Goal: Task Accomplishment & Management: Use online tool/utility

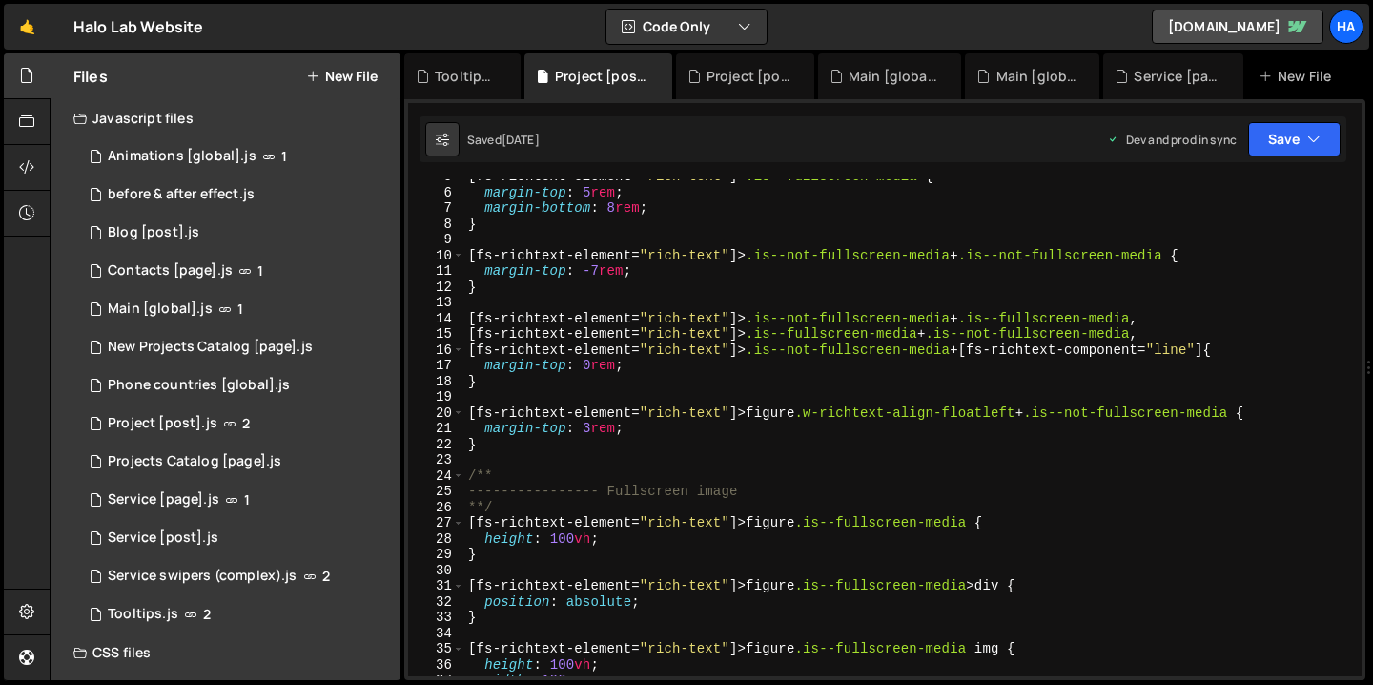
scroll to position [73, 0]
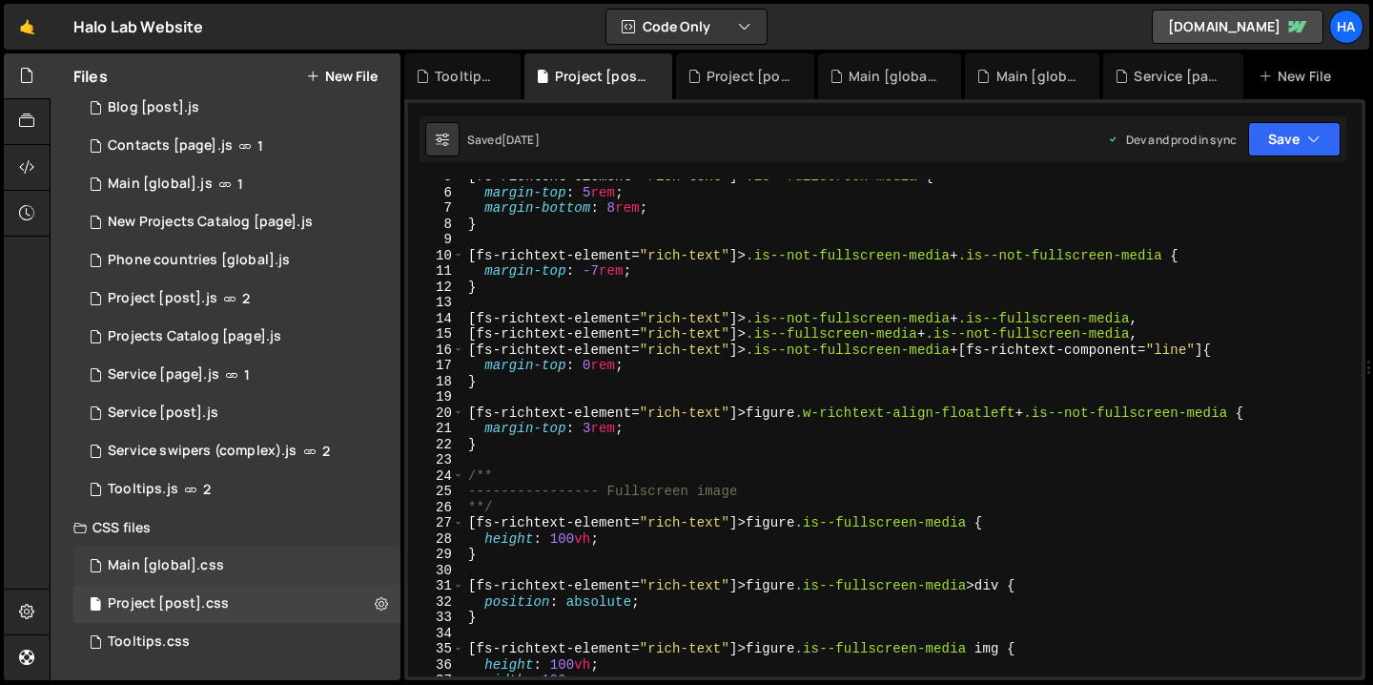
click at [271, 563] on div "Main [global].css 0" at bounding box center [236, 565] width 327 height 38
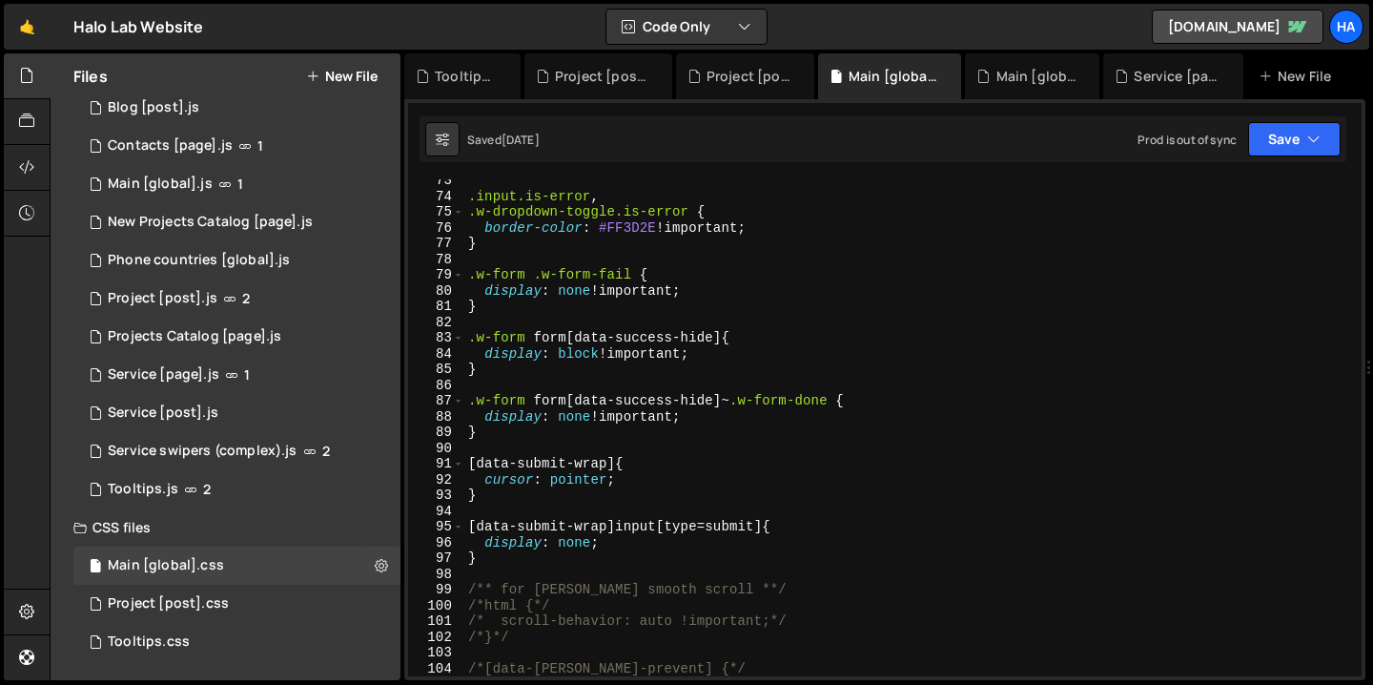
scroll to position [1170, 0]
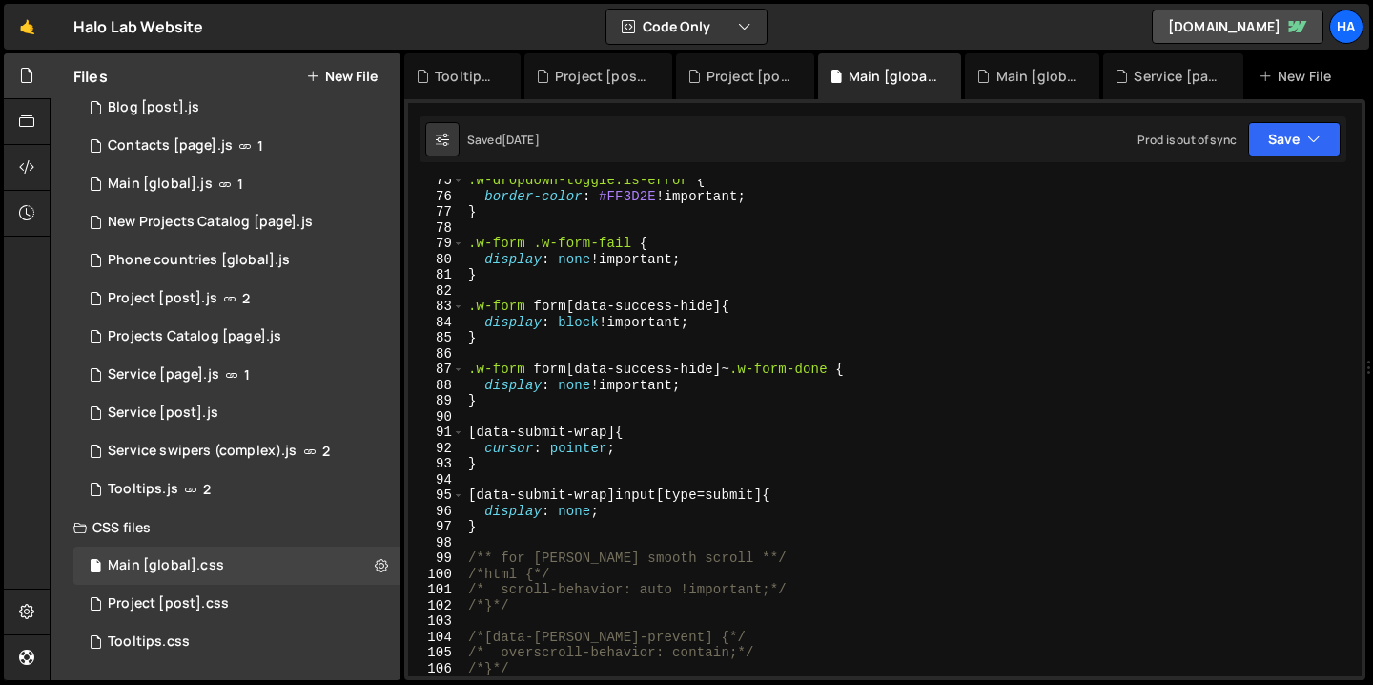
click at [828, 498] on div ".w-dropdown-toggle.is-error { border-color : #FF3D2E !important ; } .w-form .w-…" at bounding box center [909, 437] width 890 height 528
type textarea "[data-submit-wrap] input[type=submit] {"
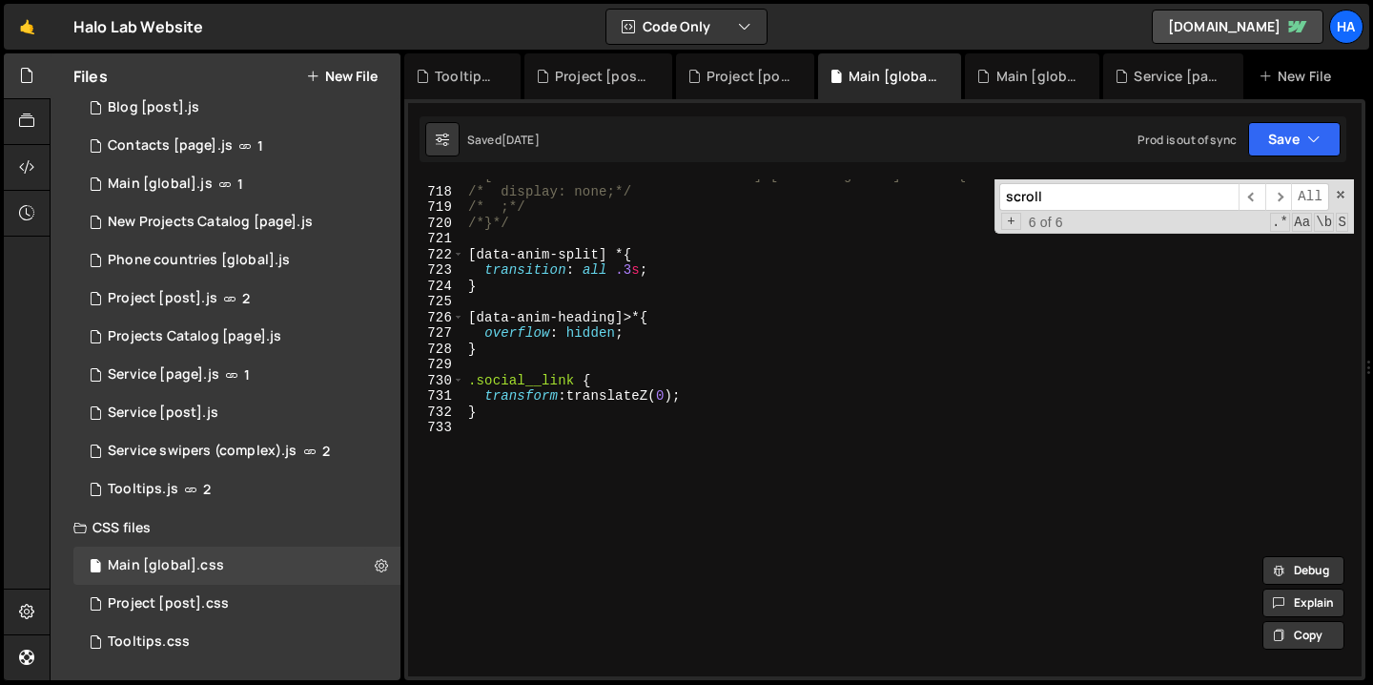
scroll to position [11369, 0]
type input "scroll"
click at [513, 464] on div "/*[fs-cmsnest-element="nest-source"]>[data-slug-last]:after {*/ /* display: non…" at bounding box center [909, 432] width 890 height 528
paste textarea "}"
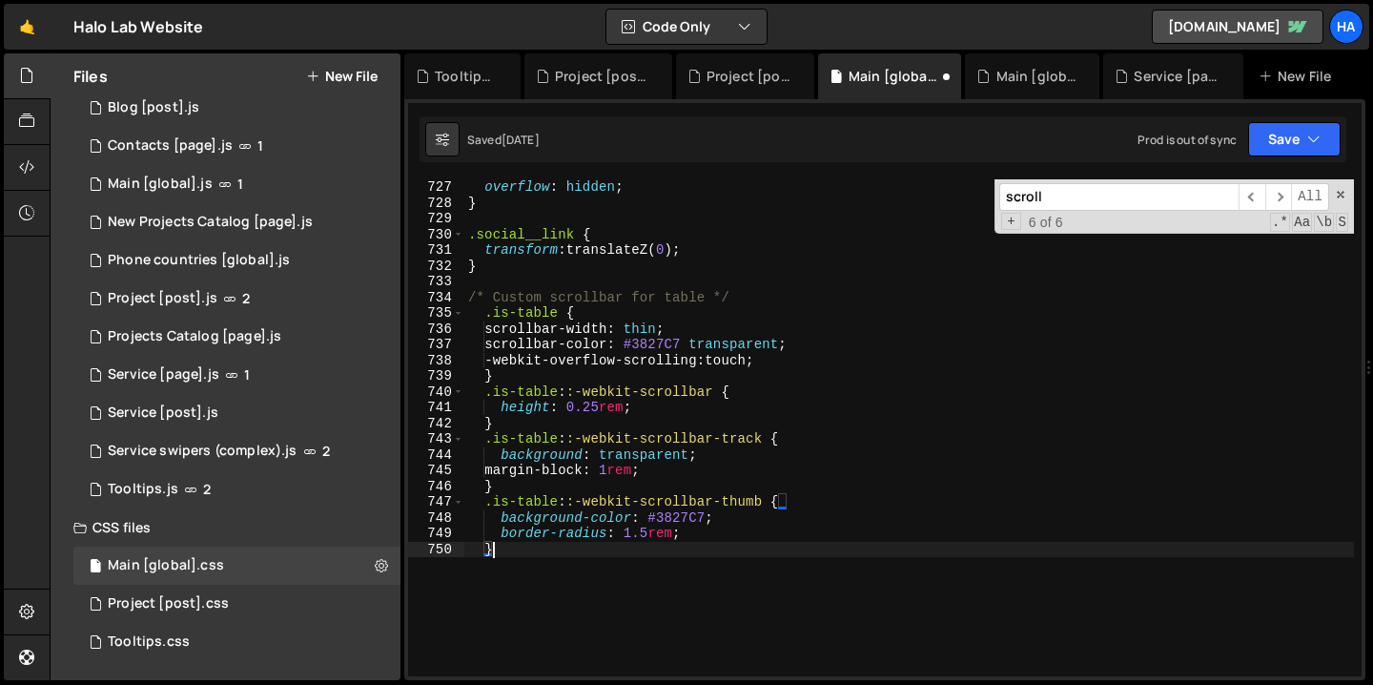
scroll to position [11515, 0]
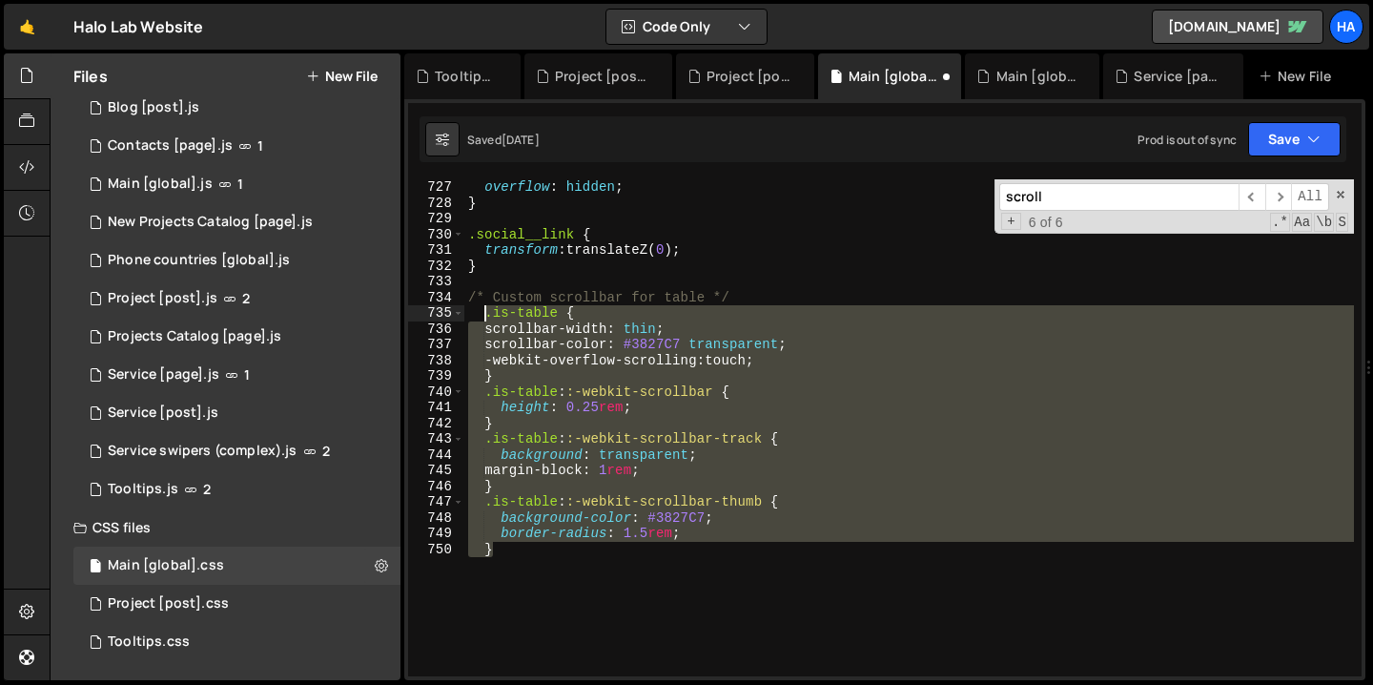
drag, startPoint x: 504, startPoint y: 558, endPoint x: 481, endPoint y: 319, distance: 239.4
click at [481, 319] on div "overflow : hidden ; } .social__link { transform : translateZ( 0 ) ; } /* Custom…" at bounding box center [909, 443] width 890 height 528
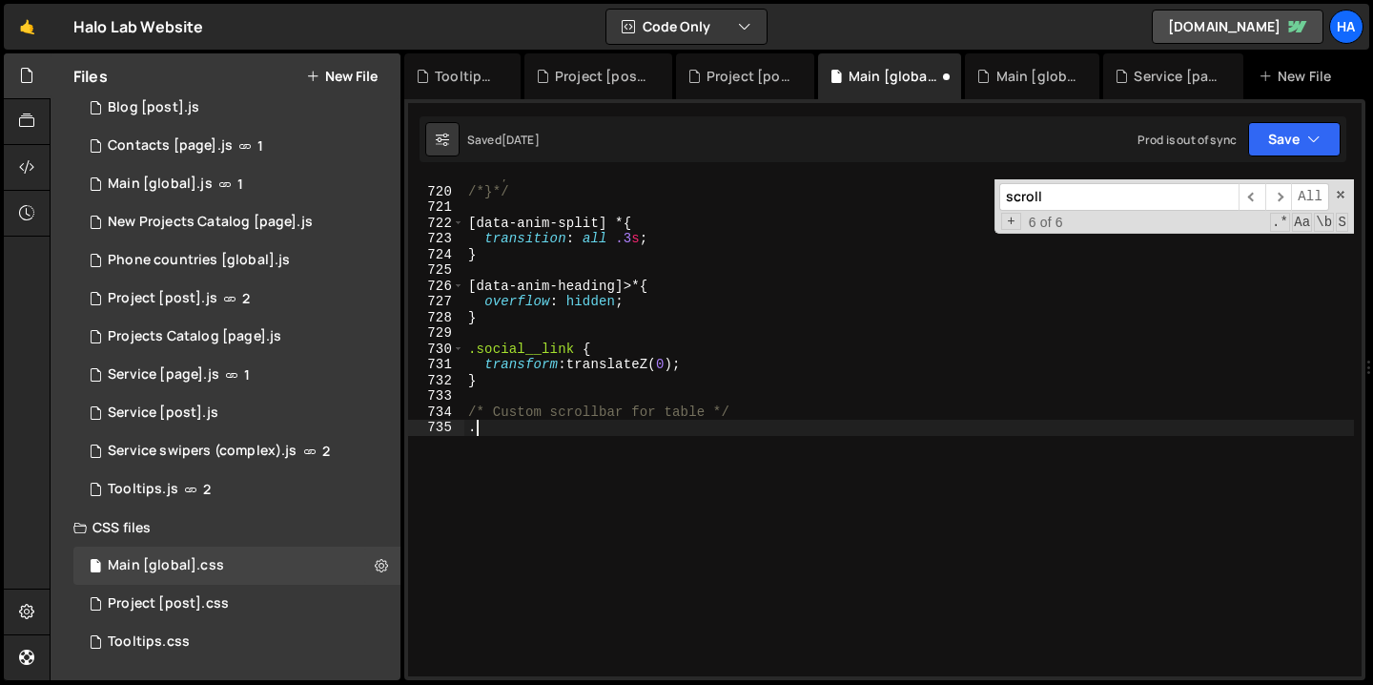
scroll to position [11401, 0]
paste textarea "w-embed"
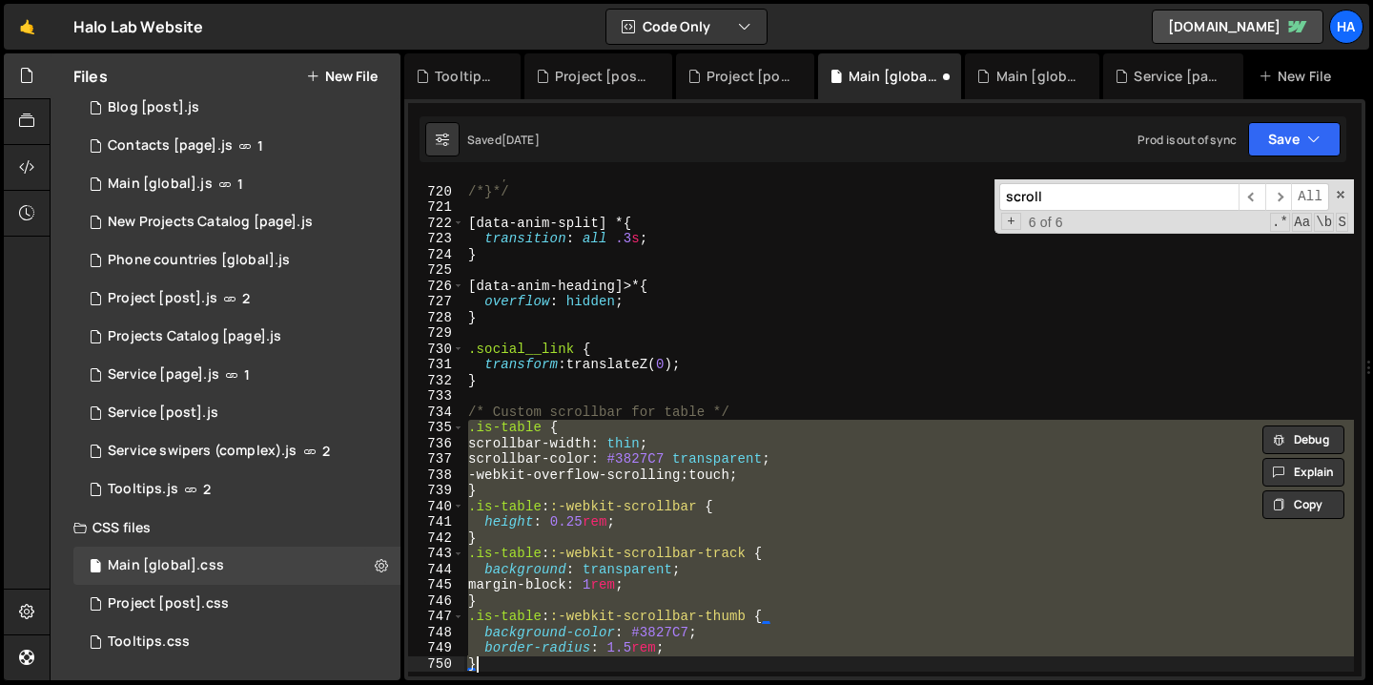
click at [610, 321] on div "/* ;*/ /*}*/ [ data-anim-split ] * { transition : all .3 s ; } [ data-anim-head…" at bounding box center [909, 432] width 890 height 528
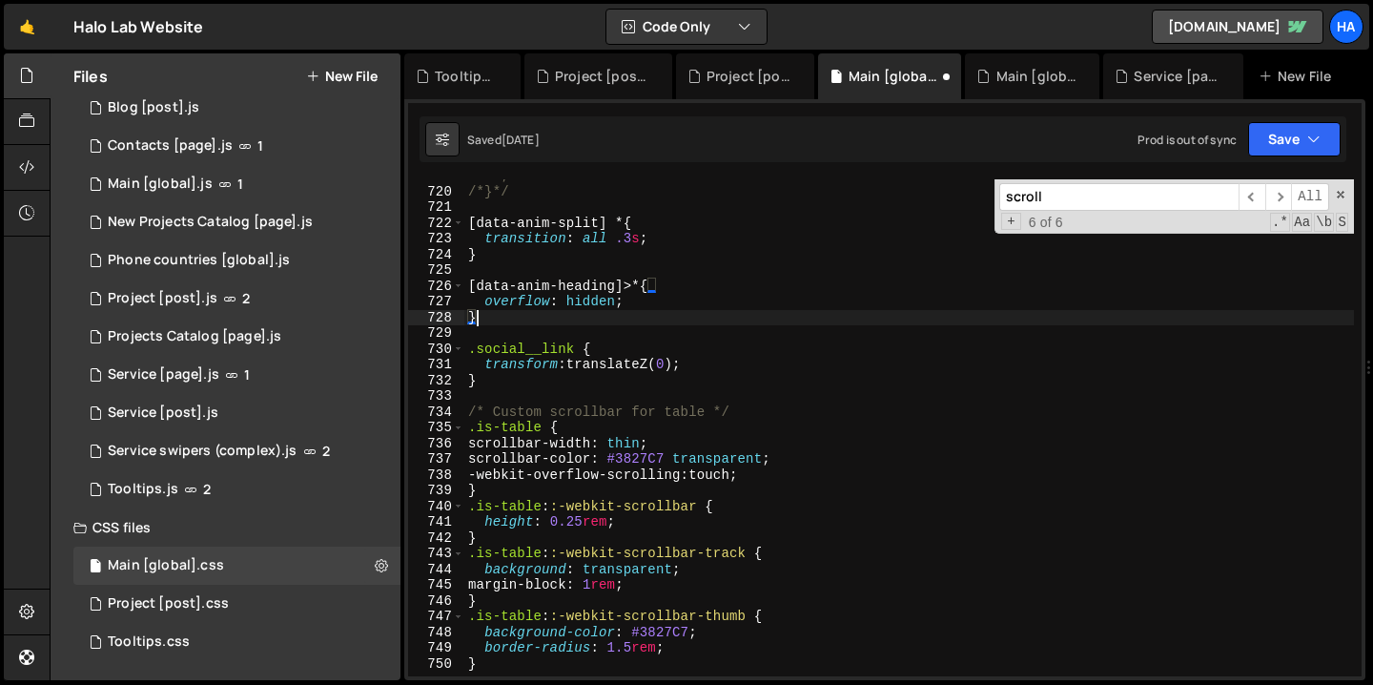
click at [471, 431] on div "/* ;*/ /*}*/ [ data-anim-split ] * { transition : all .3 s ; } [ data-anim-head…" at bounding box center [909, 432] width 890 height 528
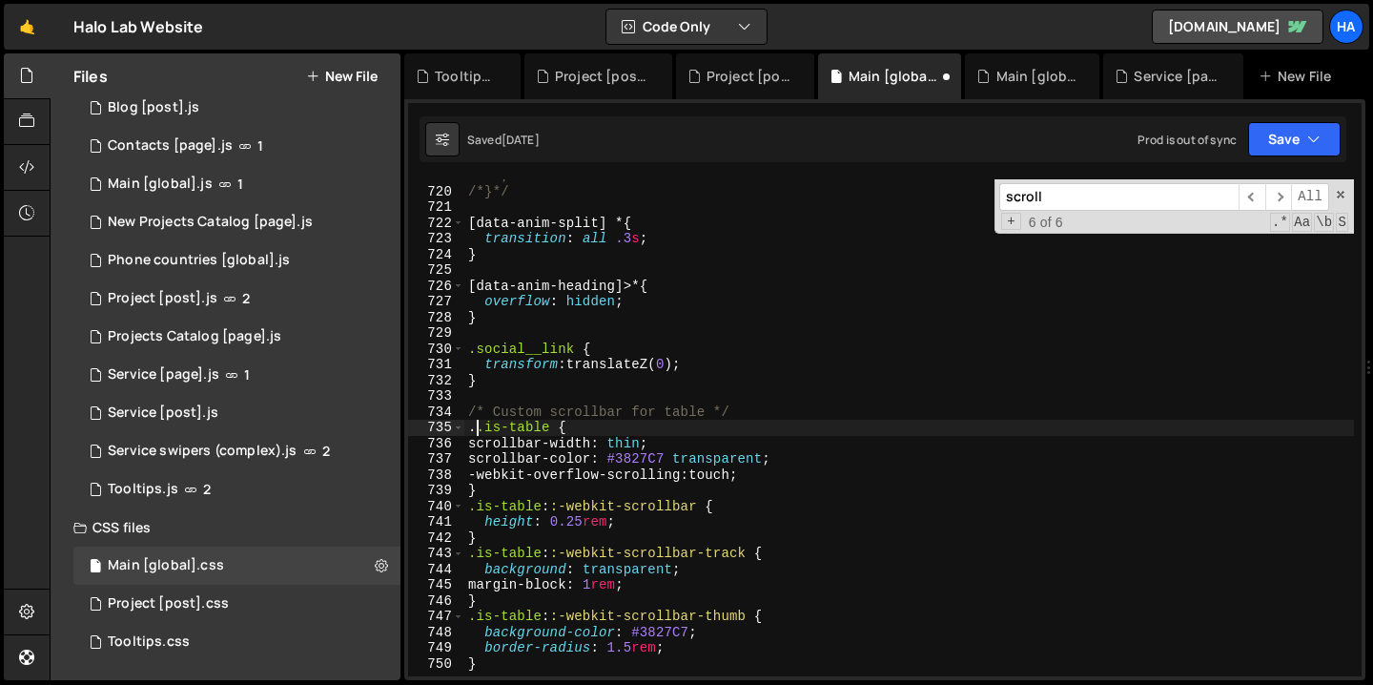
paste textarea "w-embed"
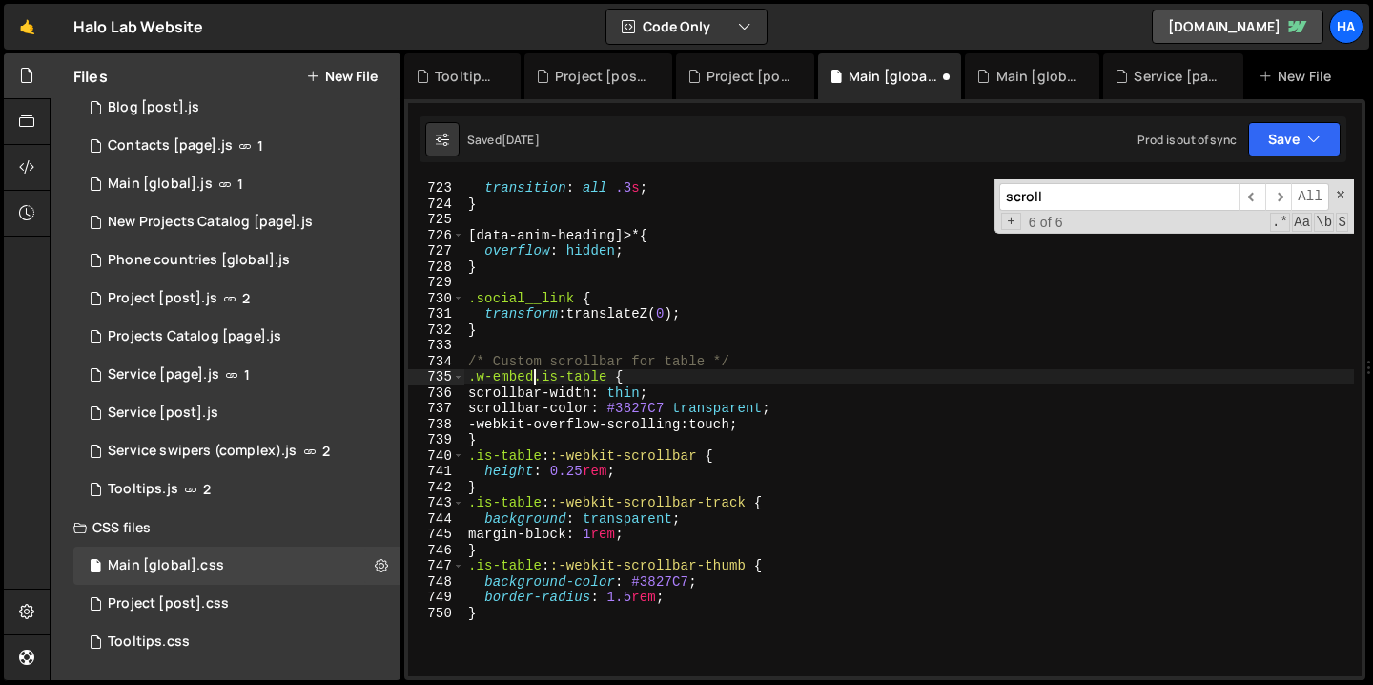
scroll to position [11451, 0]
click at [468, 460] on div "[ data-anim-split ] * { transition : all .3 s ; } [ data-anim-heading ]>* { ove…" at bounding box center [909, 428] width 890 height 528
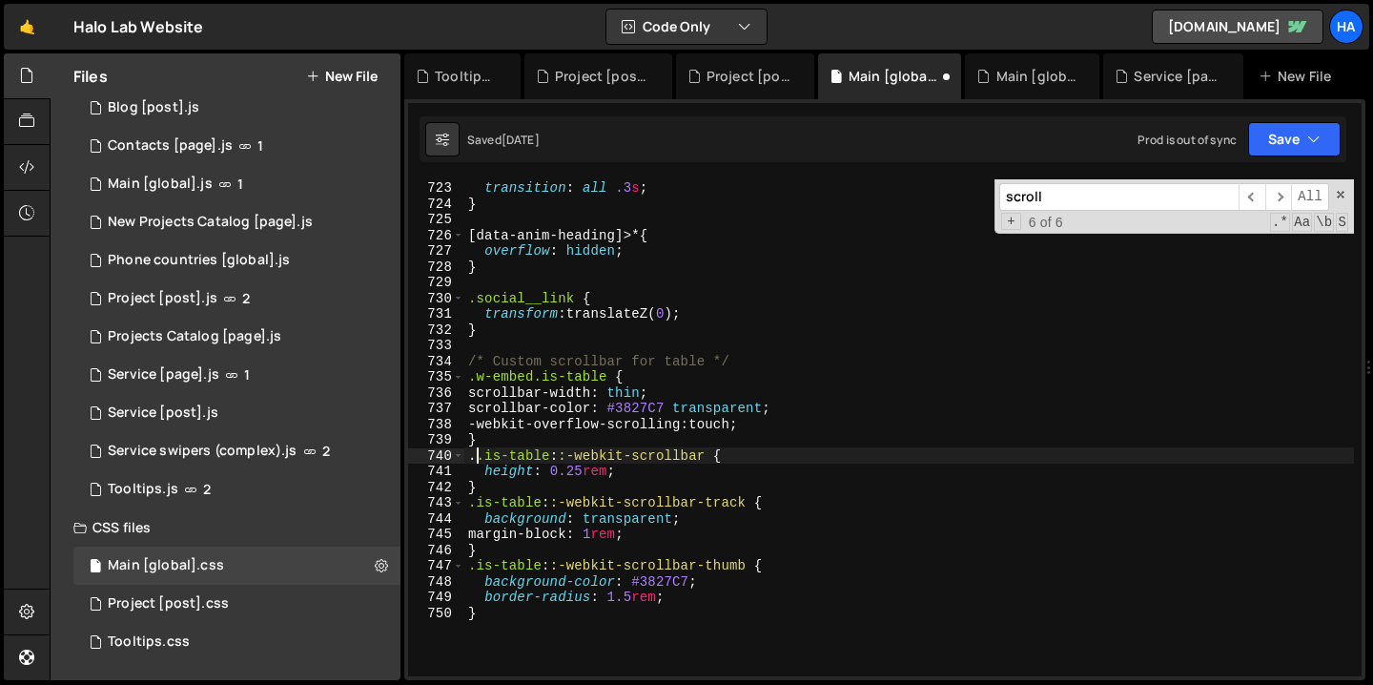
paste textarea "w-embed"
click at [618, 452] on div "[ data-anim-split ] * { transition : all .3 s ; } [ data-anim-heading ]>* { ove…" at bounding box center [909, 428] width 890 height 528
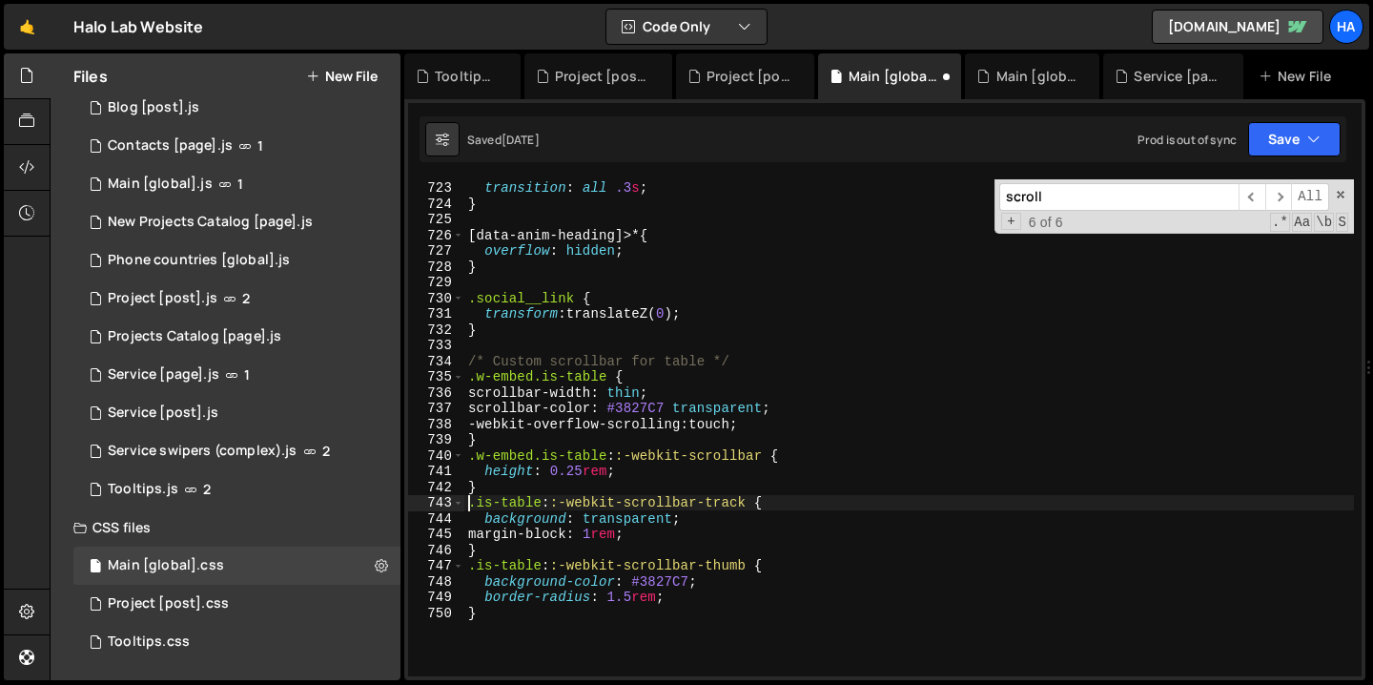
click at [468, 507] on div "[ data-anim-split ] * { transition : all .3 s ; } [ data-anim-heading ]>* { ove…" at bounding box center [909, 428] width 890 height 528
paste textarea "w-embed"
click at [615, 506] on div "[ data-anim-split ] * { transition : all .3 s ; } [ data-anim-heading ]>* { ove…" at bounding box center [909, 428] width 890 height 528
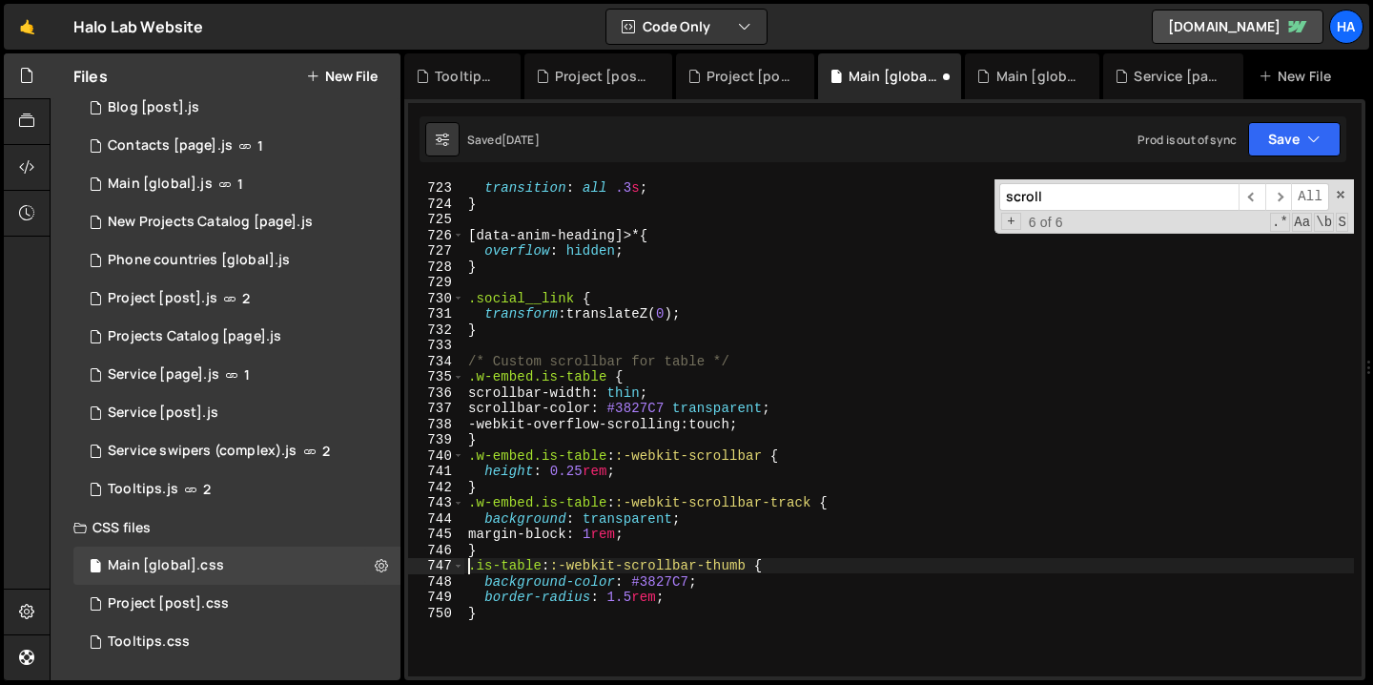
click at [471, 571] on div "[ data-anim-split ] * { transition : all .3 s ; } [ data-anim-heading ]>* { ove…" at bounding box center [909, 428] width 890 height 528
paste textarea "w-embed"
click at [616, 569] on div "[ data-anim-split ] * { transition : all .3 s ; } [ data-anim-heading ]>* { ove…" at bounding box center [909, 428] width 890 height 528
type textarea ".w-embed.is-table::-webkit-scrollbar-thumb {"
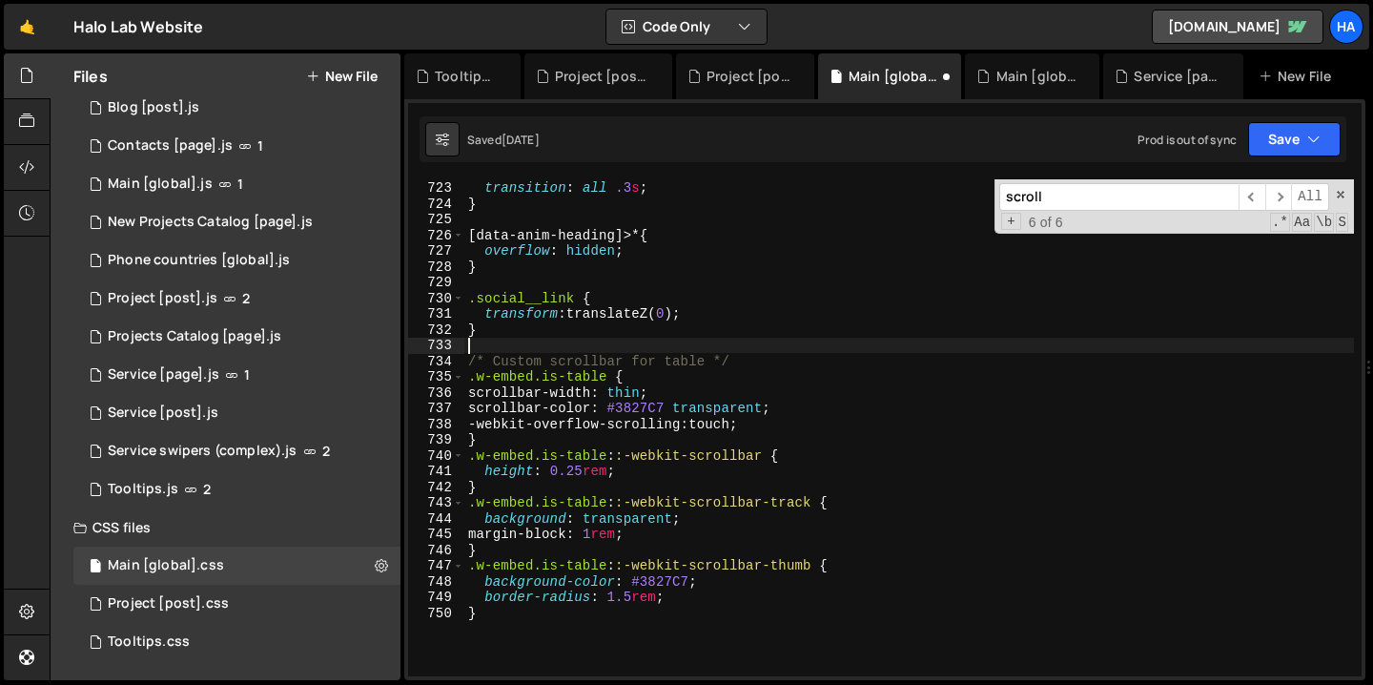
click at [718, 339] on div "[ data-anim-split ] * { transition : all .3 s ; } [ data-anim-heading ]>* { ove…" at bounding box center [909, 428] width 890 height 528
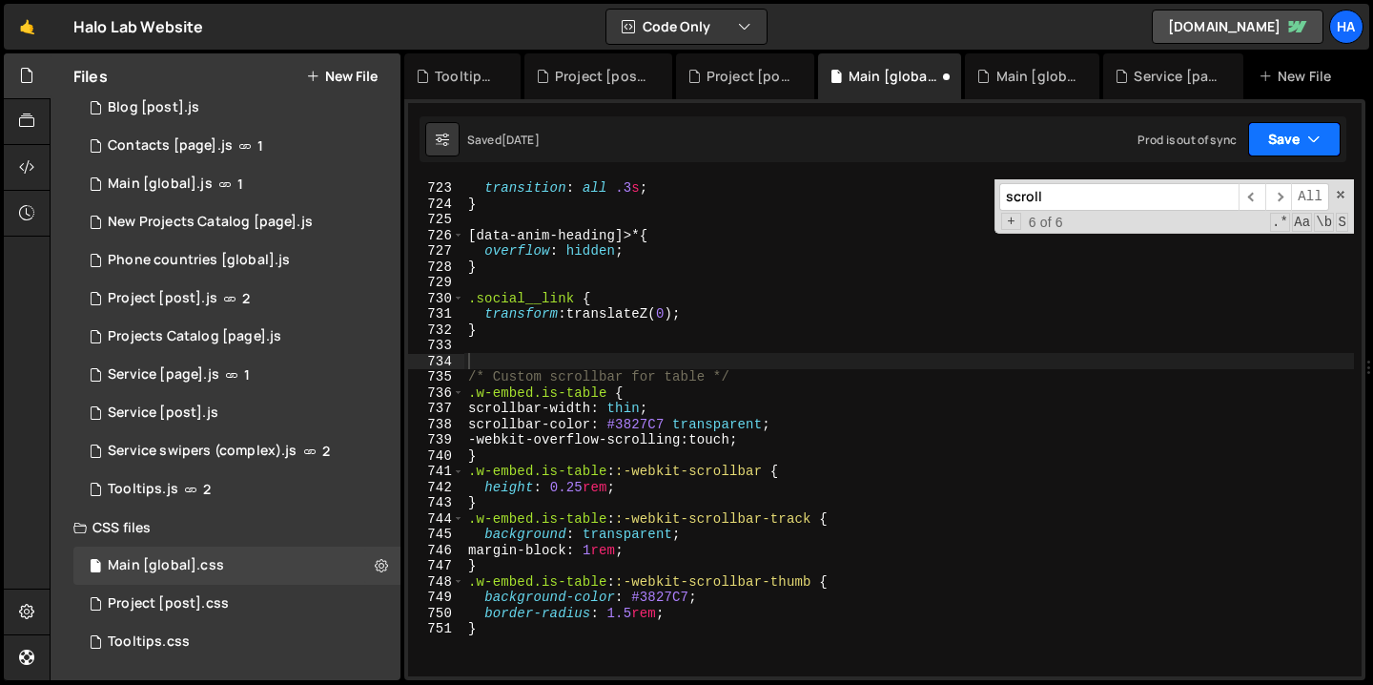
click at [1319, 143] on icon "button" at bounding box center [1313, 139] width 13 height 19
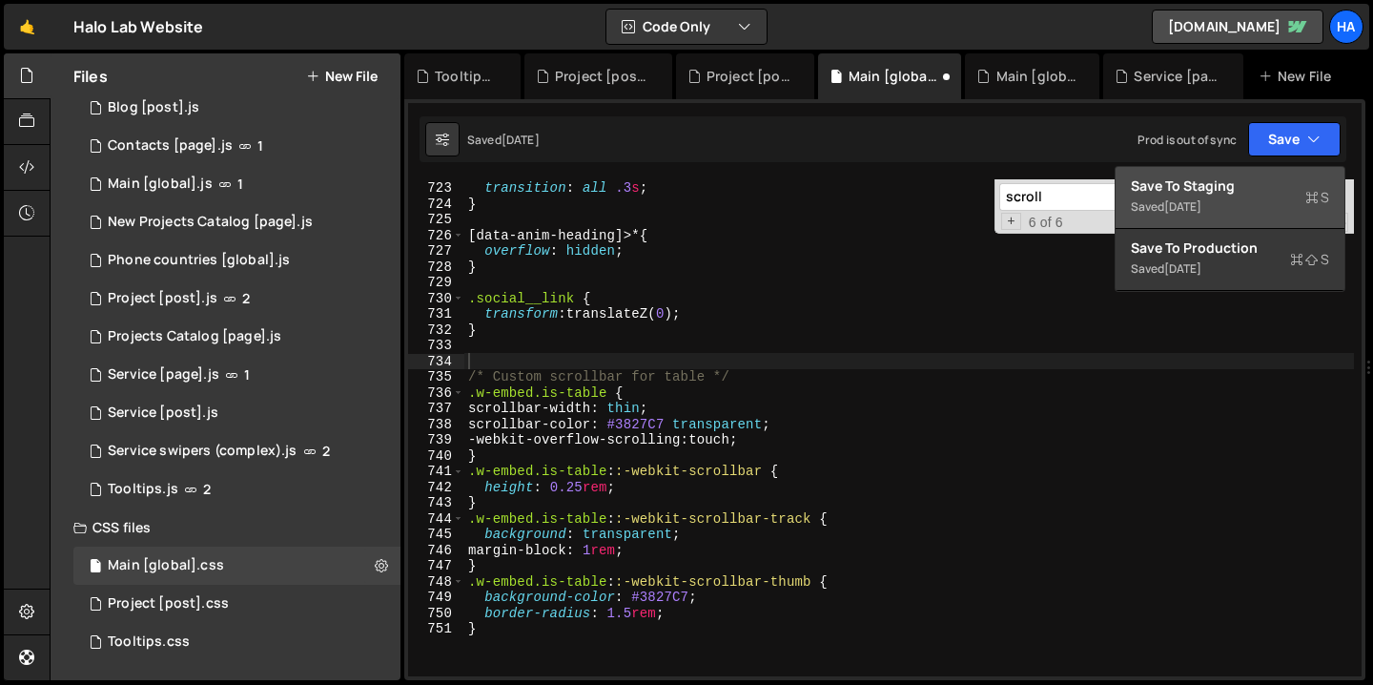
click at [1242, 215] on div "Saved [DATE]" at bounding box center [1230, 206] width 198 height 23
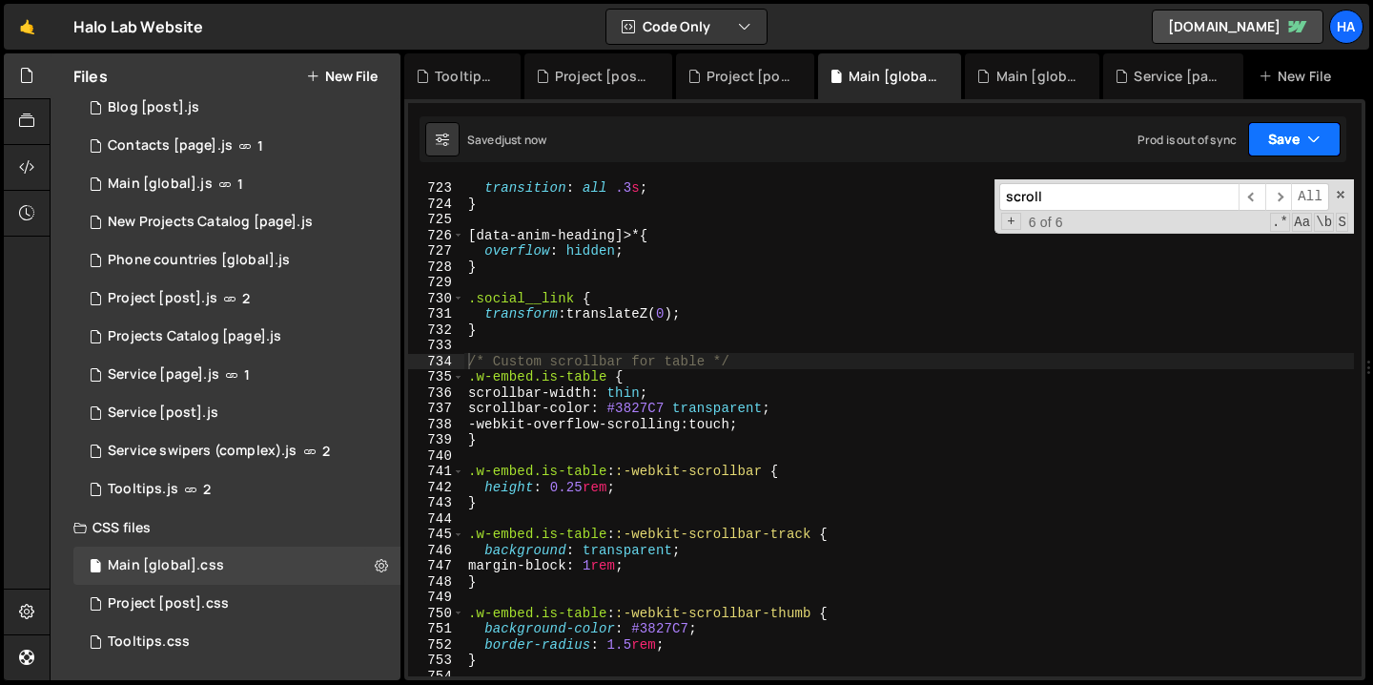
click at [1321, 139] on button "Save" at bounding box center [1294, 139] width 92 height 34
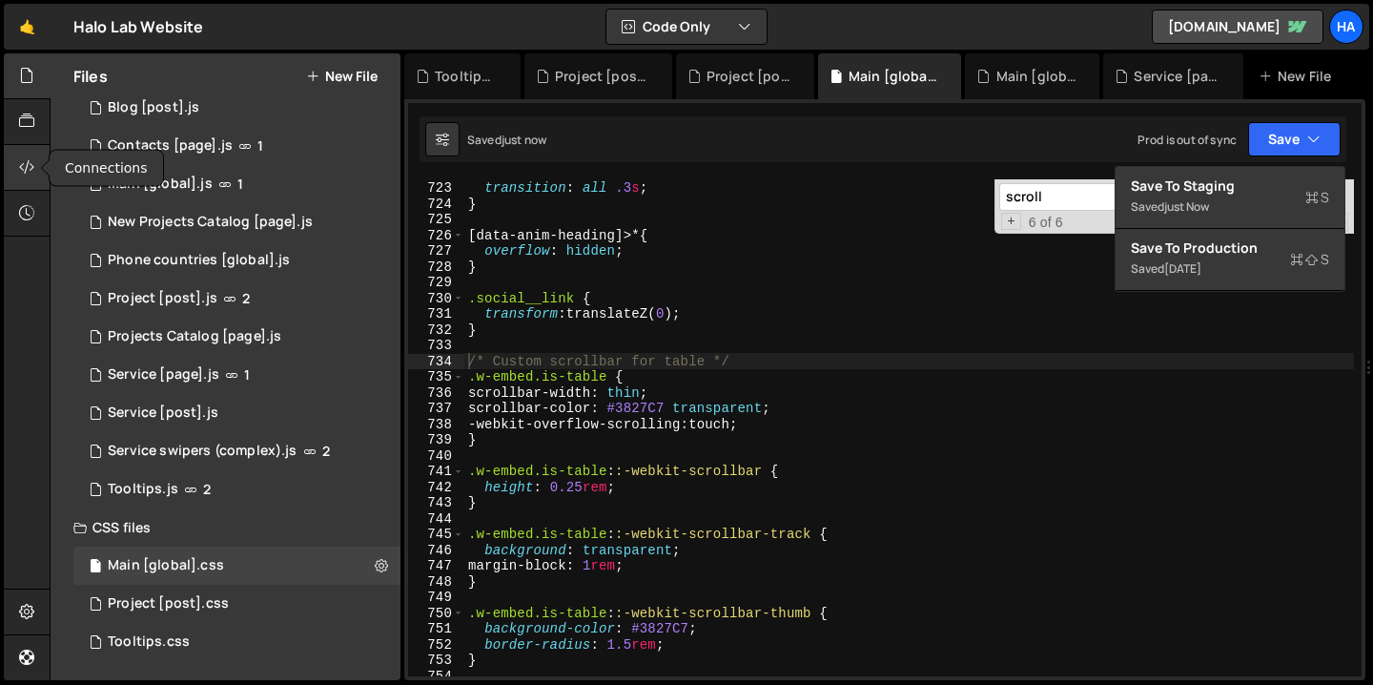
click at [23, 162] on icon at bounding box center [26, 166] width 15 height 21
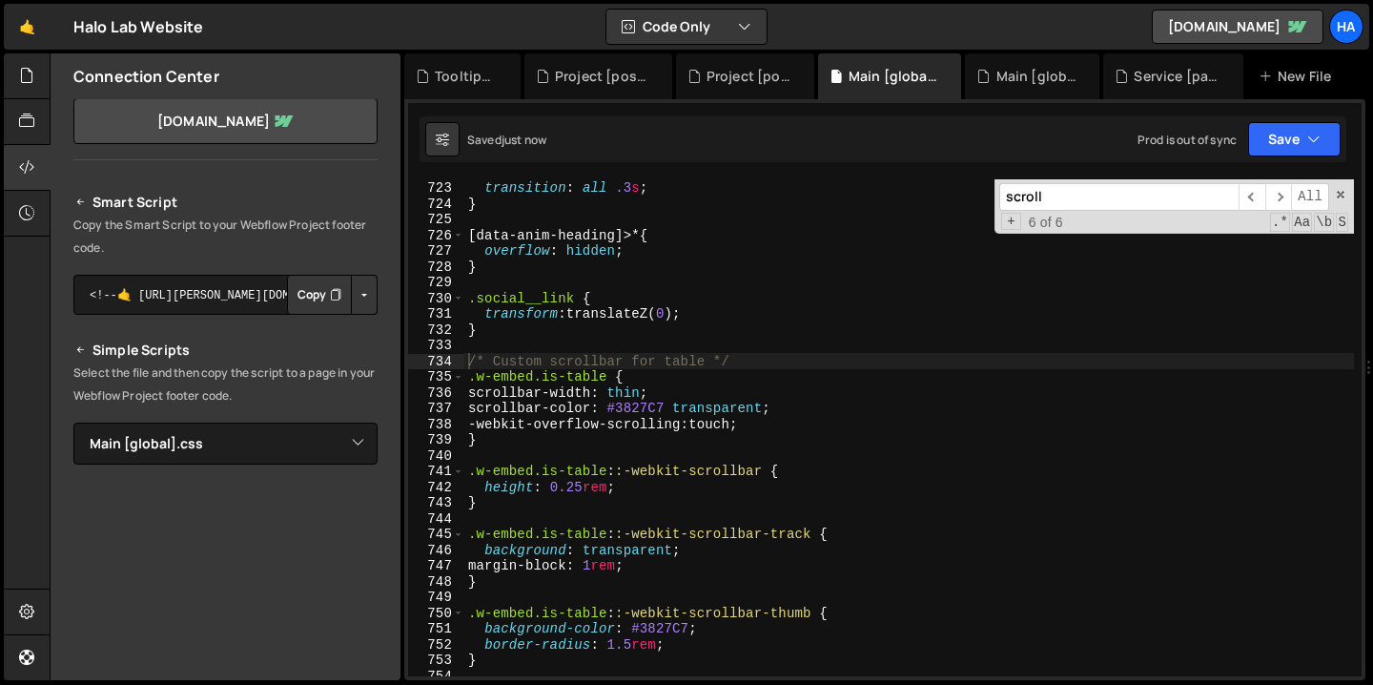
scroll to position [168, 0]
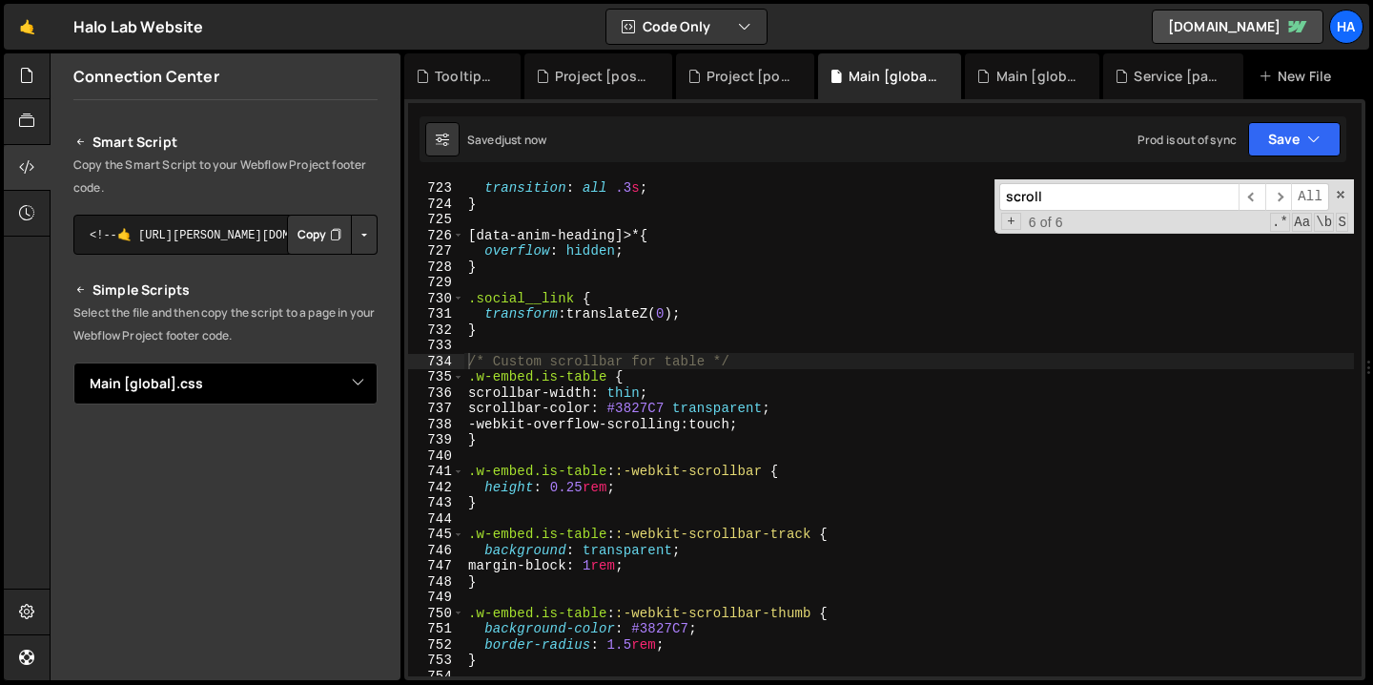
click at [348, 386] on select "Select File Animations [global].js before & after effect.js Blog [post].js Cont…" at bounding box center [225, 383] width 304 height 42
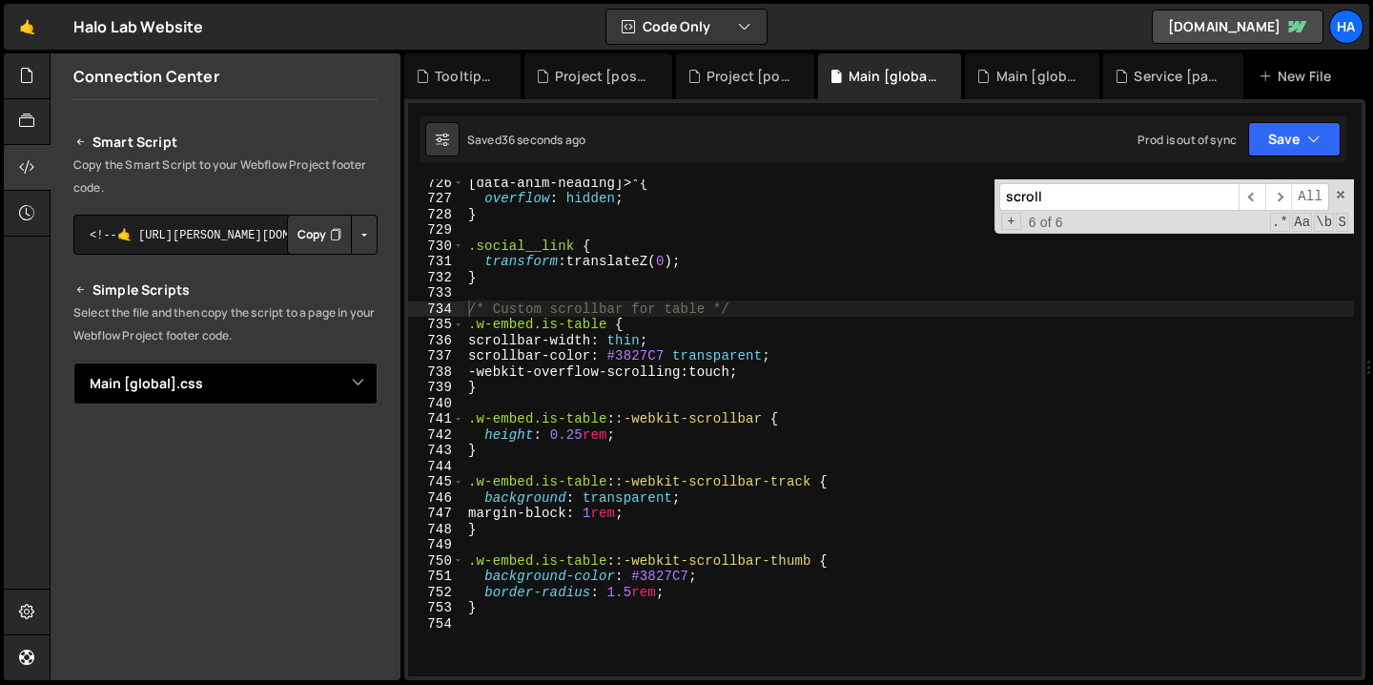
scroll to position [11504, 0]
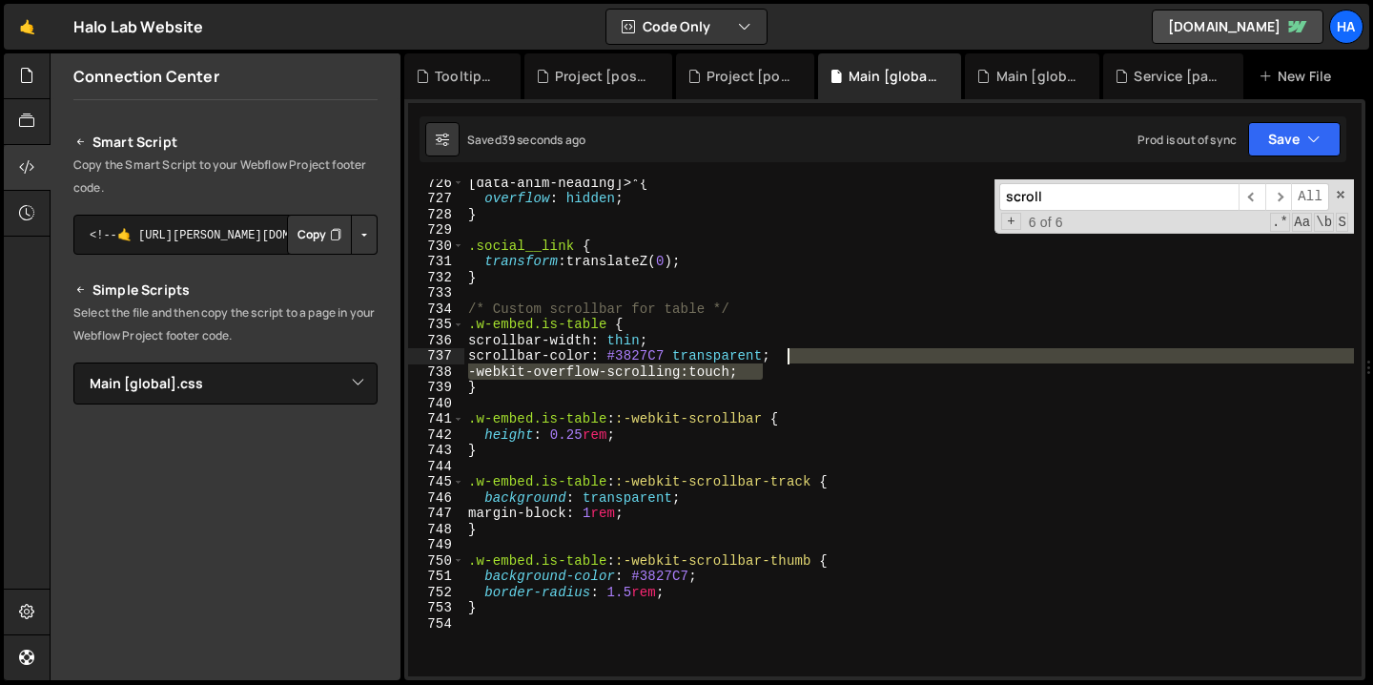
drag, startPoint x: 778, startPoint y: 364, endPoint x: 804, endPoint y: 360, distance: 26.0
click at [804, 360] on div "[ data-anim-heading ]>* { overflow : hidden ; } .social__link { transform : tra…" at bounding box center [909, 438] width 890 height 528
type textarea "scrollbar-color: #3827C7 transparent;"
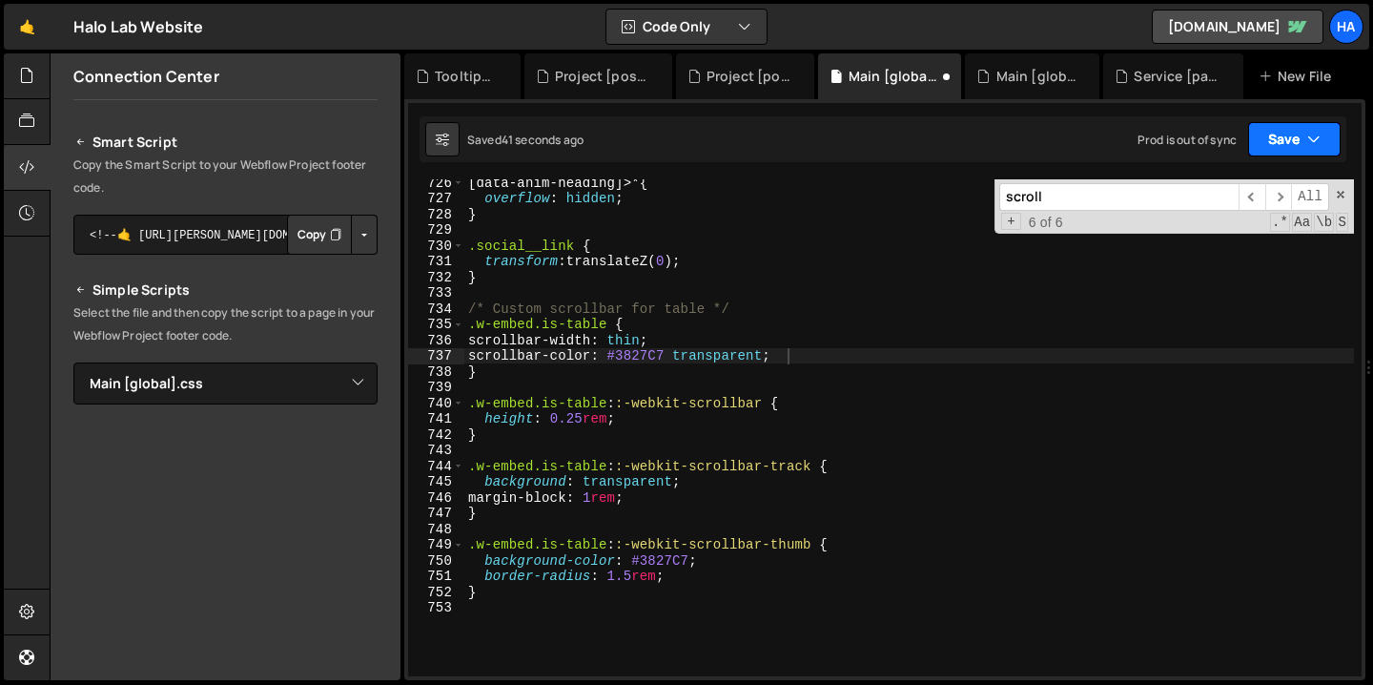
click at [1308, 139] on icon "button" at bounding box center [1313, 139] width 13 height 19
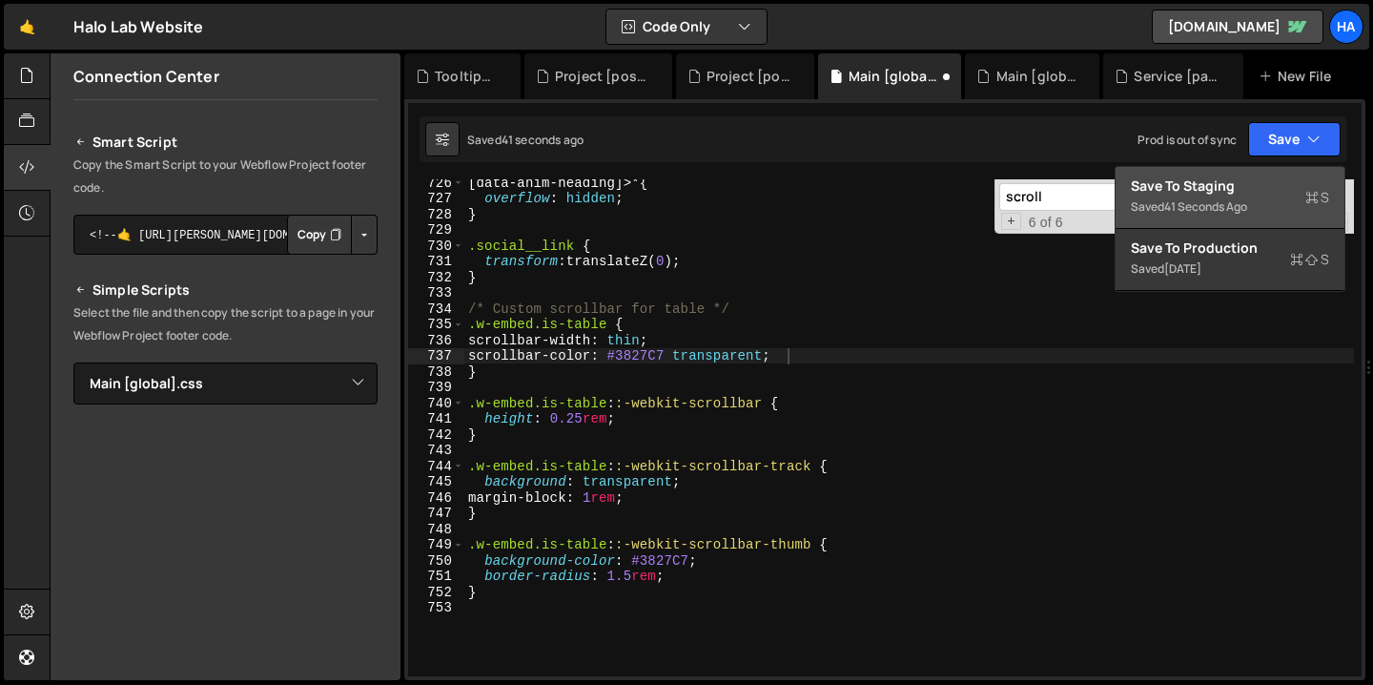
click at [1270, 185] on div "Save to Staging S" at bounding box center [1230, 185] width 198 height 19
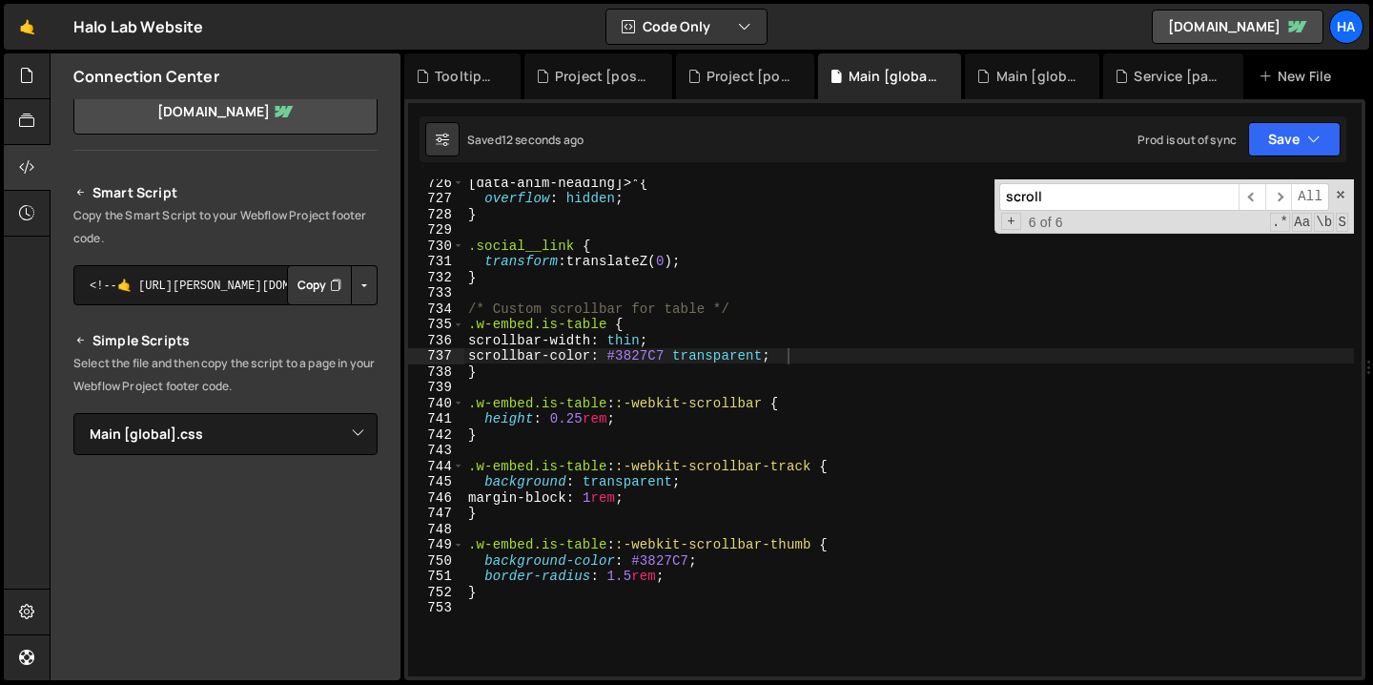
scroll to position [0, 0]
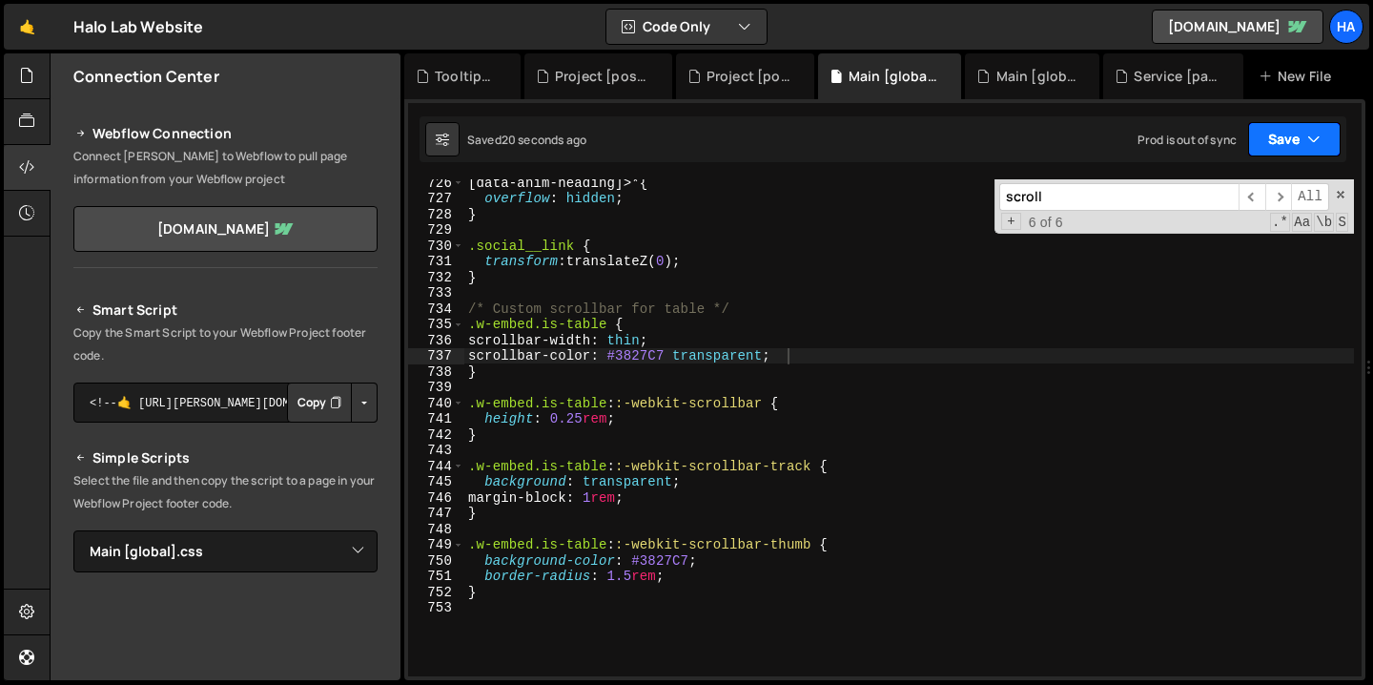
click at [1323, 132] on button "Save" at bounding box center [1294, 139] width 92 height 34
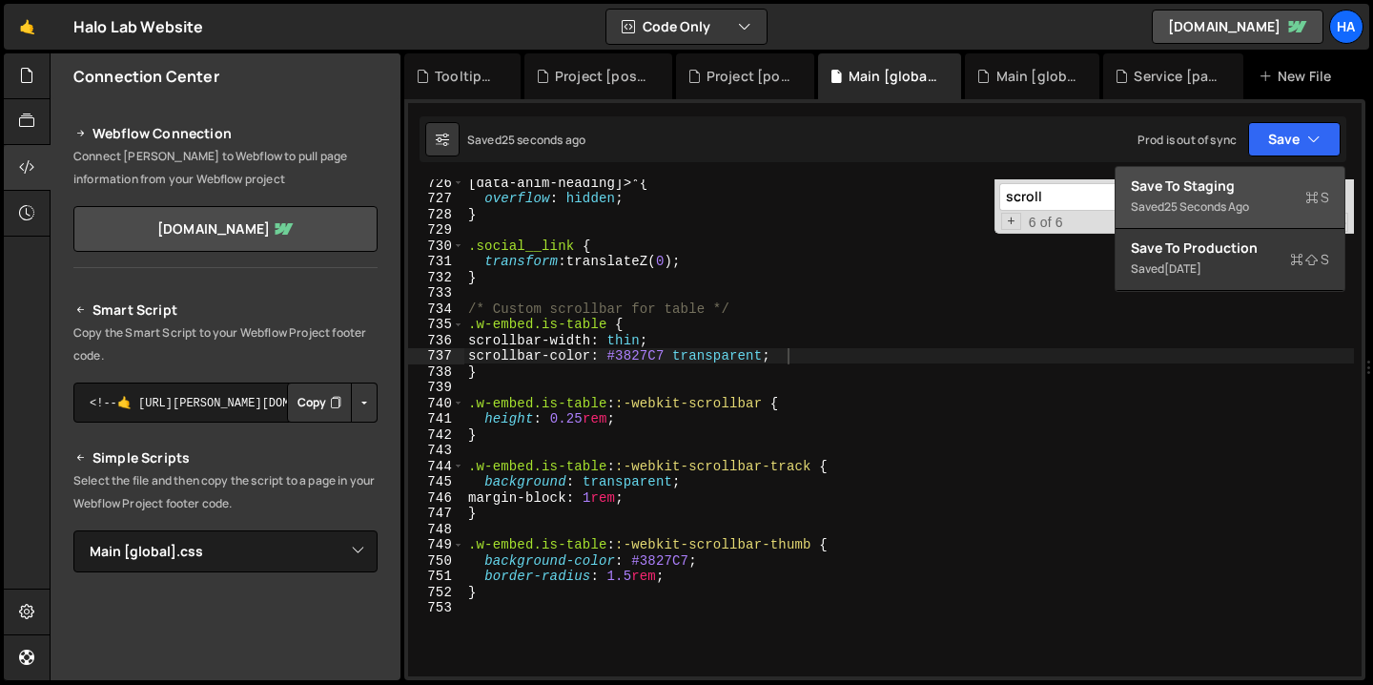
click at [1218, 188] on div "Save to Staging S" at bounding box center [1230, 185] width 198 height 19
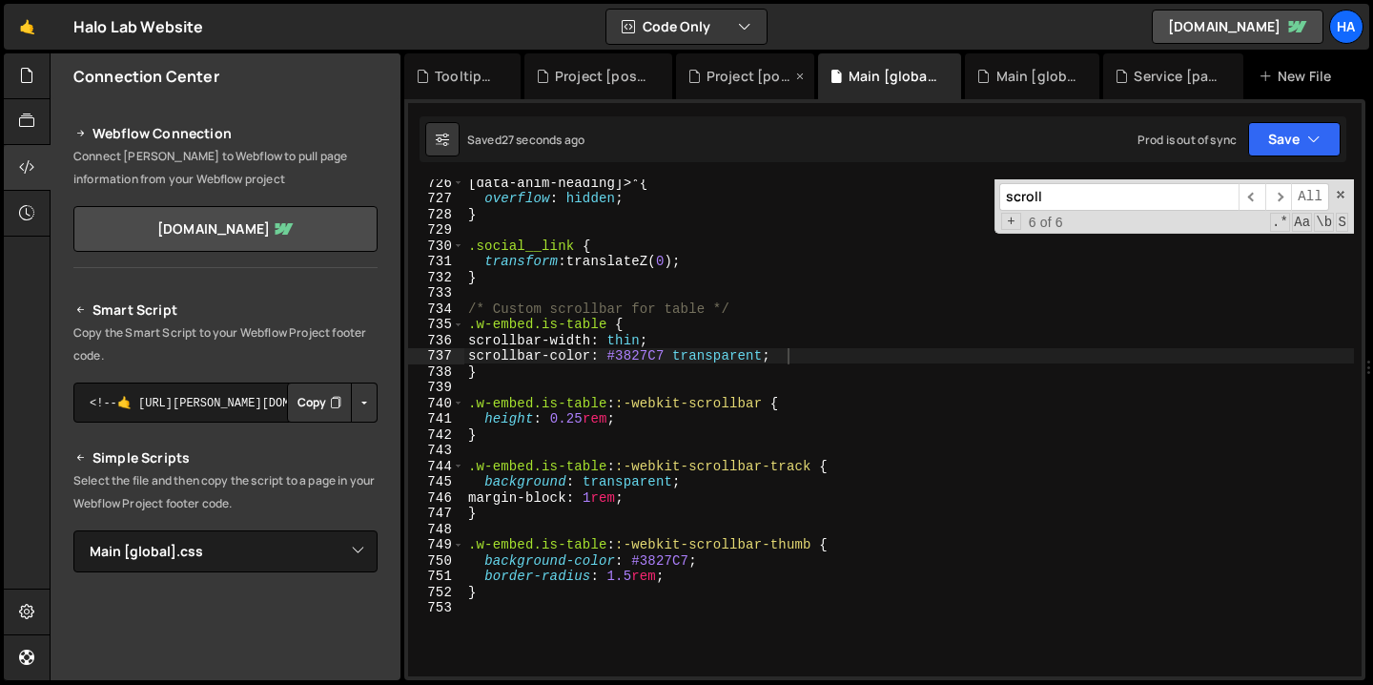
click at [800, 75] on icon at bounding box center [799, 76] width 13 height 19
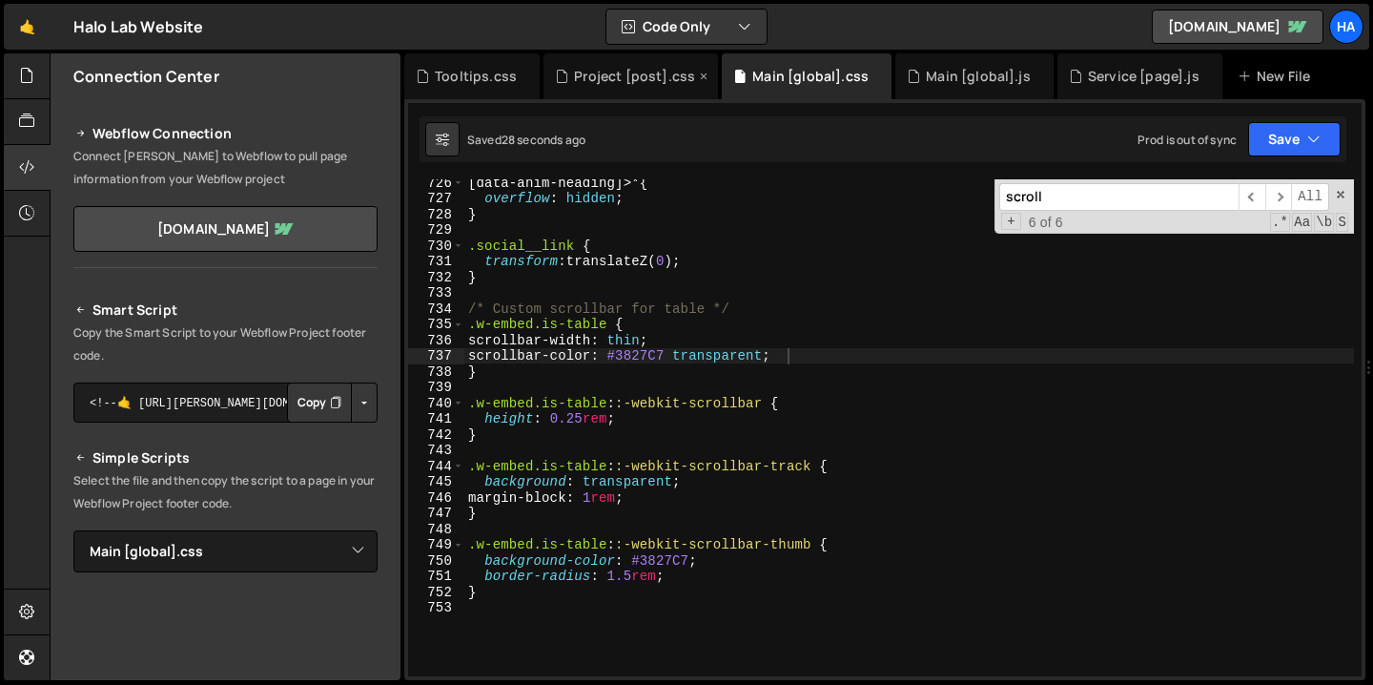
click at [697, 77] on icon at bounding box center [703, 76] width 13 height 19
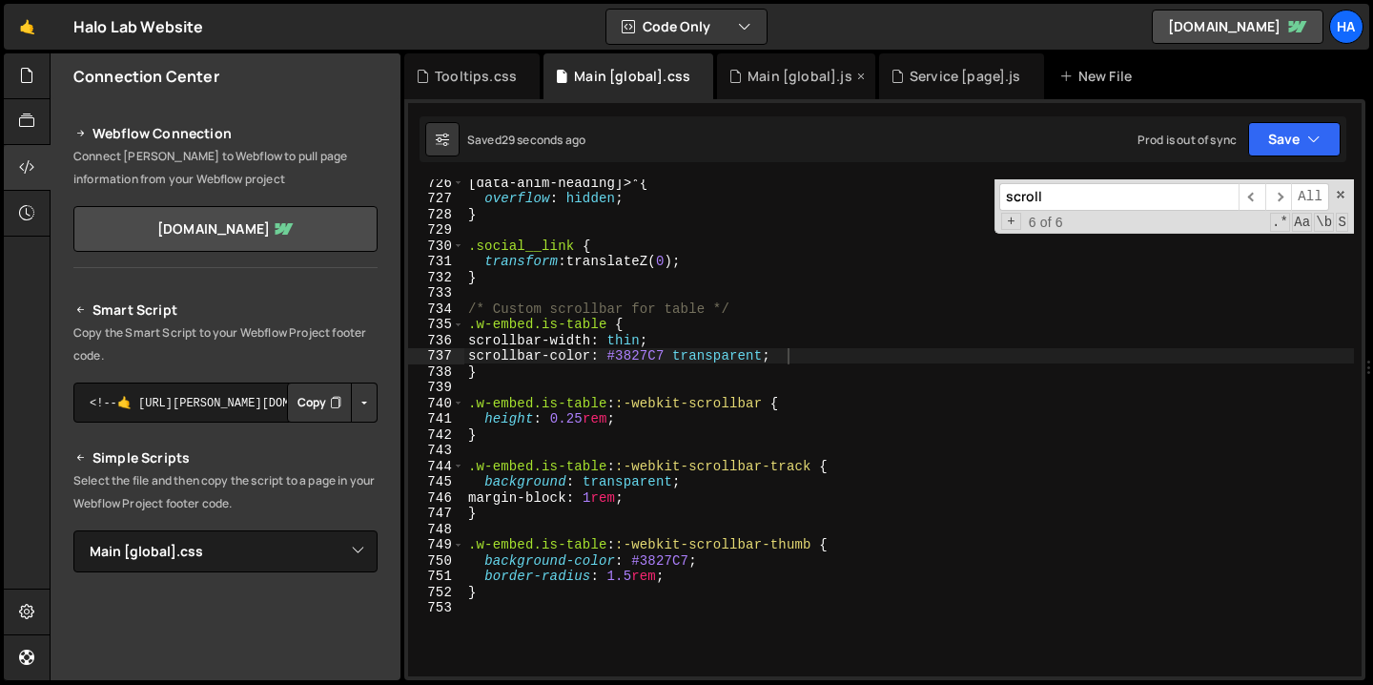
click at [854, 74] on icon at bounding box center [860, 76] width 13 height 19
click at [861, 78] on icon at bounding box center [867, 76] width 13 height 19
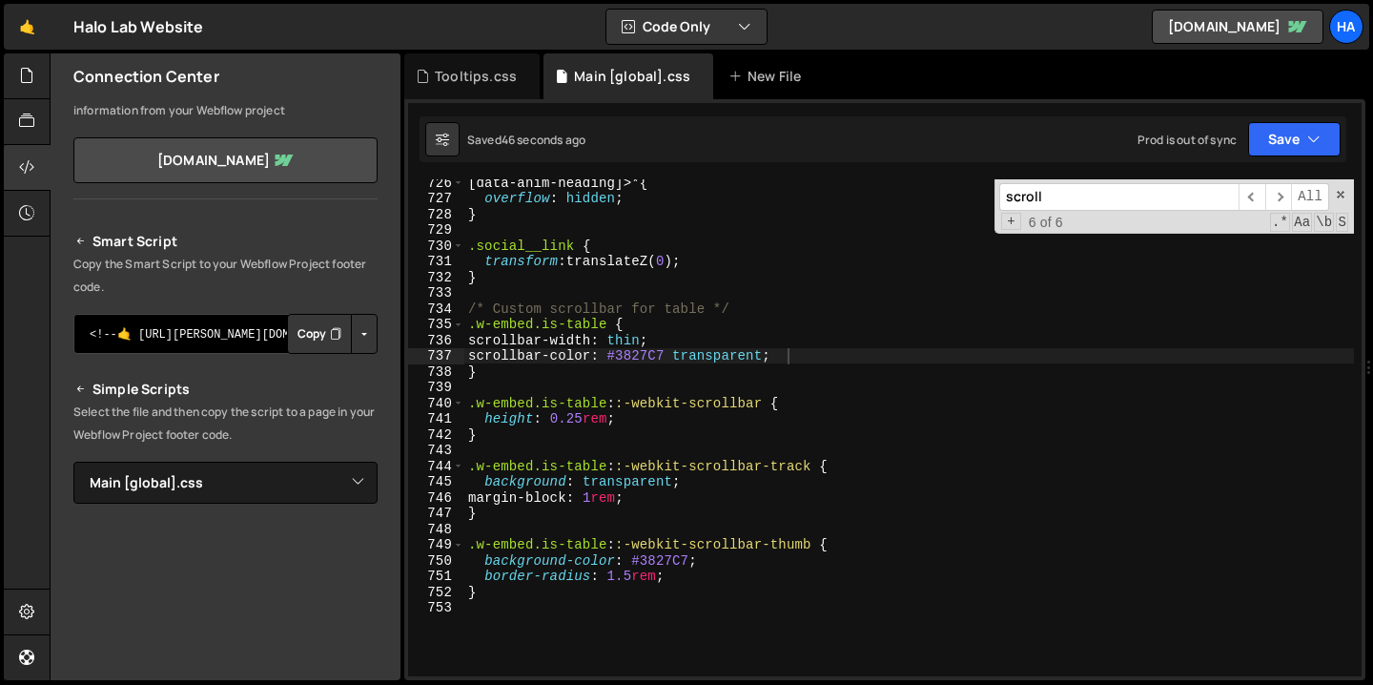
scroll to position [158, 0]
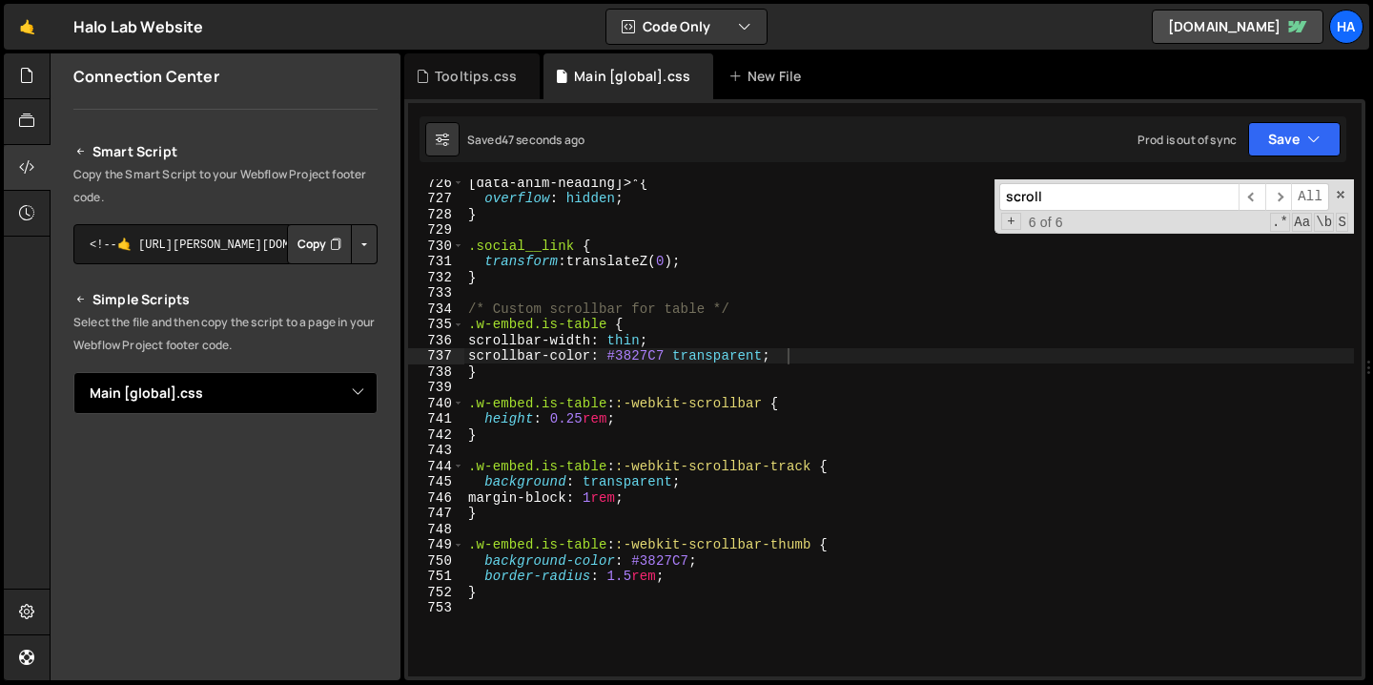
click at [343, 393] on select "Select File Animations [global].js before & after effect.js Blog [post].js Cont…" at bounding box center [225, 393] width 304 height 42
click at [73, 372] on select "Select File Animations [global].js before & after effect.js Blog [post].js Cont…" at bounding box center [225, 393] width 304 height 42
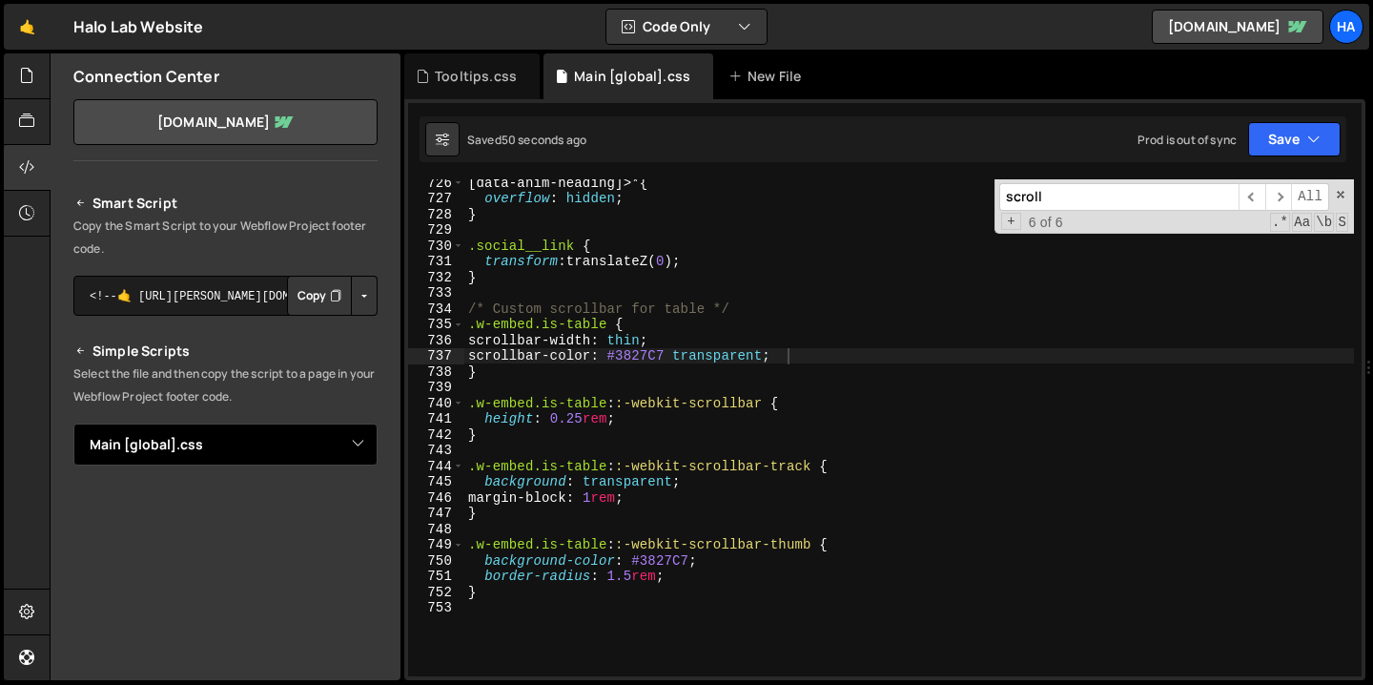
scroll to position [106, 0]
click at [355, 296] on button "Button group with nested dropdown" at bounding box center [364, 296] width 27 height 40
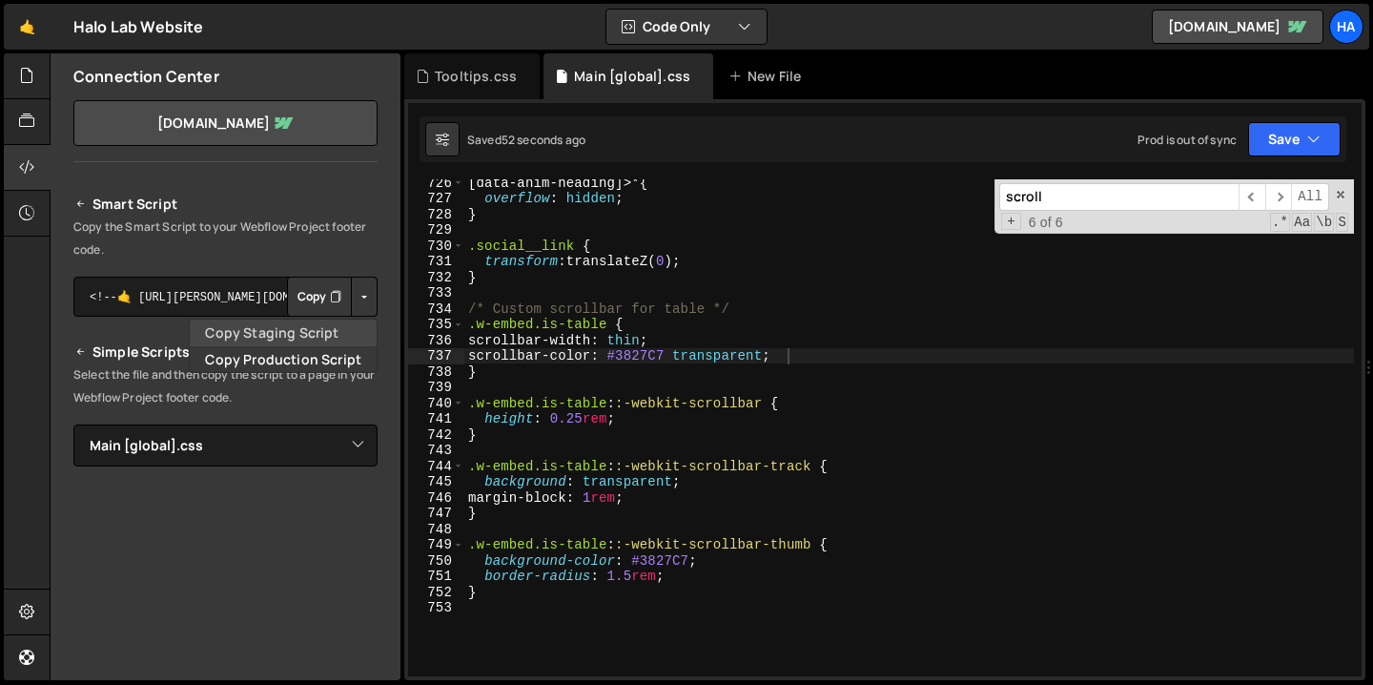
click at [322, 329] on link "Copy Staging Script" at bounding box center [283, 332] width 187 height 27
click at [330, 302] on icon "Button group with nested dropdown" at bounding box center [335, 296] width 11 height 19
click at [306, 297] on button "Copy" at bounding box center [319, 296] width 65 height 40
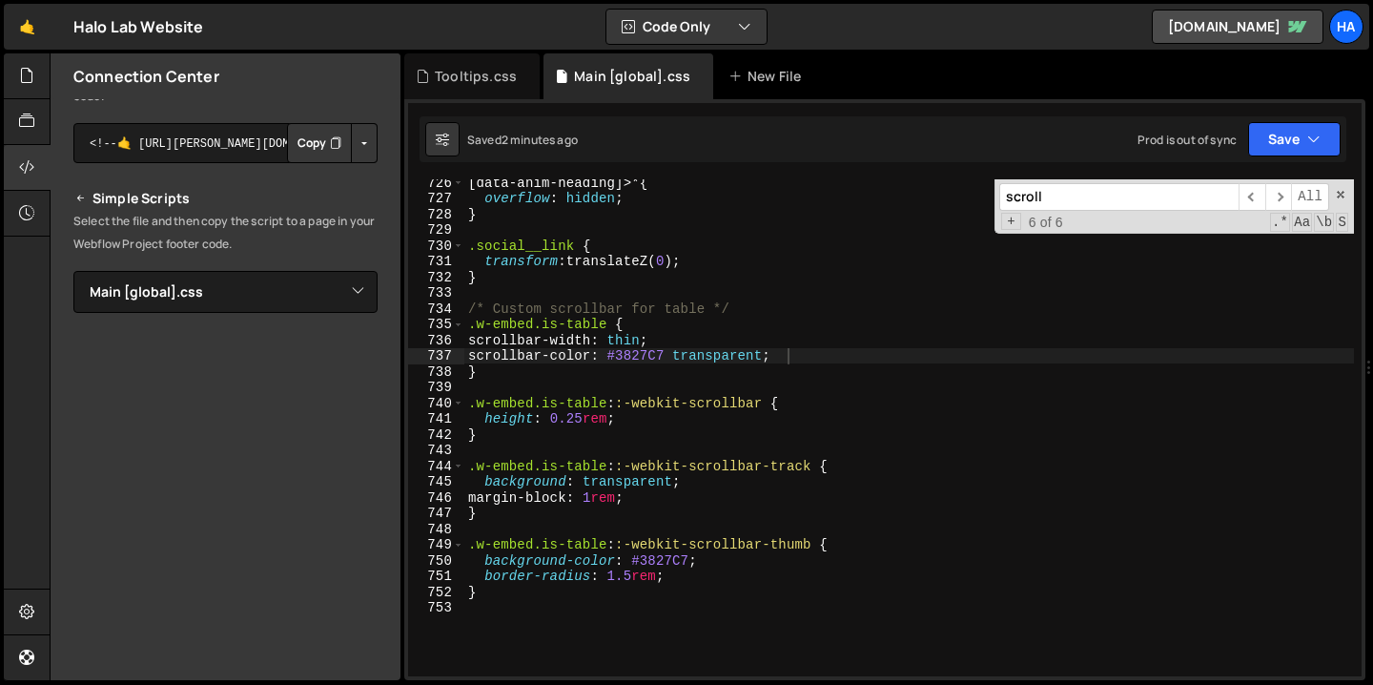
scroll to position [275, 0]
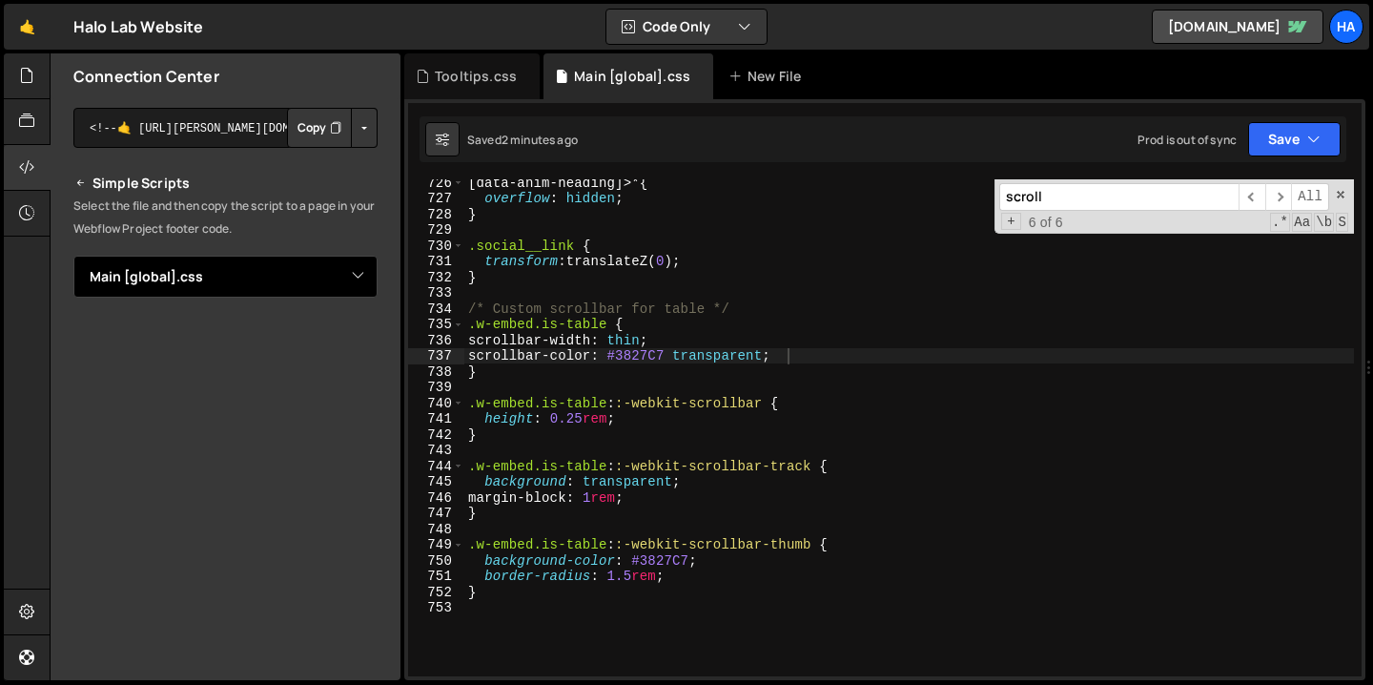
click at [346, 276] on select "Select File Animations [global].js before & after effect.js Blog [post].js Cont…" at bounding box center [225, 277] width 304 height 42
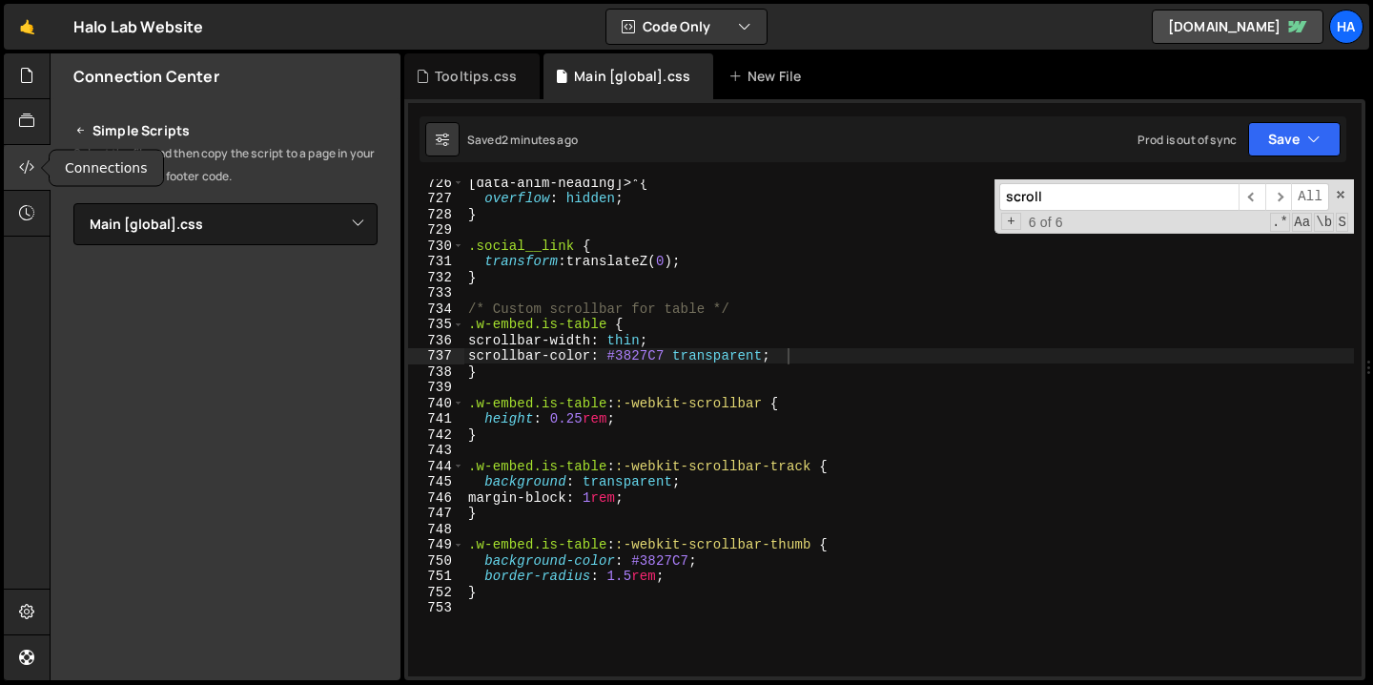
click at [14, 165] on div at bounding box center [27, 168] width 47 height 46
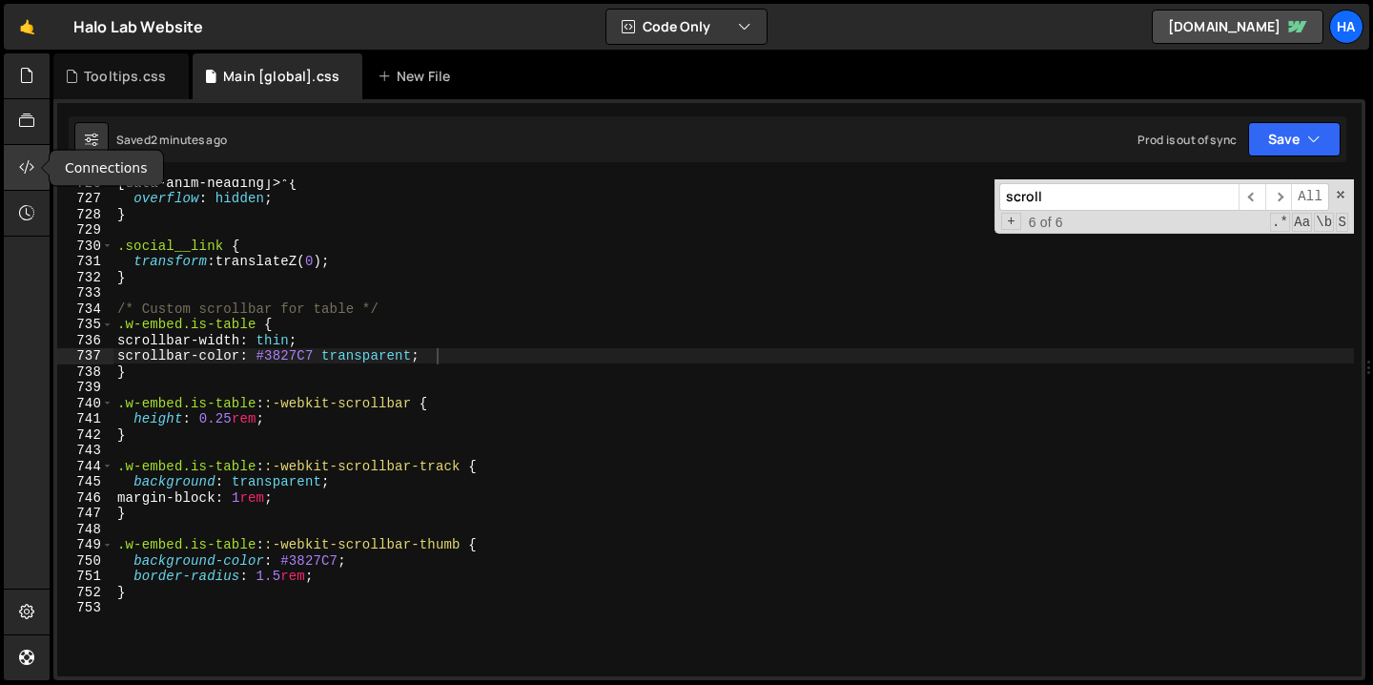
click at [14, 165] on div at bounding box center [27, 168] width 47 height 46
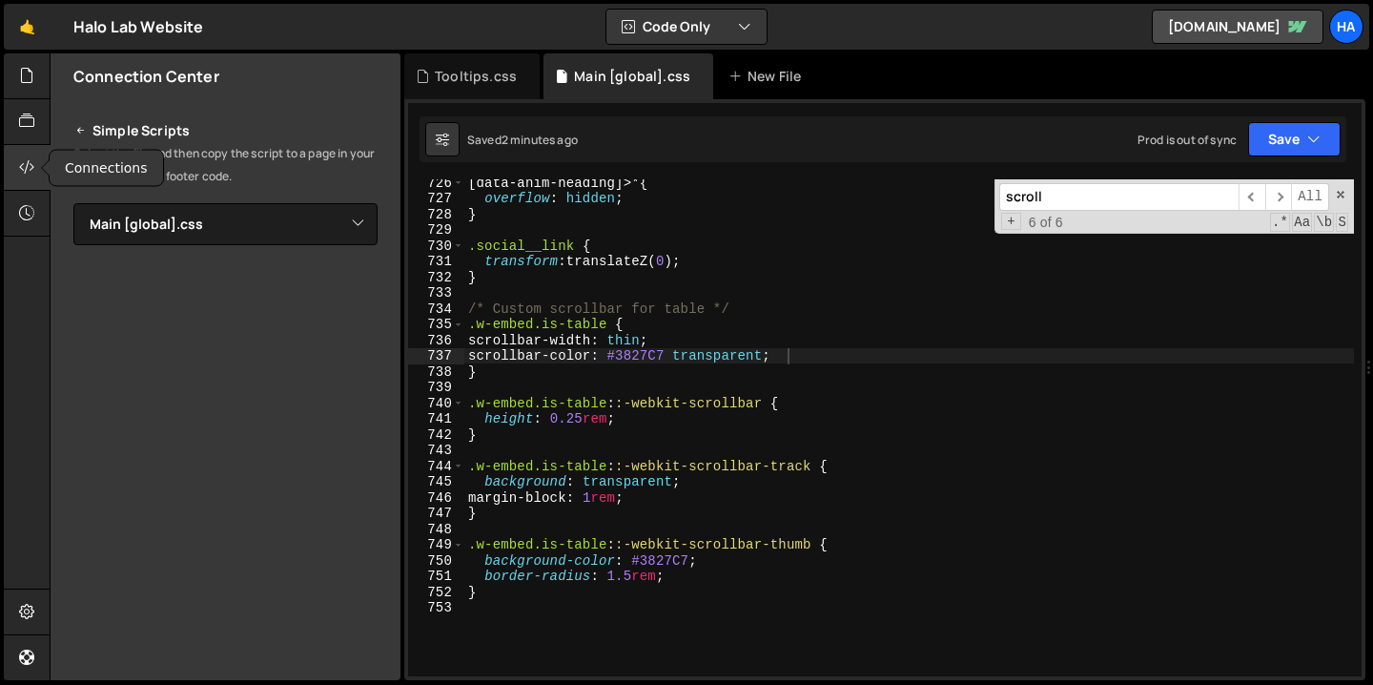
scroll to position [258, 0]
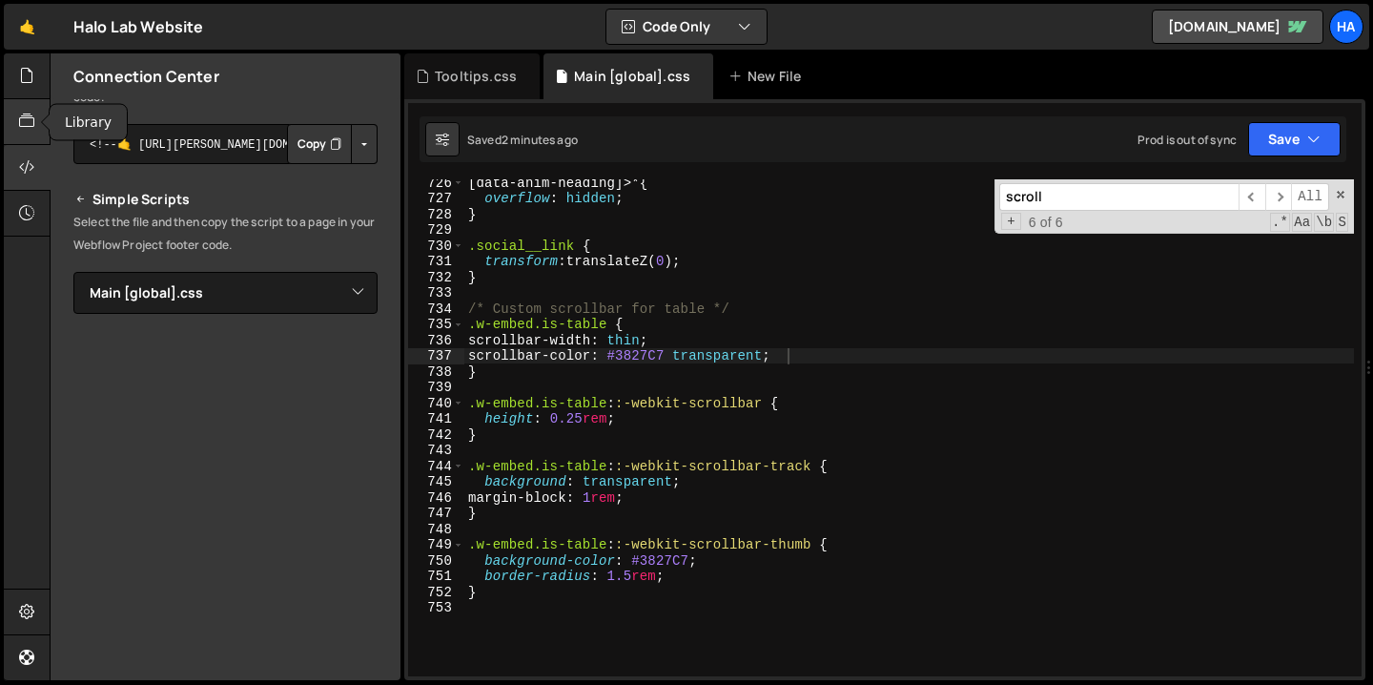
click at [22, 130] on icon at bounding box center [26, 121] width 15 height 21
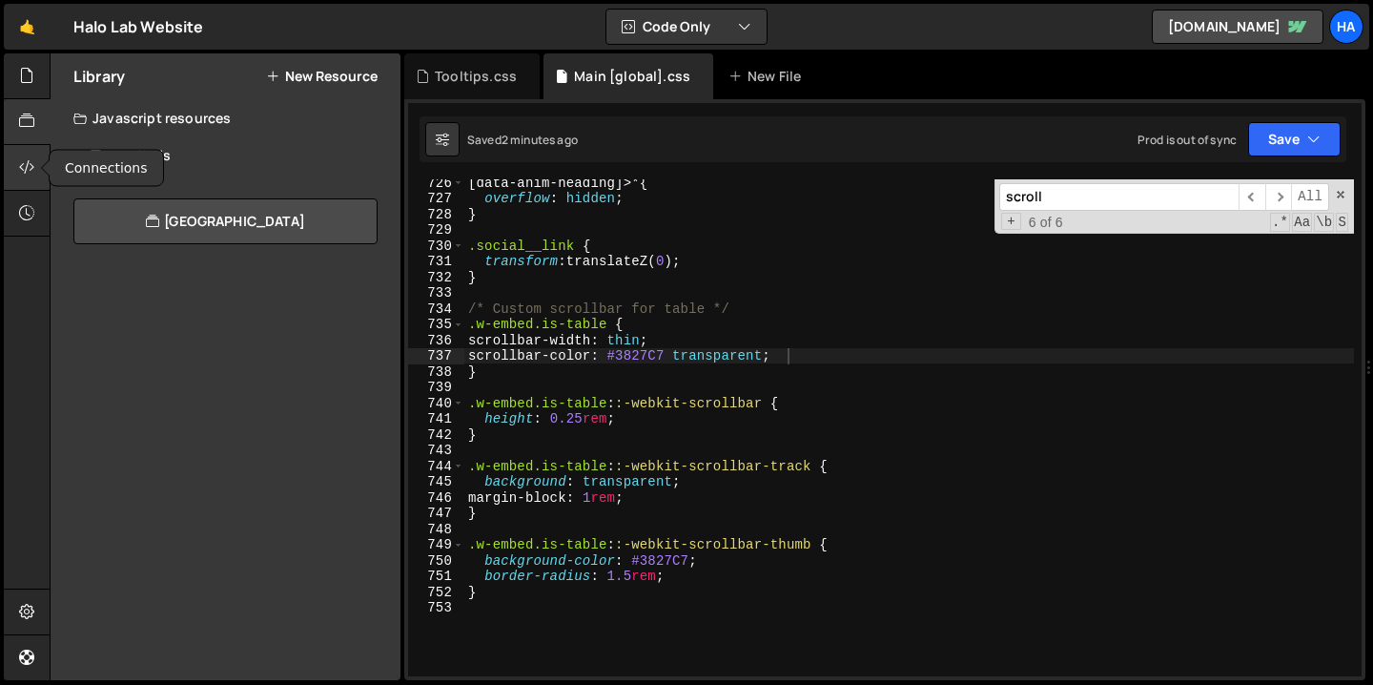
click at [23, 173] on icon at bounding box center [26, 166] width 15 height 21
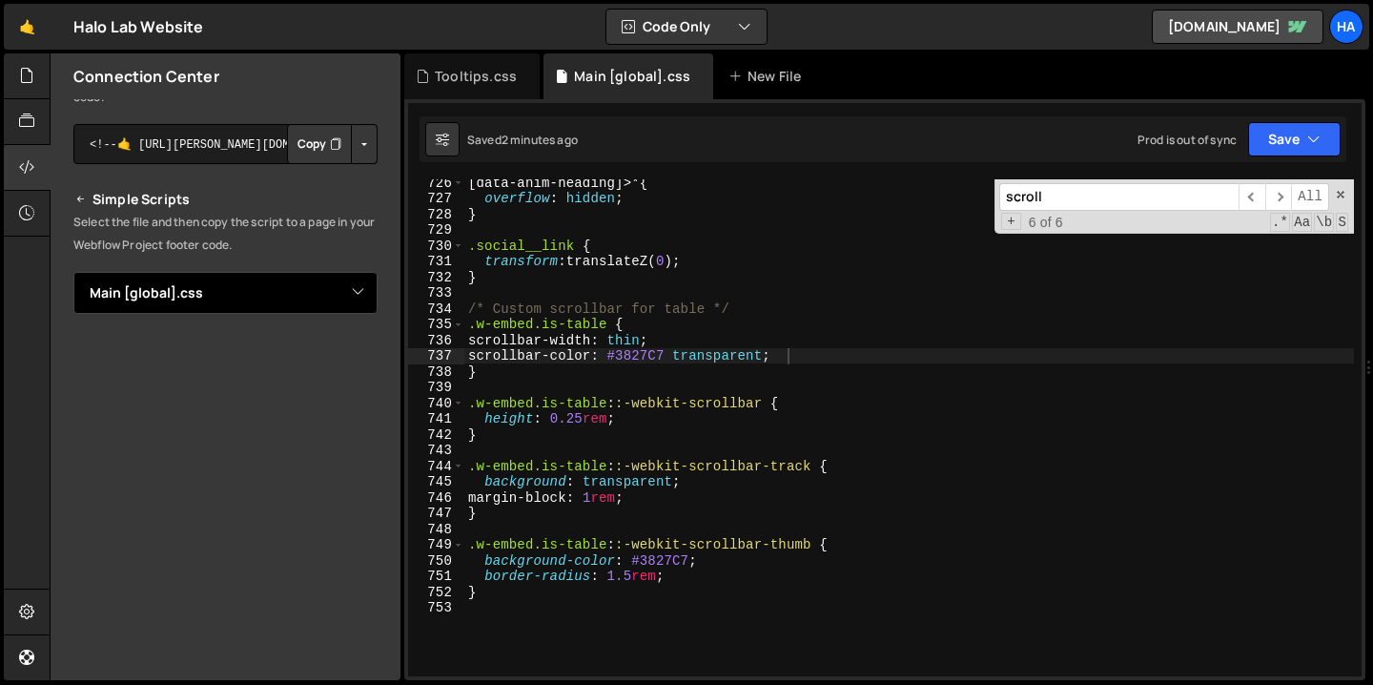
click at [355, 302] on select "Select File Animations [global].js before & after effect.js Blog [post].js Cont…" at bounding box center [225, 293] width 304 height 42
click at [73, 272] on select "Select File Animations [global].js before & after effect.js Blog [post].js Cont…" at bounding box center [225, 293] width 304 height 42
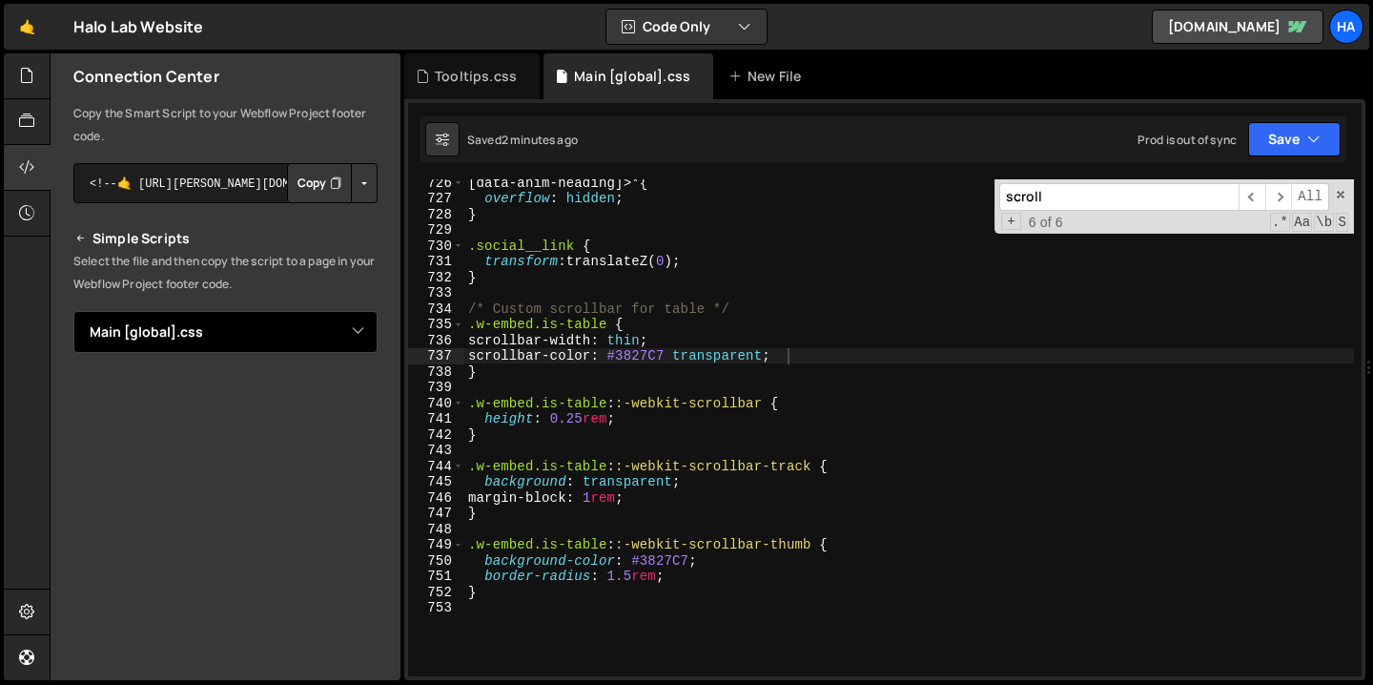
scroll to position [157, 0]
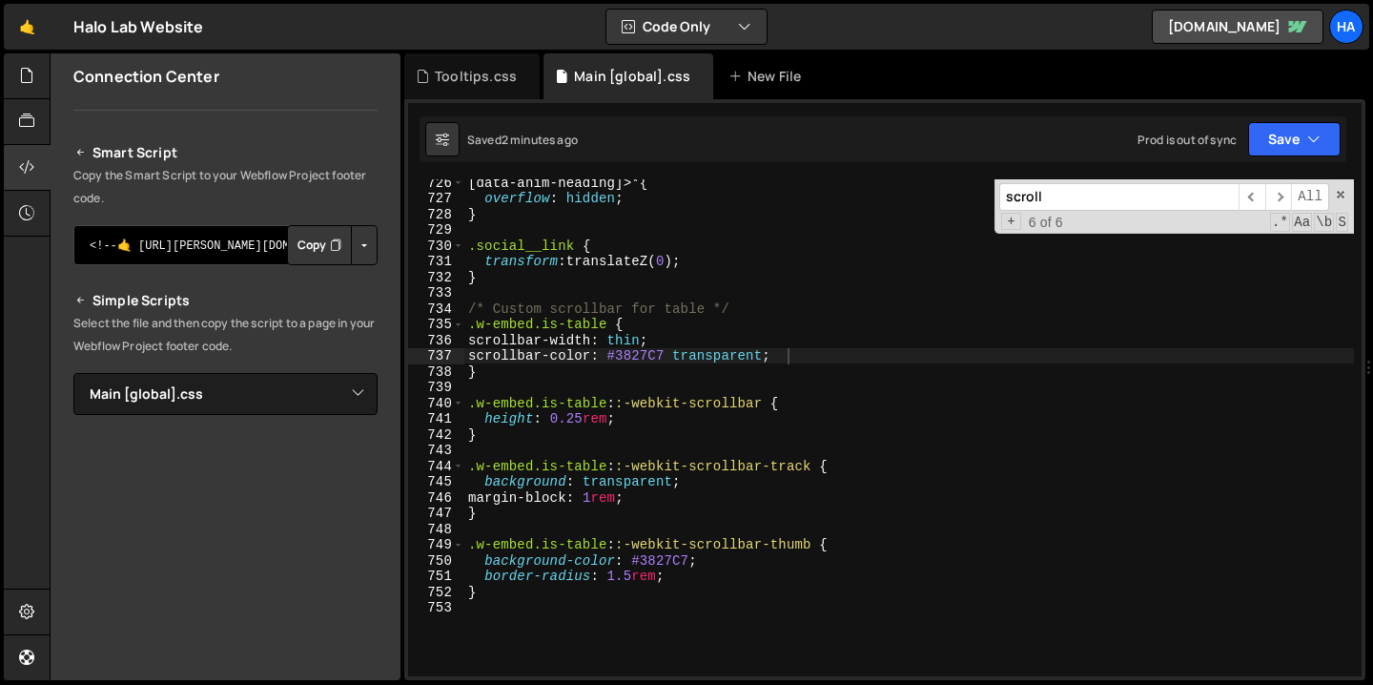
drag, startPoint x: 228, startPoint y: 249, endPoint x: 215, endPoint y: 236, distance: 17.5
click at [215, 236] on textarea "<!--🤙 [URL][PERSON_NAME][DOMAIN_NAME]> <script>document.addEventListener("DOMCo…" at bounding box center [225, 245] width 304 height 40
click at [358, 246] on button "Button group with nested dropdown" at bounding box center [364, 245] width 27 height 40
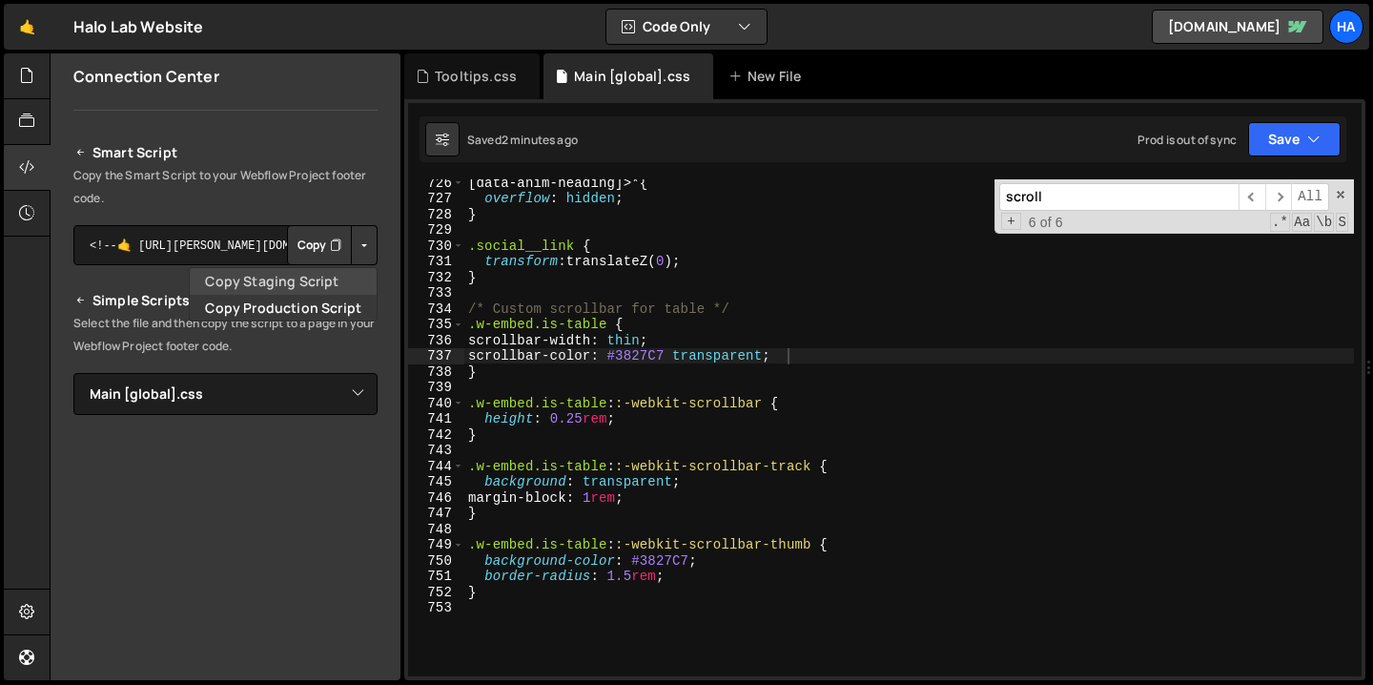
click at [336, 291] on link "Copy Staging Script" at bounding box center [283, 281] width 187 height 27
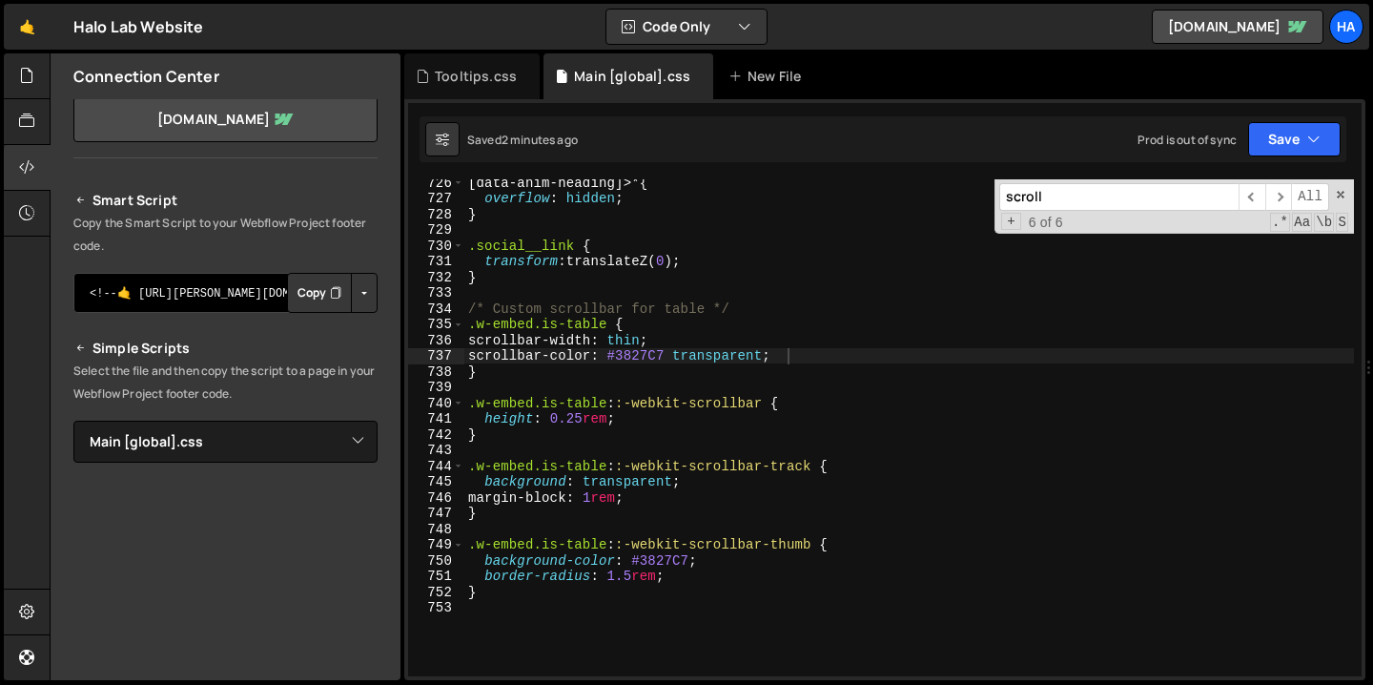
scroll to position [0, 0]
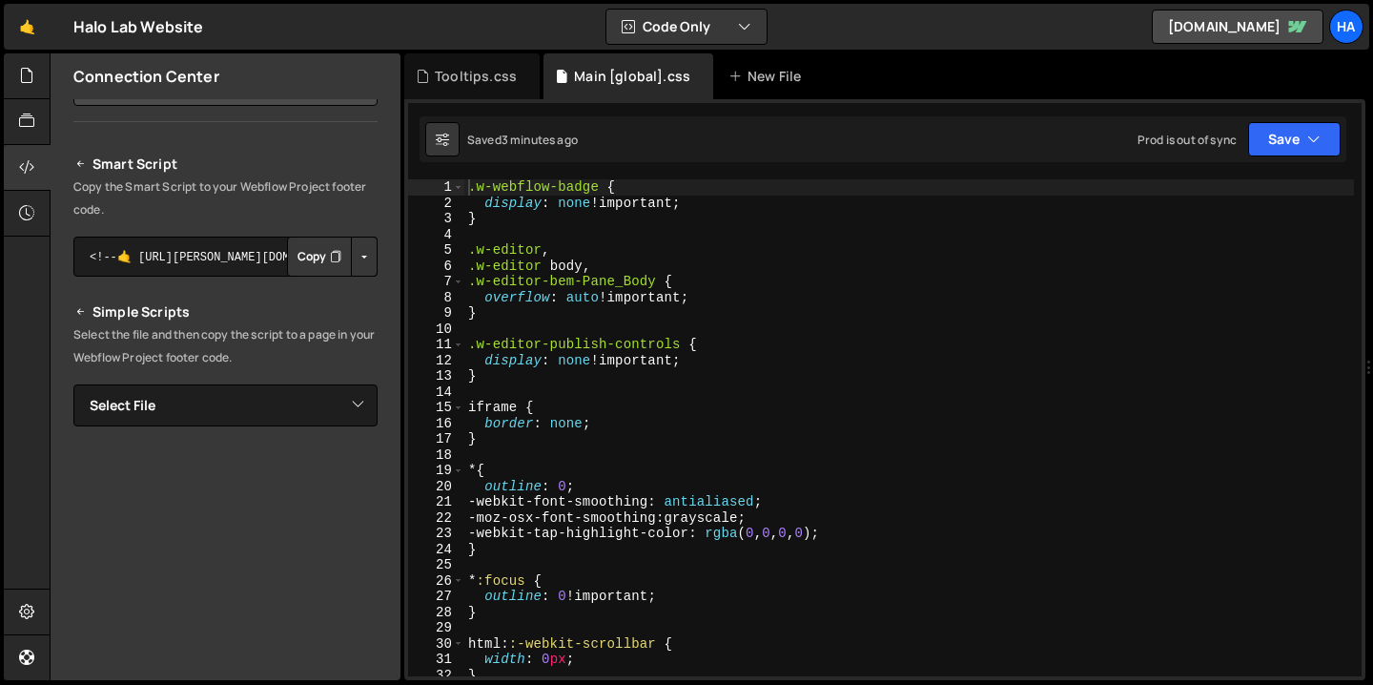
scroll to position [181, 0]
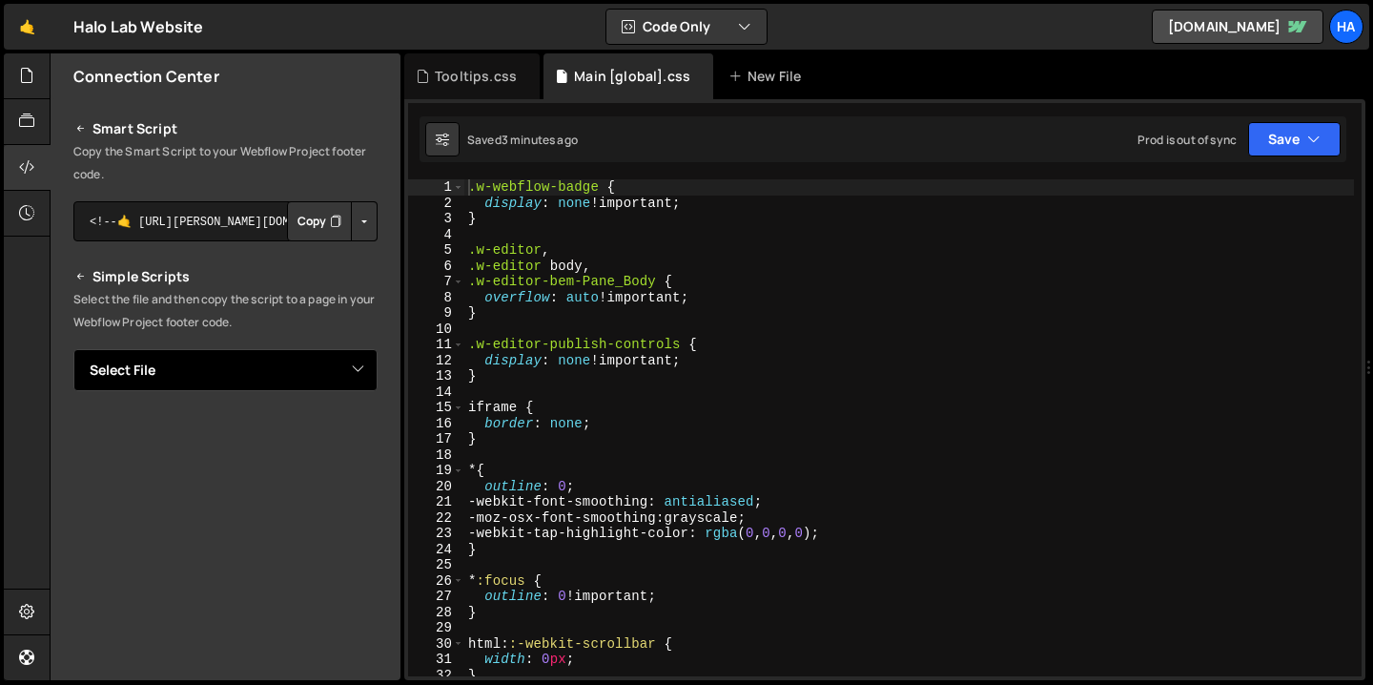
click at [361, 373] on select "Select File Animations [global].js before & after effect.js Blog [post].js Cont…" at bounding box center [225, 370] width 304 height 42
select select "3053"
click at [73, 349] on select "Select File Animations [global].js before & after effect.js Blog [post].js Cont…" at bounding box center [225, 370] width 304 height 42
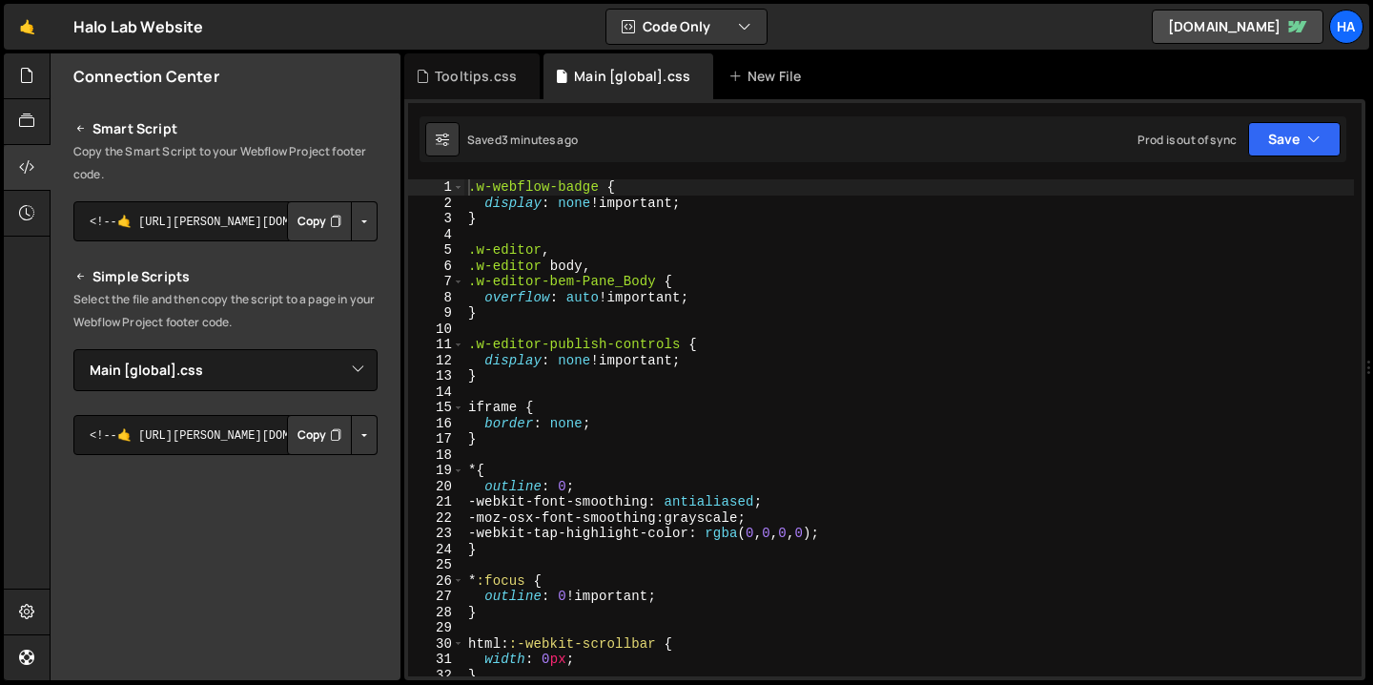
click at [357, 443] on button "Button group with nested dropdown" at bounding box center [364, 435] width 27 height 40
click at [331, 462] on link "Copy Staging Stylesheet" at bounding box center [267, 471] width 218 height 27
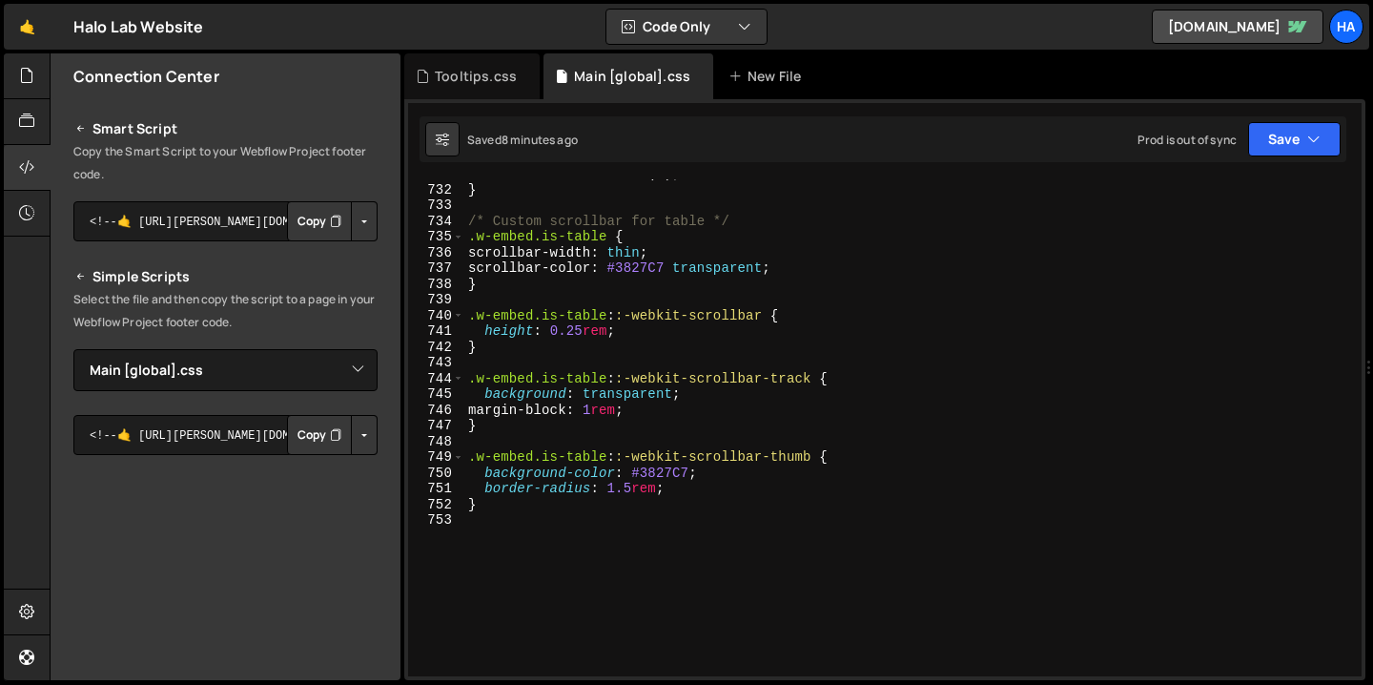
scroll to position [11563, 0]
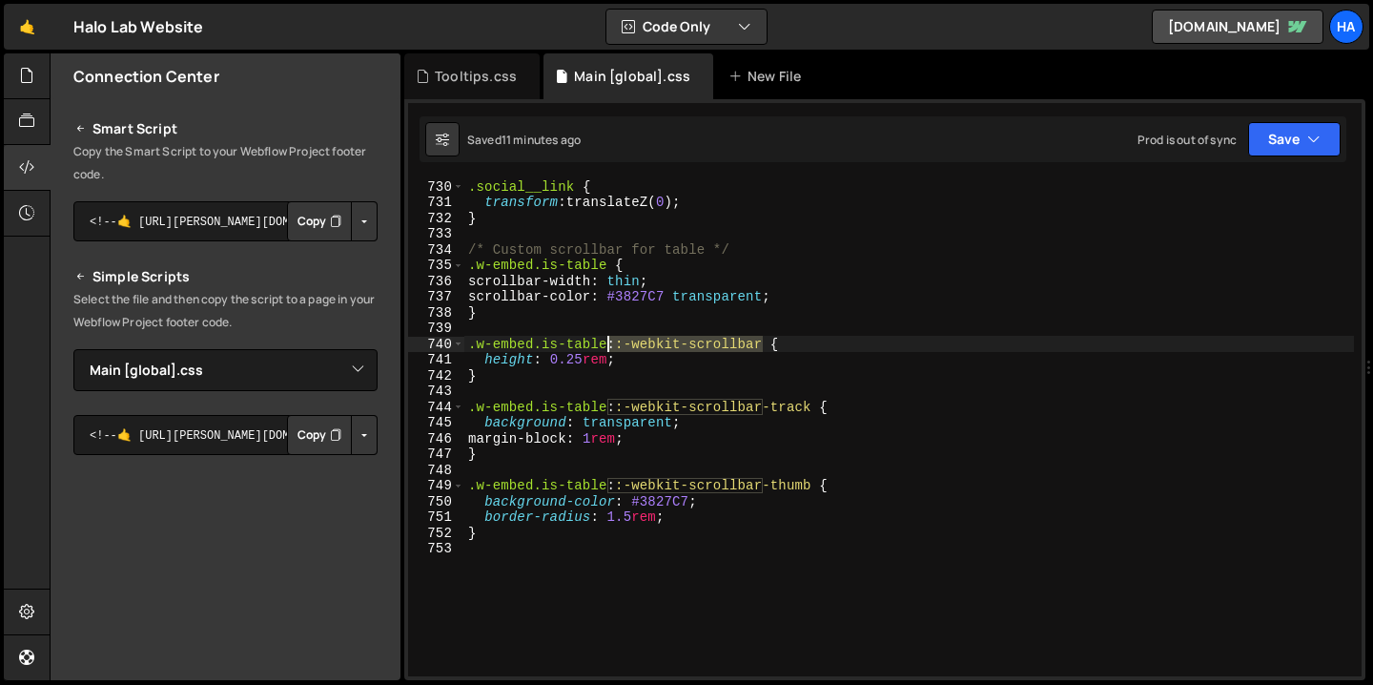
drag, startPoint x: 763, startPoint y: 345, endPoint x: 685, endPoint y: 382, distance: 86.6
click at [610, 344] on div ".social__link { transform : translateZ( 0 ) ; } /* Custom scrollbar for table *…" at bounding box center [909, 442] width 890 height 528
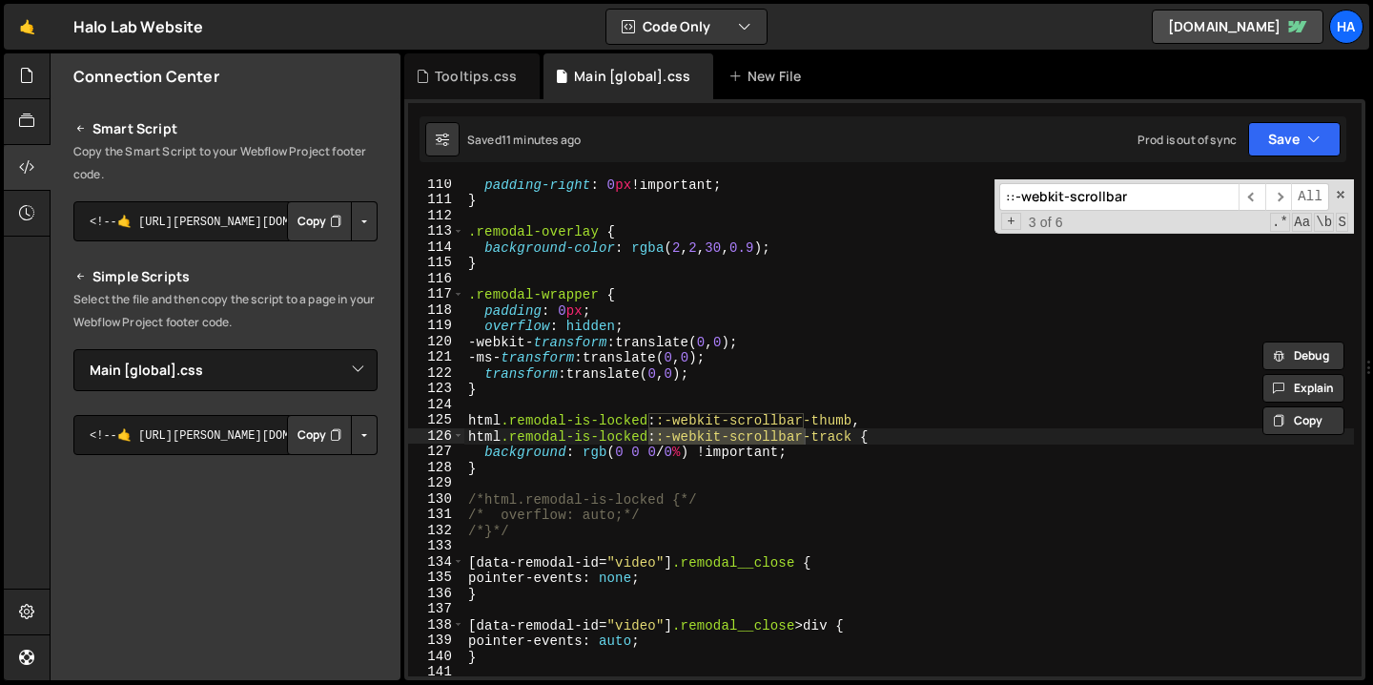
scroll to position [11486, 0]
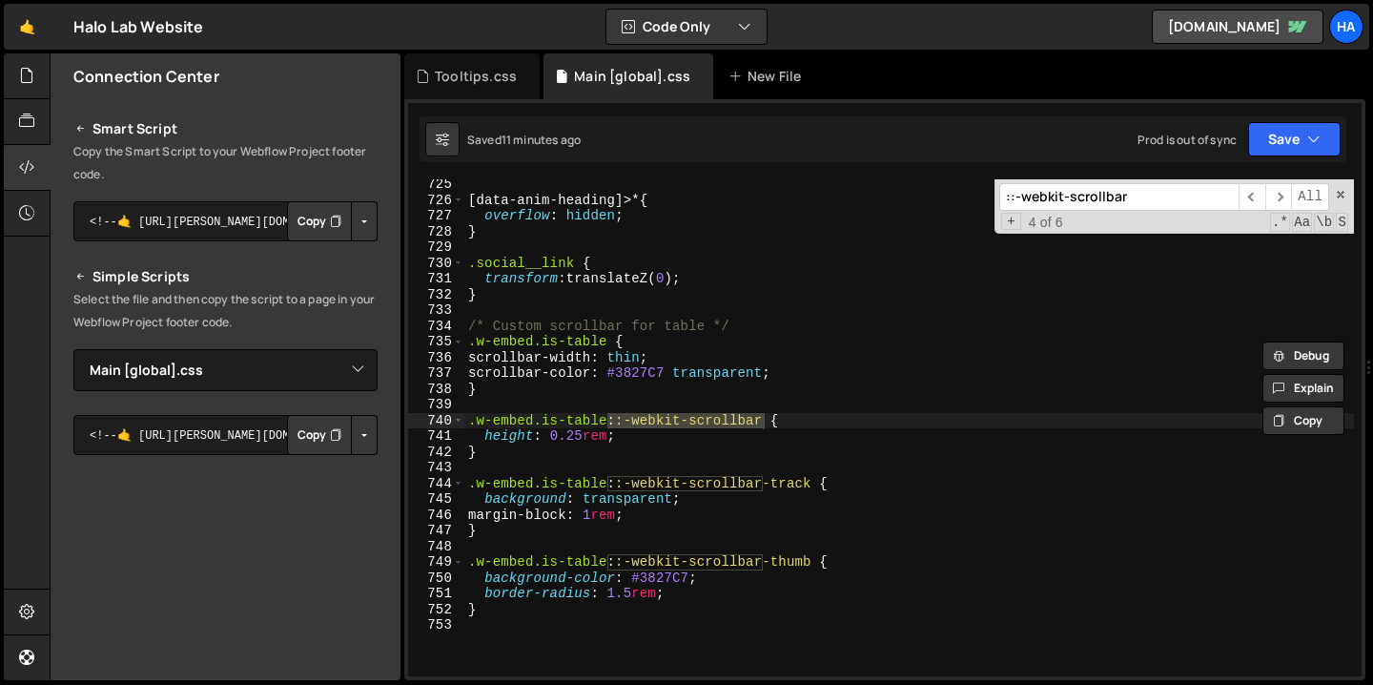
click at [784, 500] on div "[ data-anim-heading ]>* { overflow : hidden ; } .social__link { transform : tra…" at bounding box center [909, 440] width 890 height 528
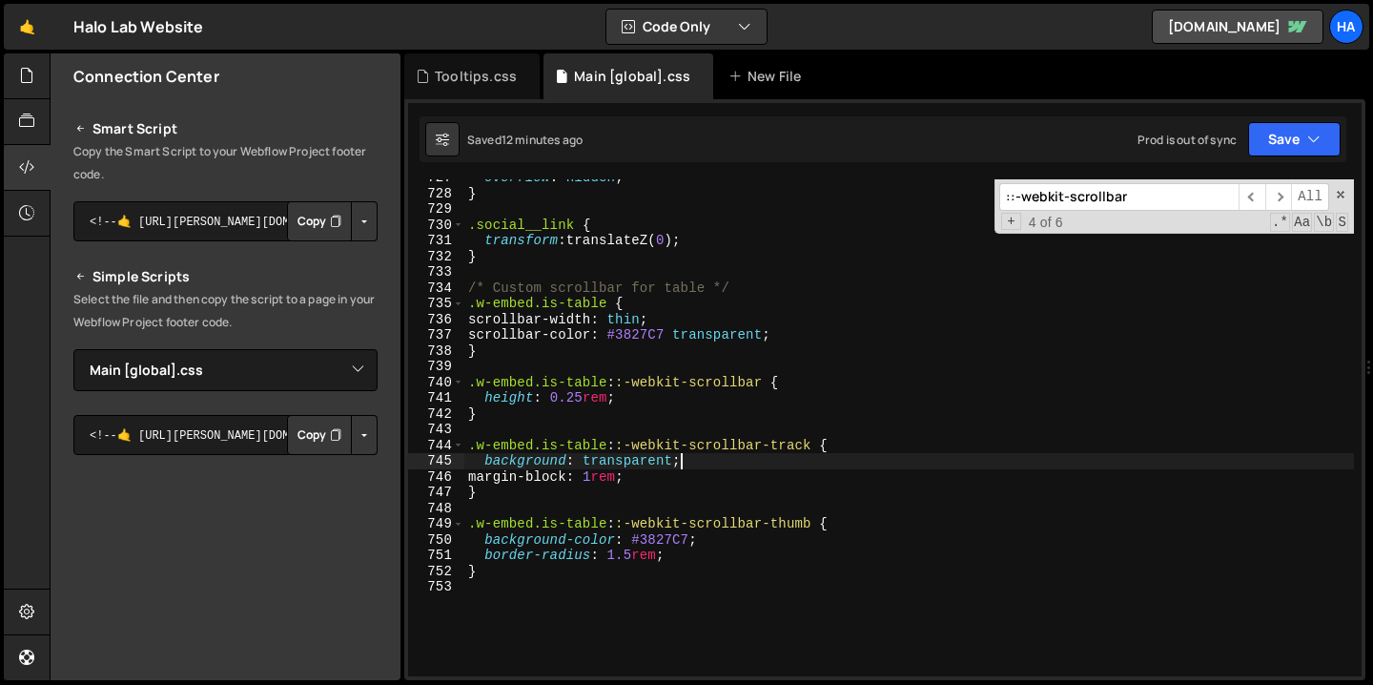
scroll to position [11525, 0]
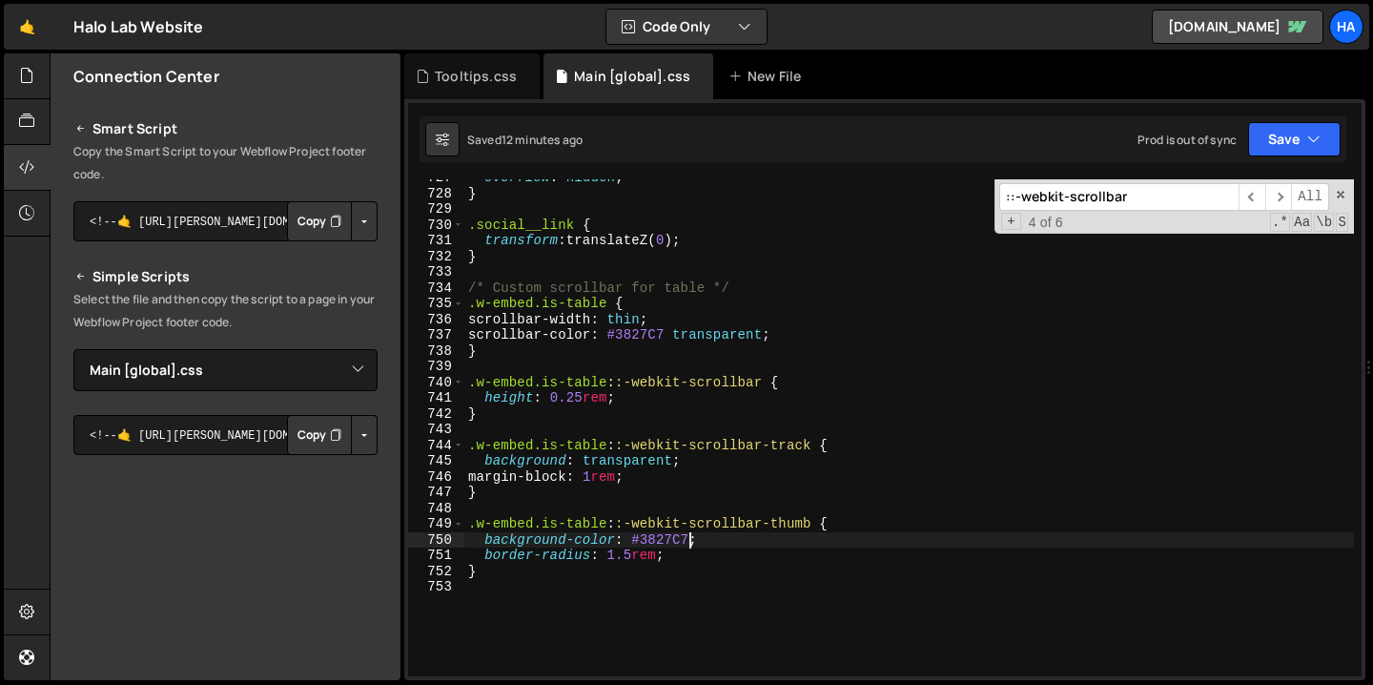
click at [690, 542] on div "overflow : hidden ; } .social__link { transform : translateZ( 0 ) ; } /* Custom…" at bounding box center [909, 434] width 890 height 528
click at [1321, 137] on button "Save" at bounding box center [1294, 139] width 92 height 34
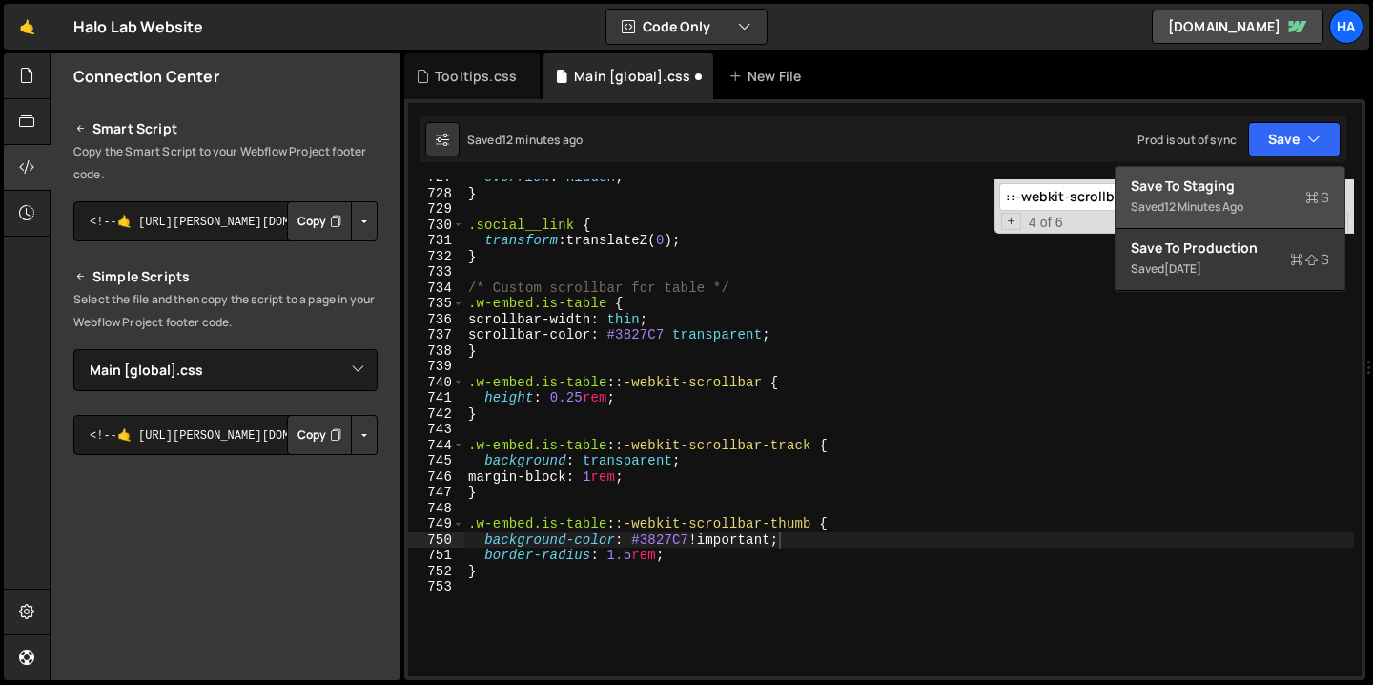
click at [1262, 195] on div "Saved 12 minutes ago" at bounding box center [1230, 206] width 198 height 23
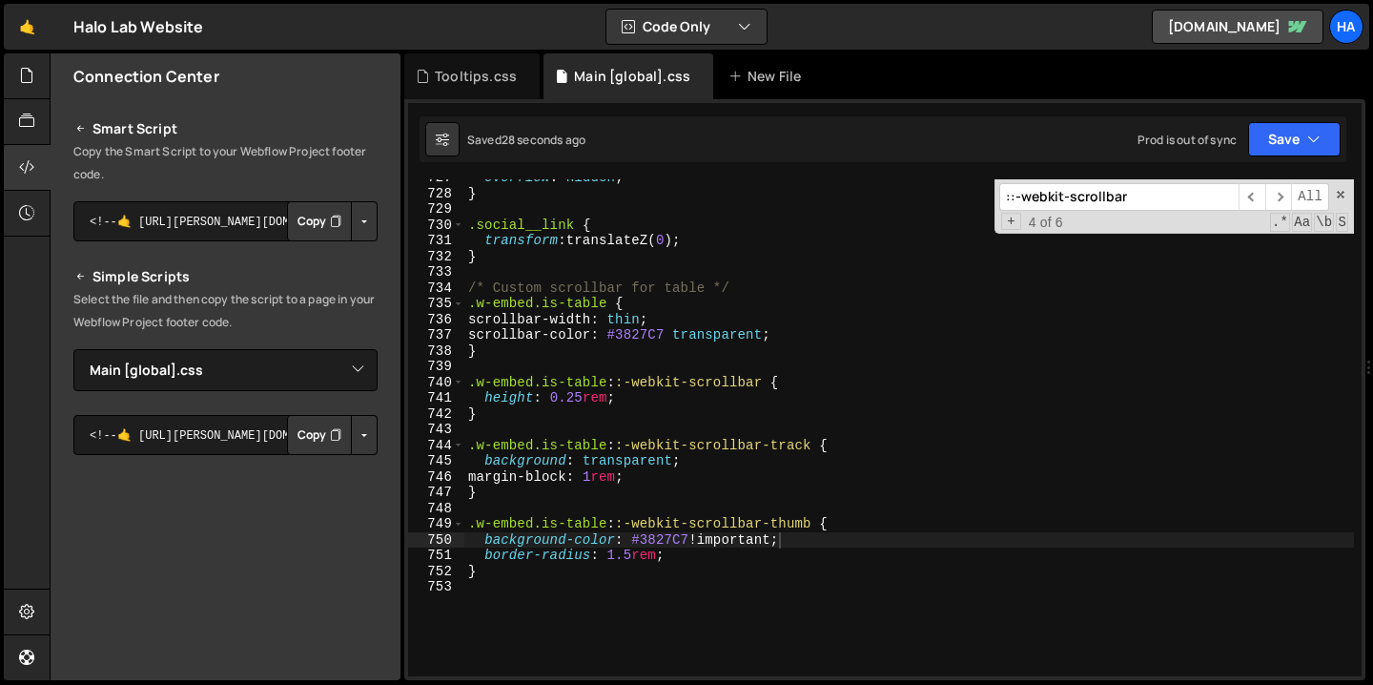
click at [1156, 201] on input "::-webkit-scrollbar" at bounding box center [1118, 197] width 239 height 28
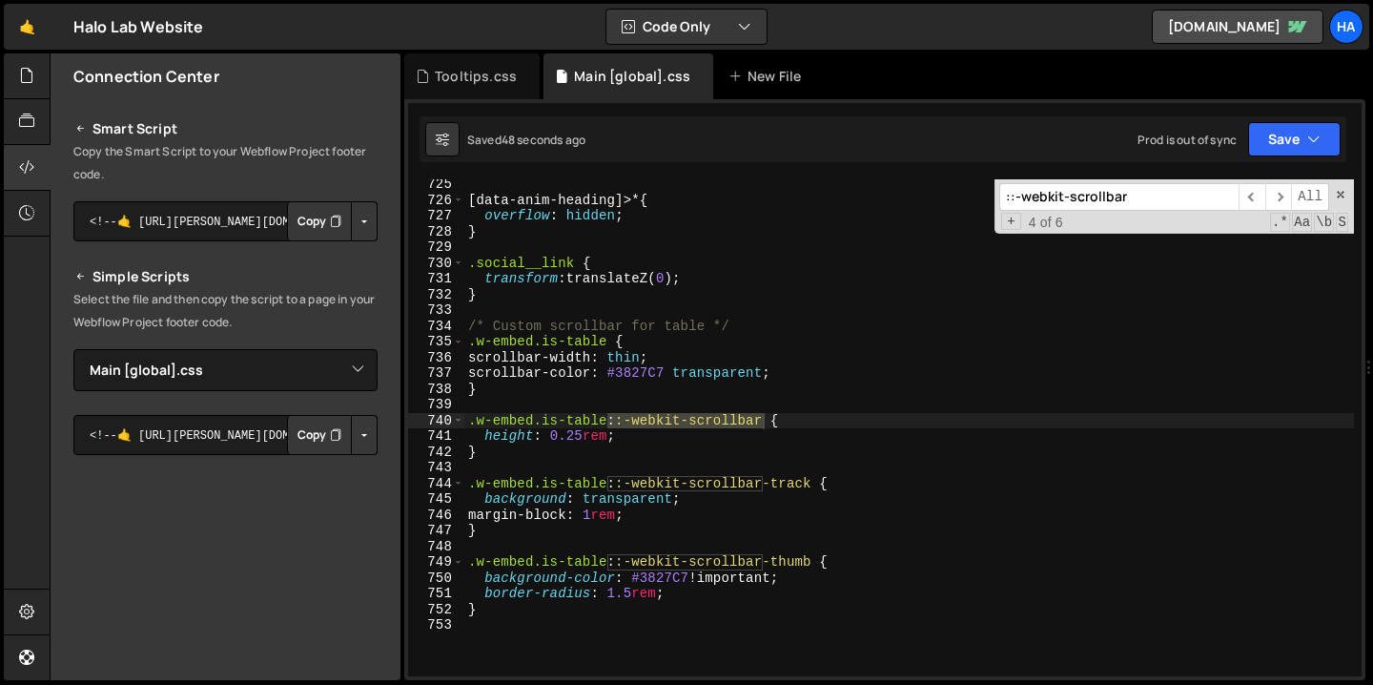
scroll to position [11486, 0]
type textarea "height: 0.25rem;"
click at [626, 438] on div "[ data-anim-heading ]>* { overflow : hidden ; } .social__link { transform : tra…" at bounding box center [909, 440] width 890 height 528
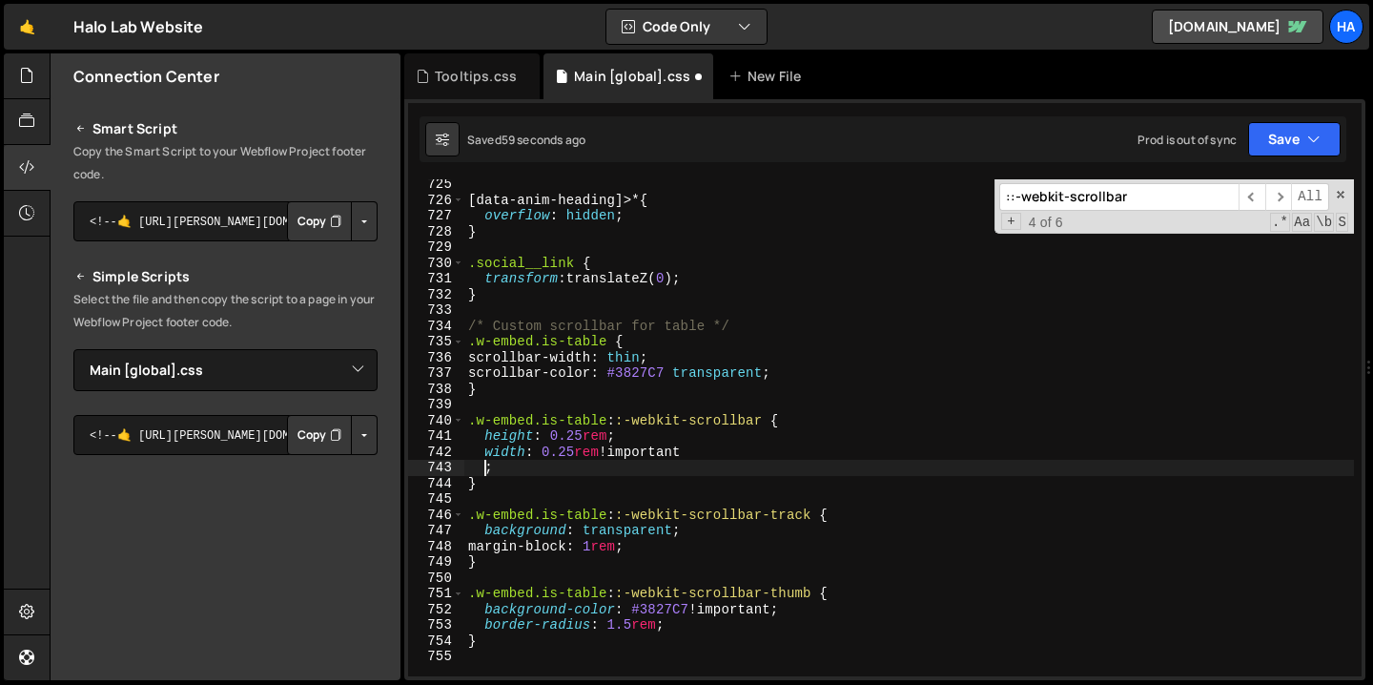
scroll to position [0, 1]
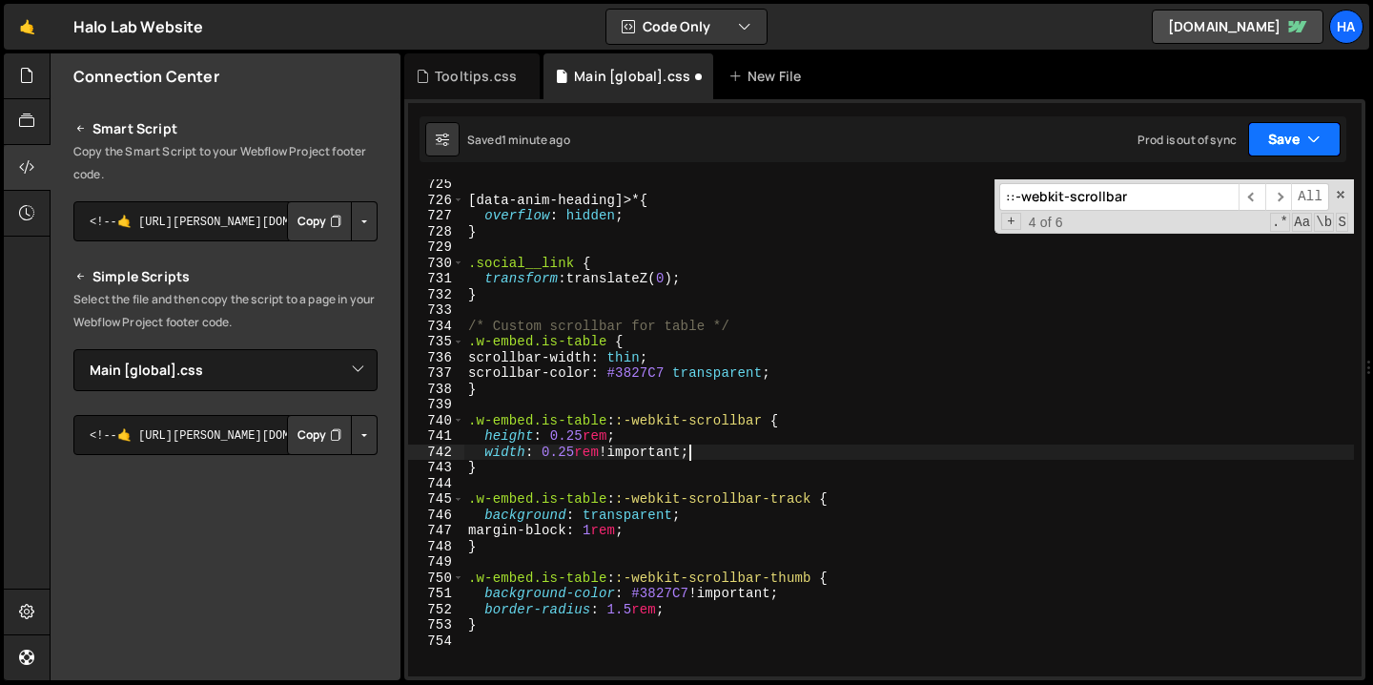
click at [1307, 147] on icon "button" at bounding box center [1313, 139] width 13 height 19
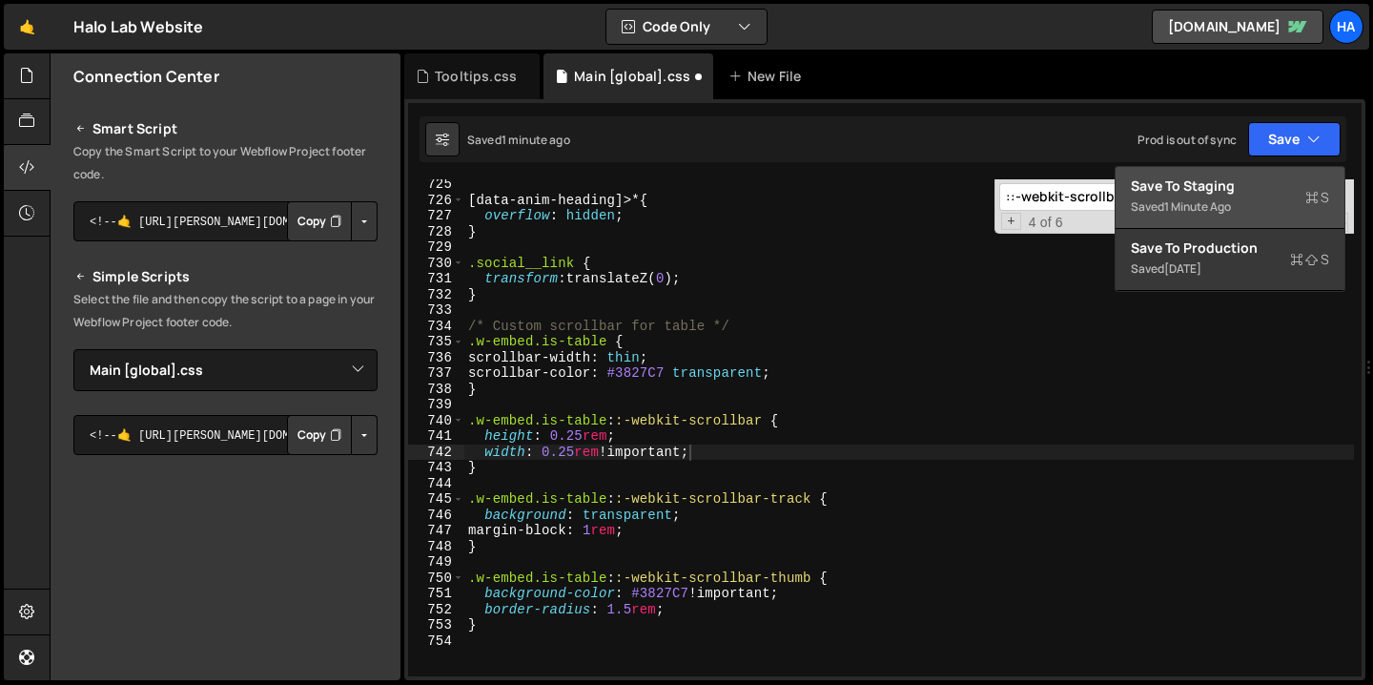
click at [1254, 190] on div "Save to Staging S" at bounding box center [1230, 185] width 198 height 19
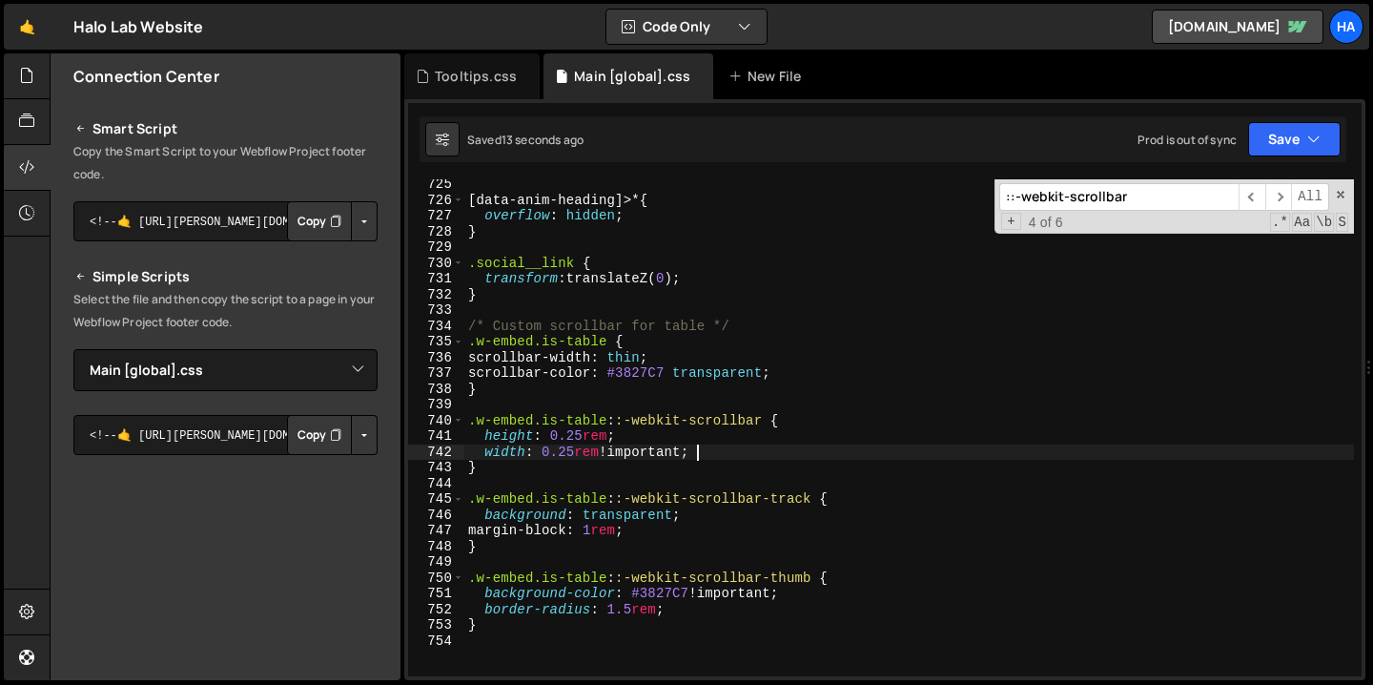
drag, startPoint x: 706, startPoint y: 449, endPoint x: 706, endPoint y: 438, distance: 11.5
click at [706, 438] on div "[ data-anim-heading ]>* { overflow : hidden ; } .social__link { transform : tra…" at bounding box center [909, 440] width 890 height 528
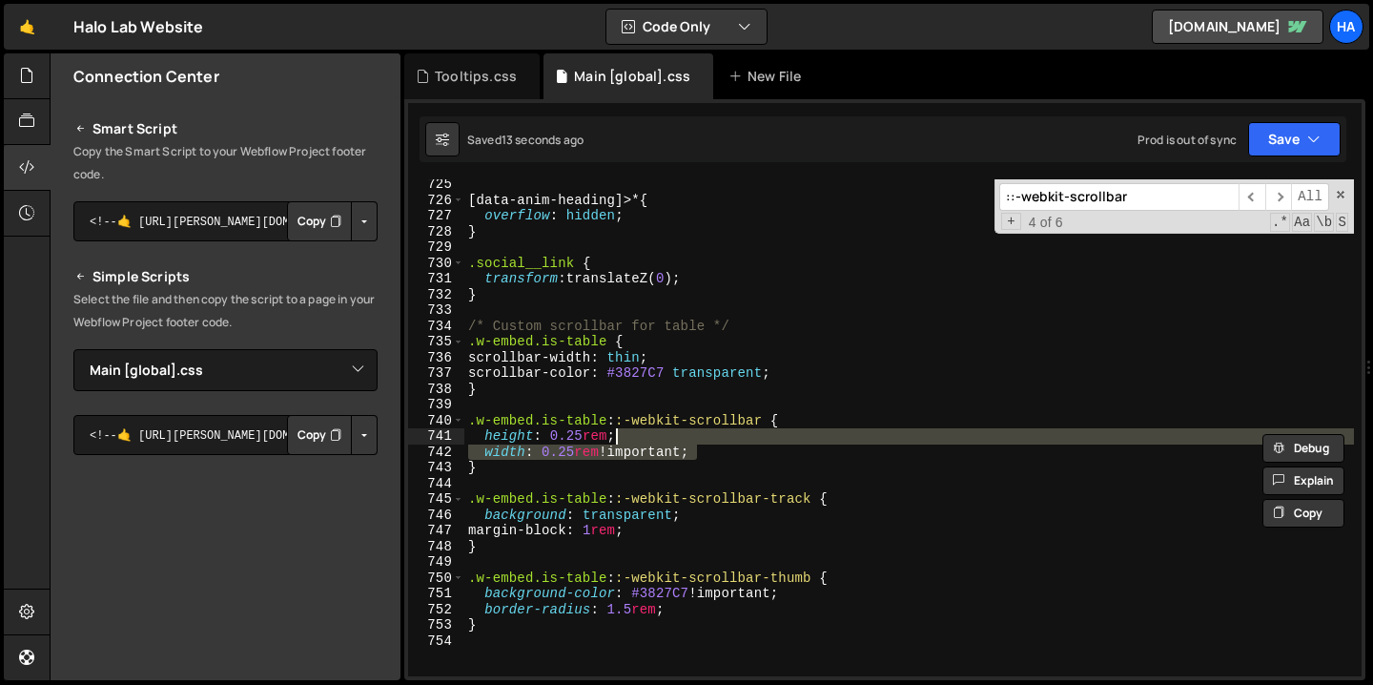
type textarea "height: 0.25rem;"
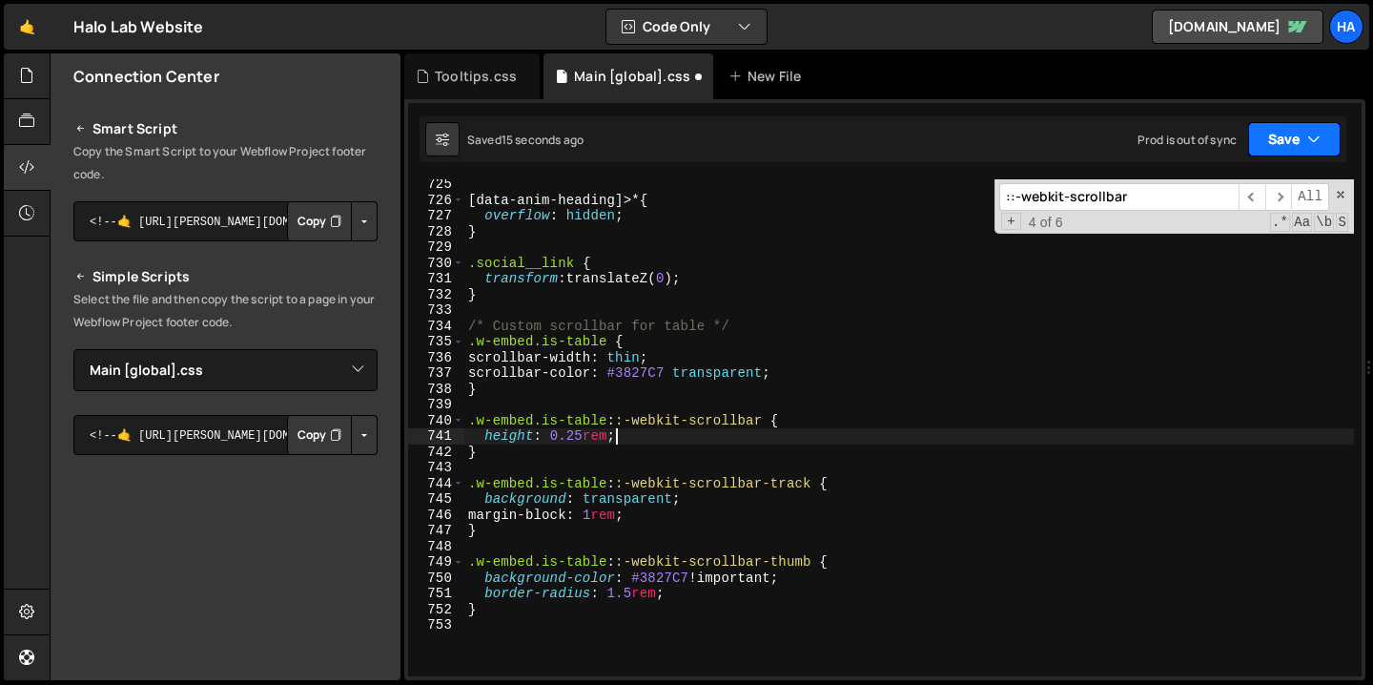
click at [1294, 140] on button "Save" at bounding box center [1294, 139] width 92 height 34
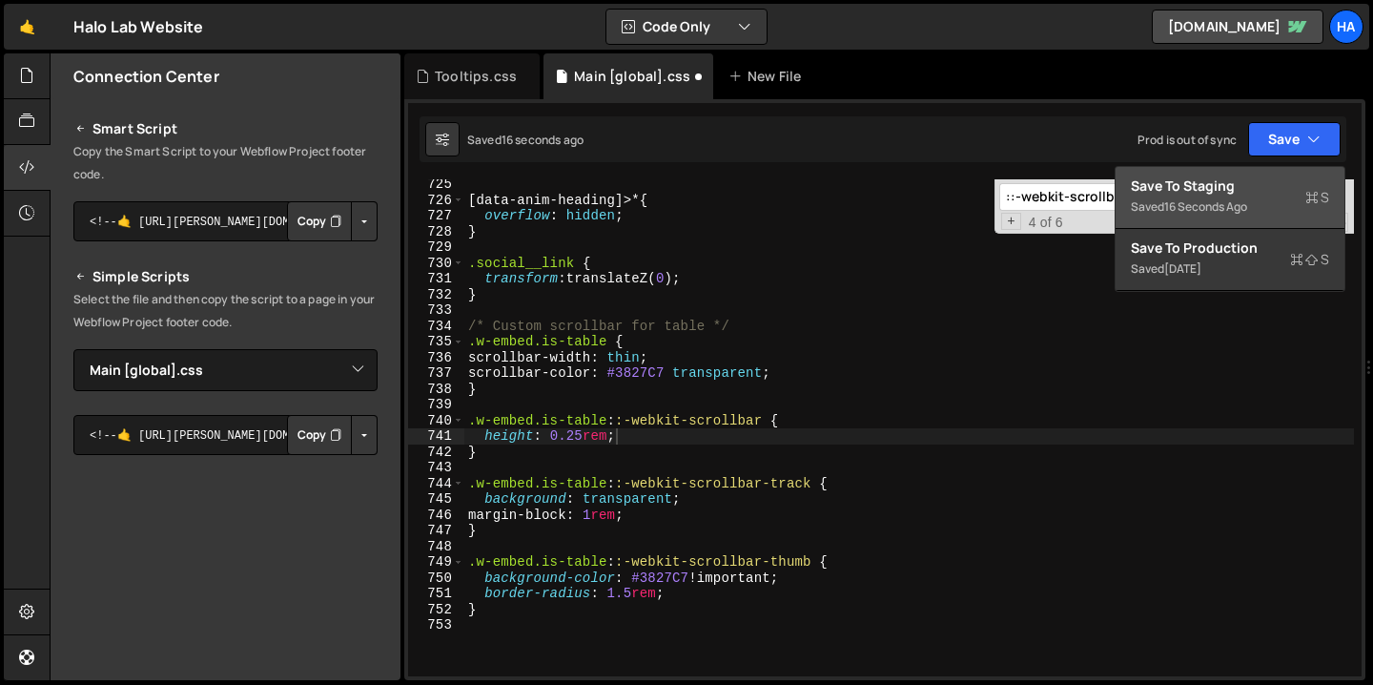
click at [1271, 191] on div "Save to Staging S" at bounding box center [1230, 185] width 198 height 19
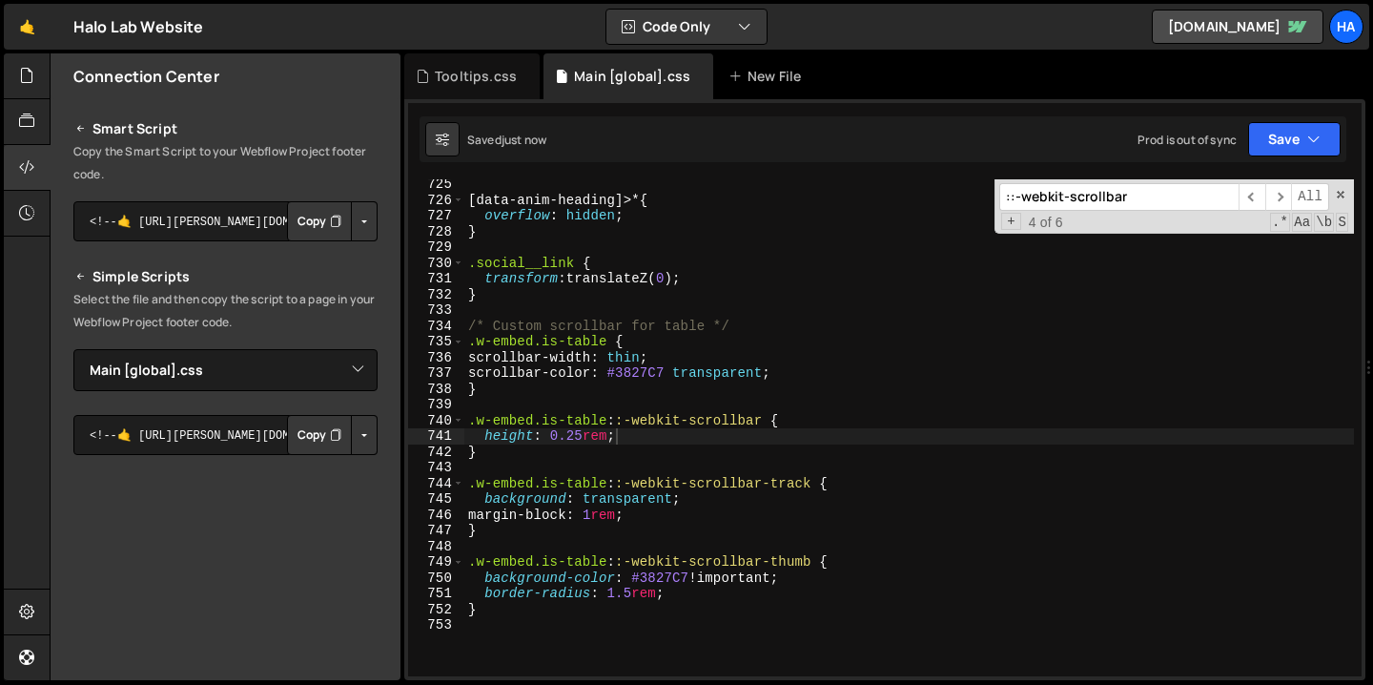
click at [1137, 195] on input "::-webkit-scrollbar" at bounding box center [1118, 197] width 239 height 28
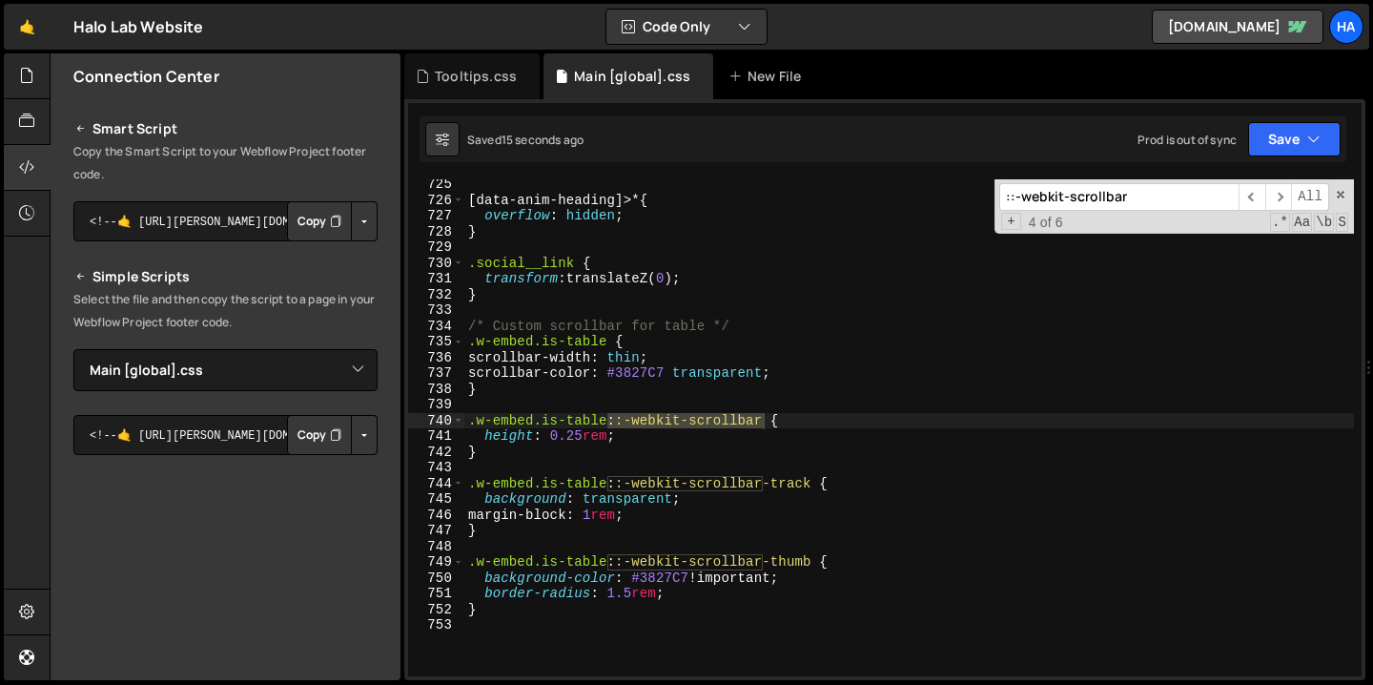
scroll to position [11486, 0]
click at [23, 83] on icon at bounding box center [26, 75] width 15 height 21
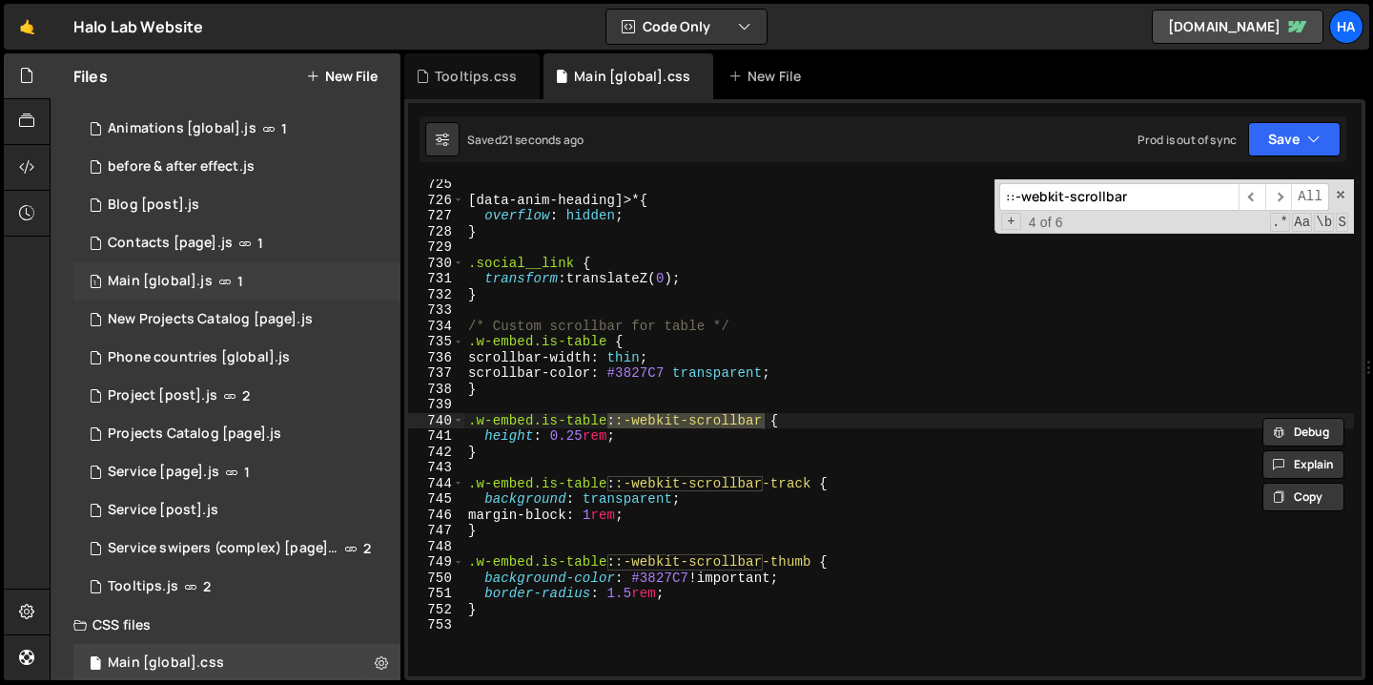
scroll to position [0, 0]
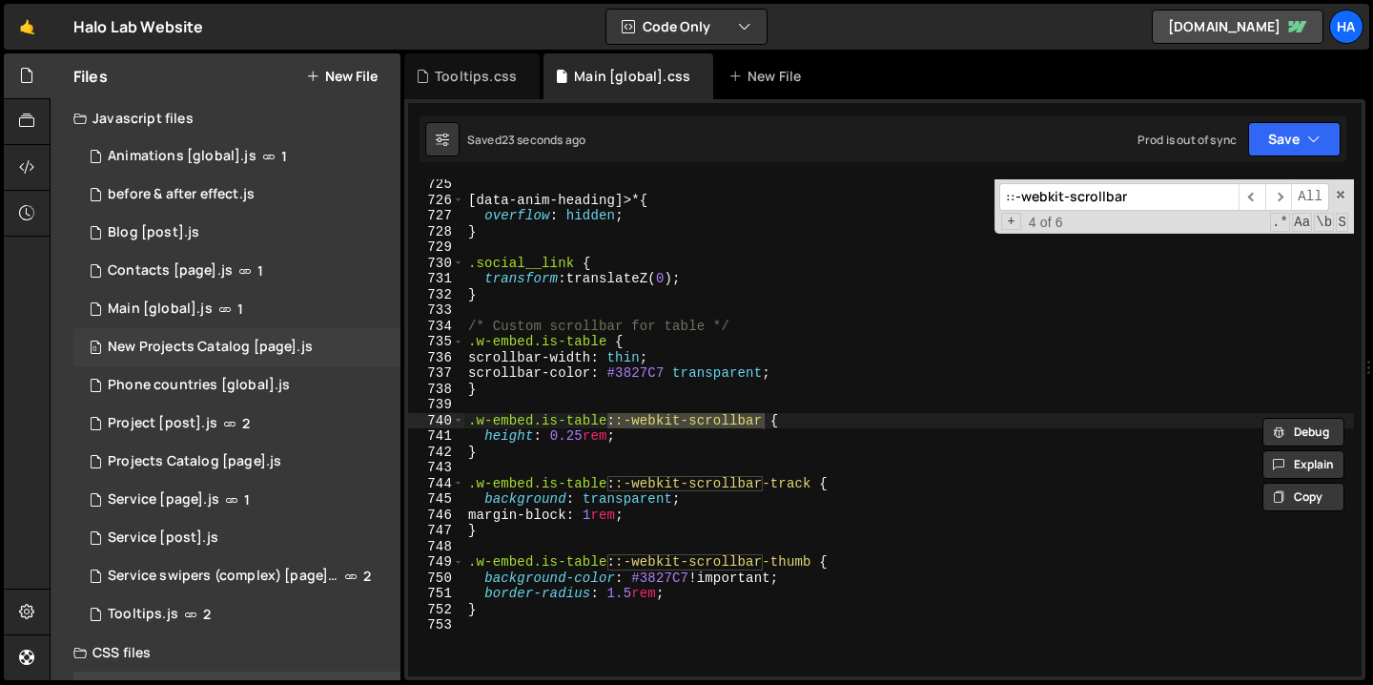
click at [235, 355] on div "New Projects Catalog [page].js" at bounding box center [210, 346] width 205 height 17
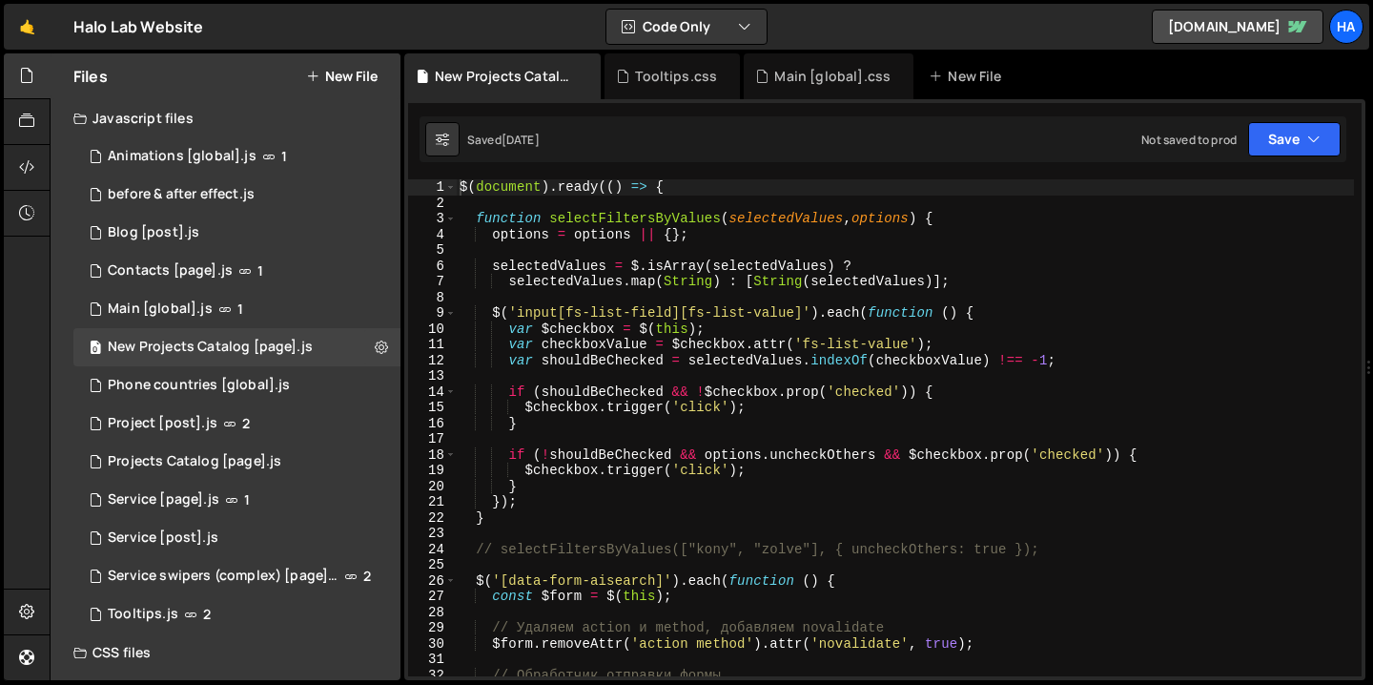
click at [1114, 313] on div "$ ( document ) . ready (( ) => { function selectFiltersByValues ( selectedValue…" at bounding box center [905, 443] width 898 height 528
type textarea "$('input[fs-list-field][fs-list-value]').each(function () {"
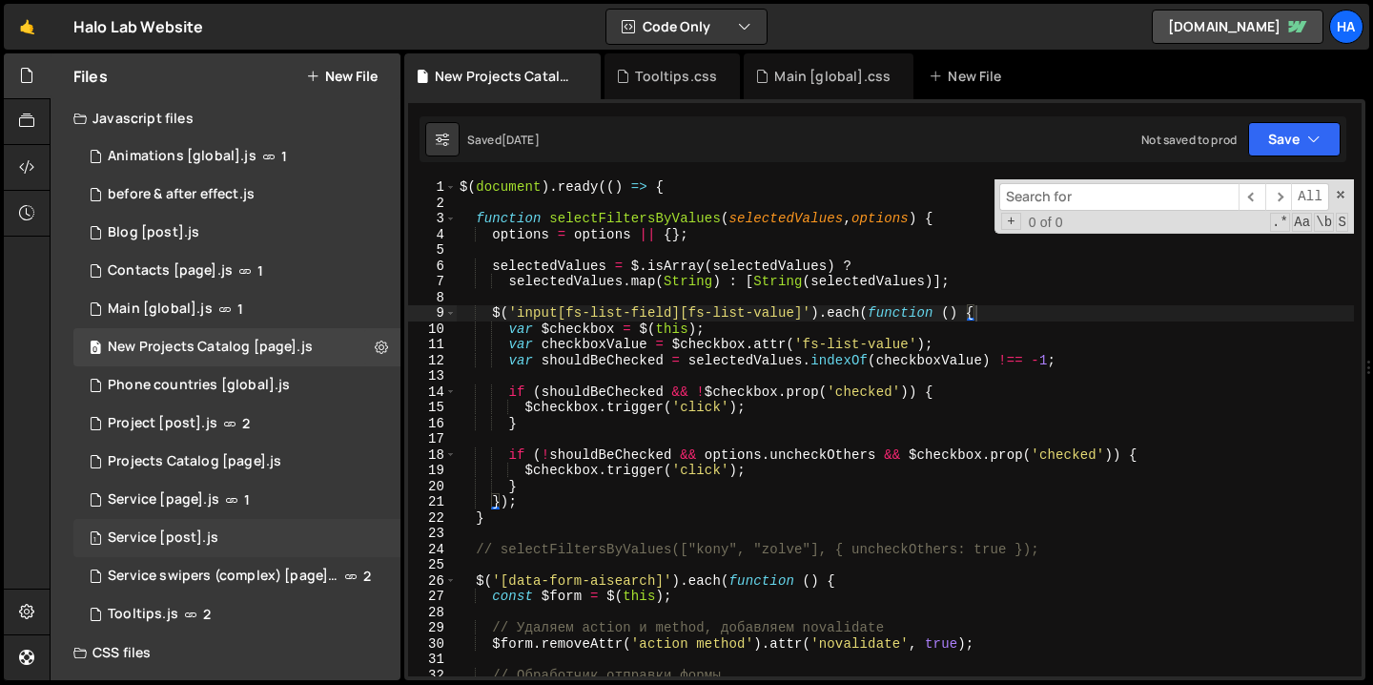
scroll to position [125, 0]
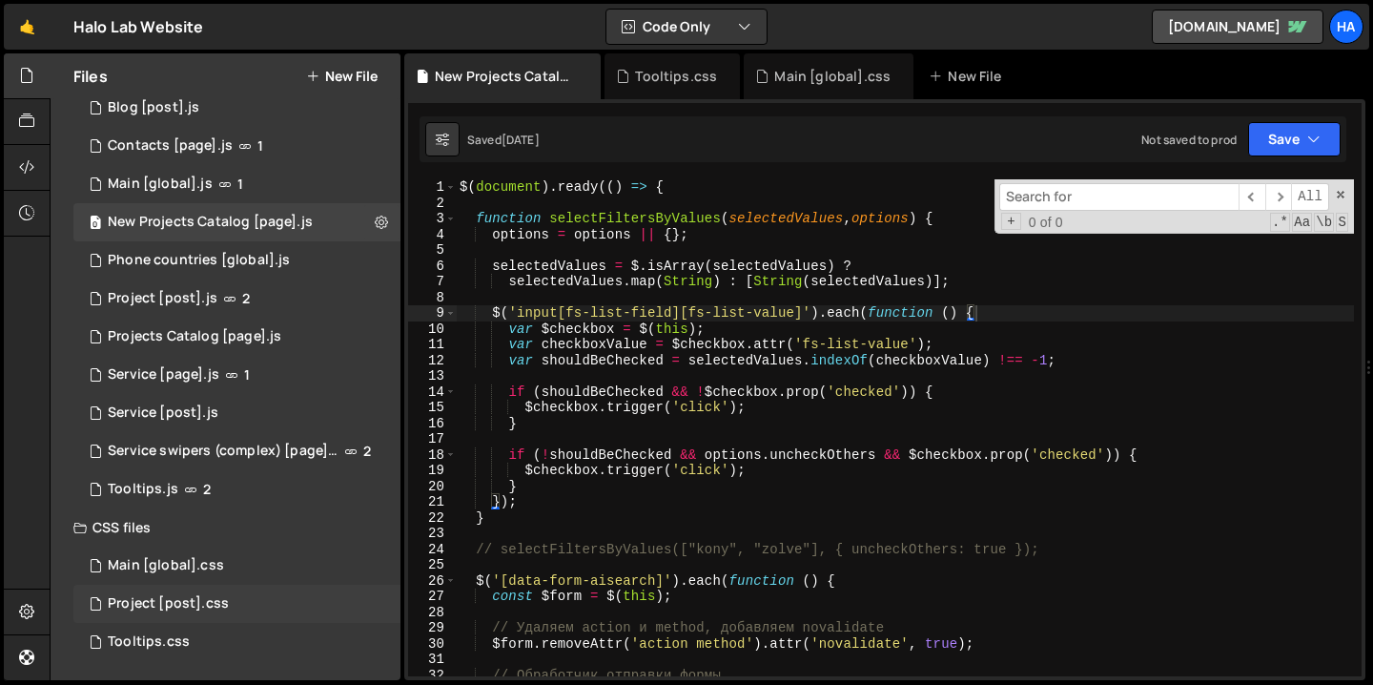
click at [221, 604] on div "Project [post].css" at bounding box center [168, 603] width 121 height 17
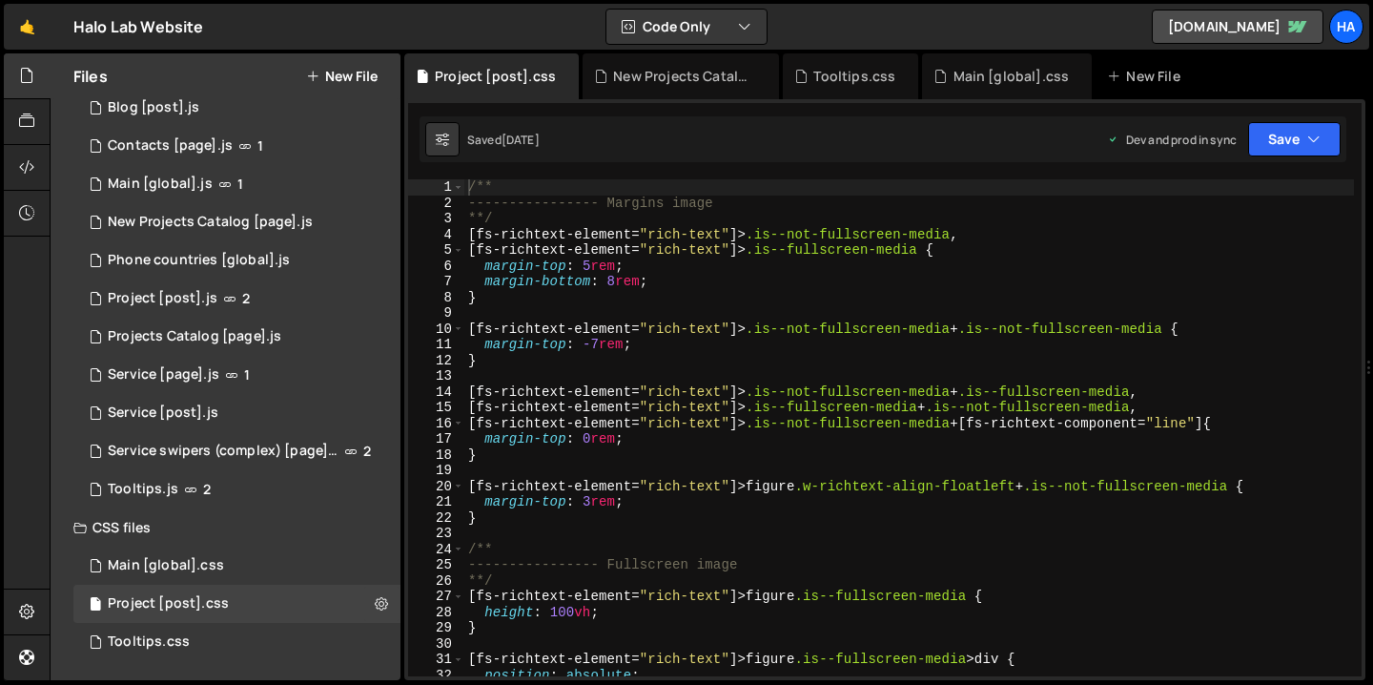
type textarea "[fs-richtext-element="rich-text"]>.is--not-fullscreen-media+.is--not-fullscreen…"
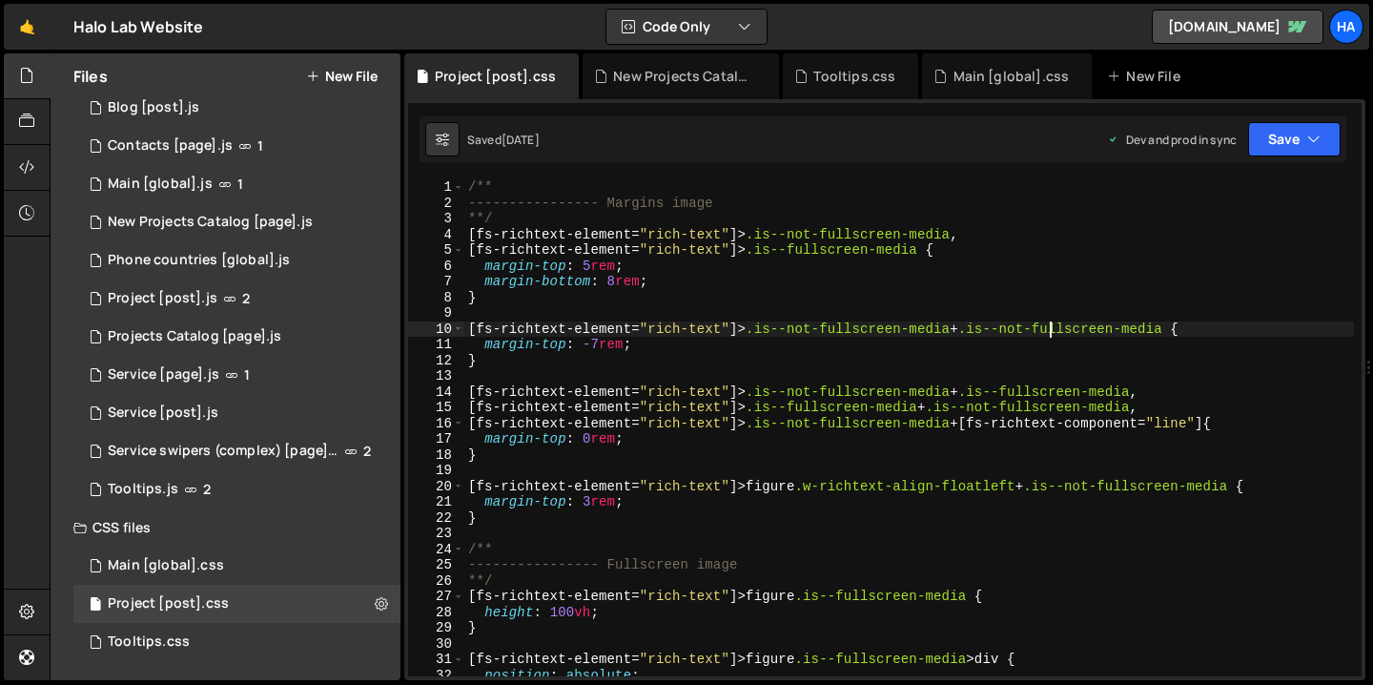
click at [1050, 329] on div "/** ---------------- Margins image **/ [ fs-richtext-element = " rich-text " ]>…" at bounding box center [909, 443] width 890 height 528
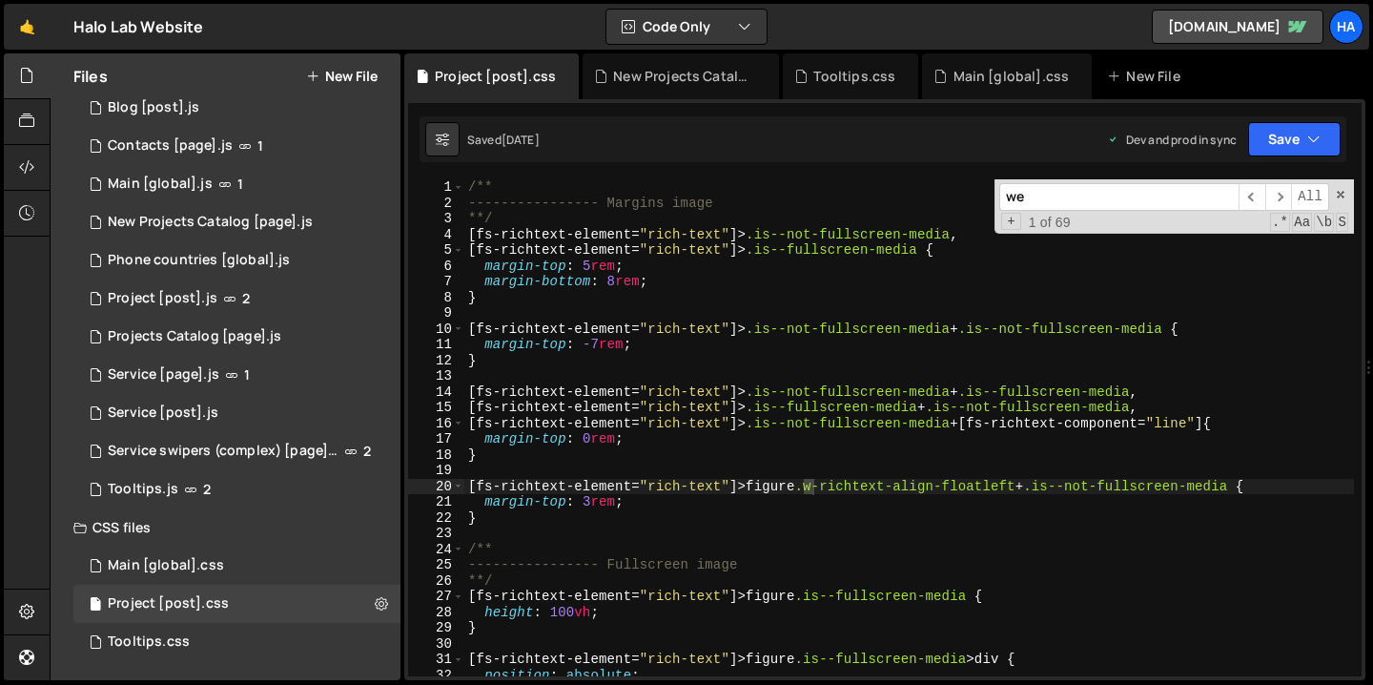
scroll to position [2756, 0]
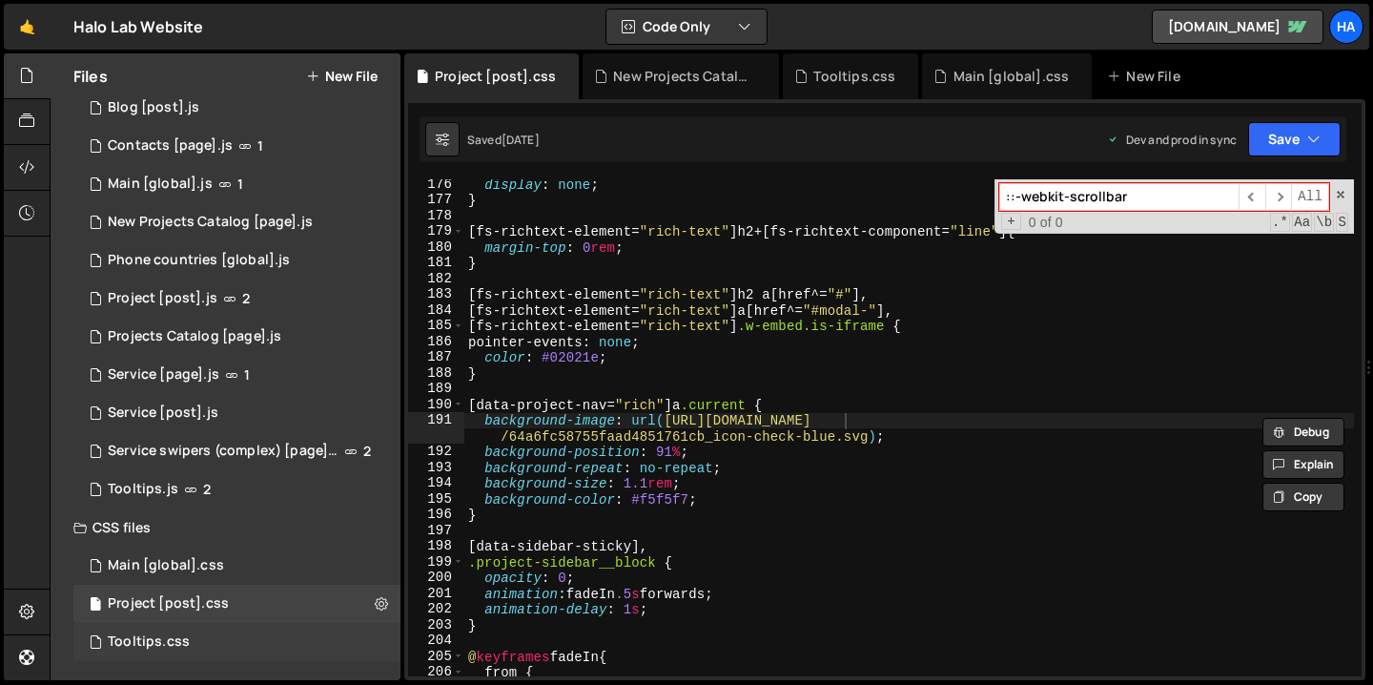
type input "::-webkit-scrollbar"
click at [229, 635] on div "Tooltips.css 0" at bounding box center [236, 642] width 327 height 38
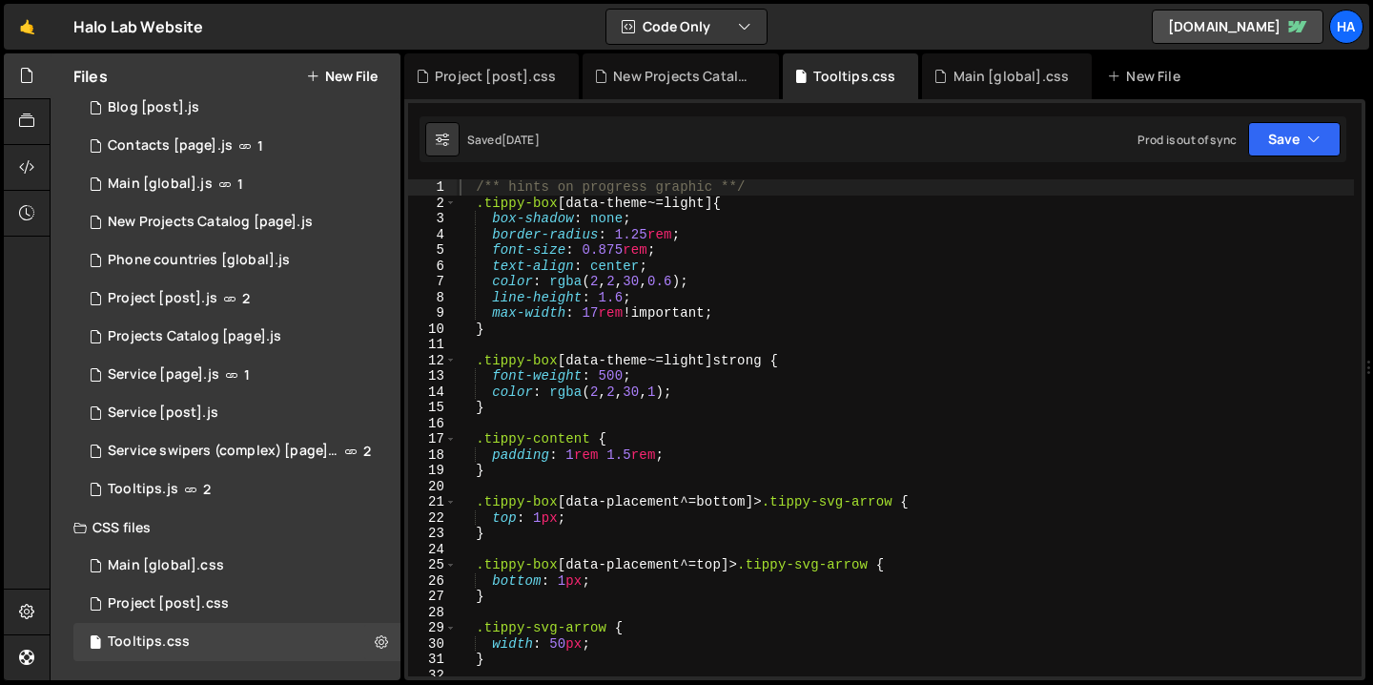
type textarea "line-height: 1.6;"
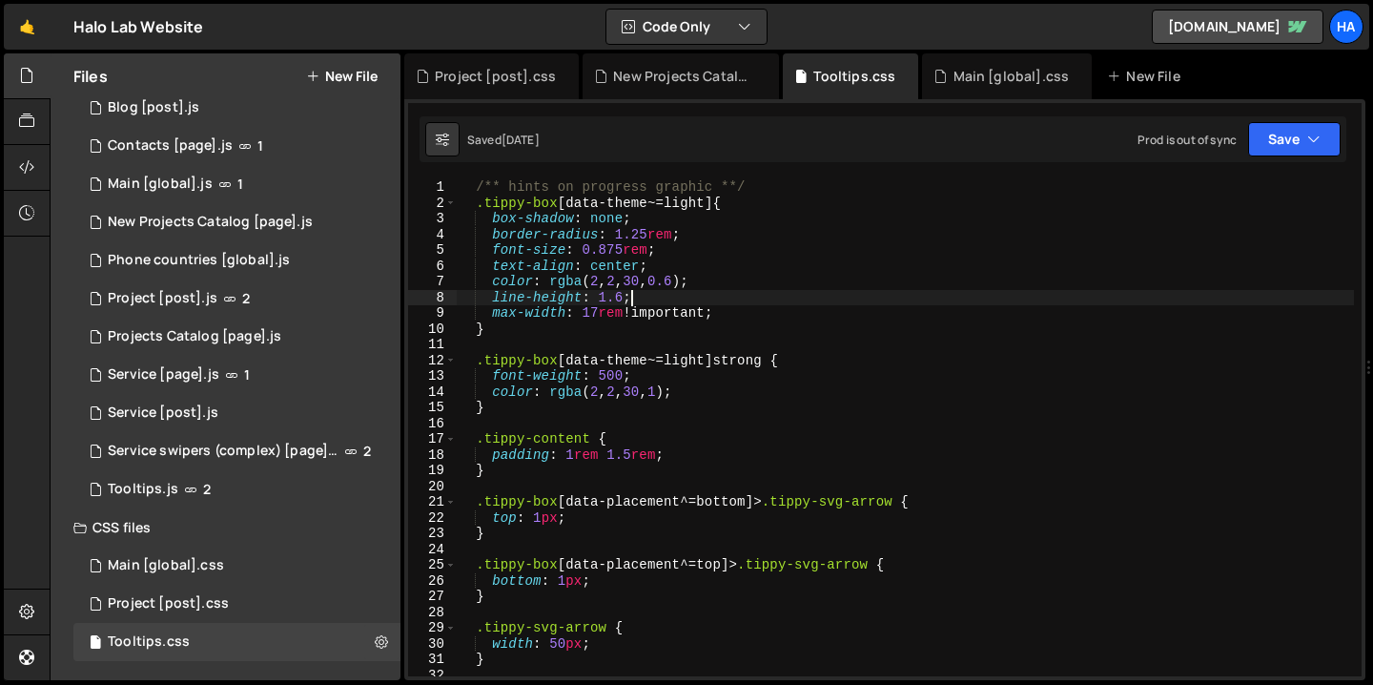
click at [965, 301] on div "/** hints on progress graphic **/ .tippy-box [ data-theme ~= light ] { box-shad…" at bounding box center [905, 443] width 898 height 528
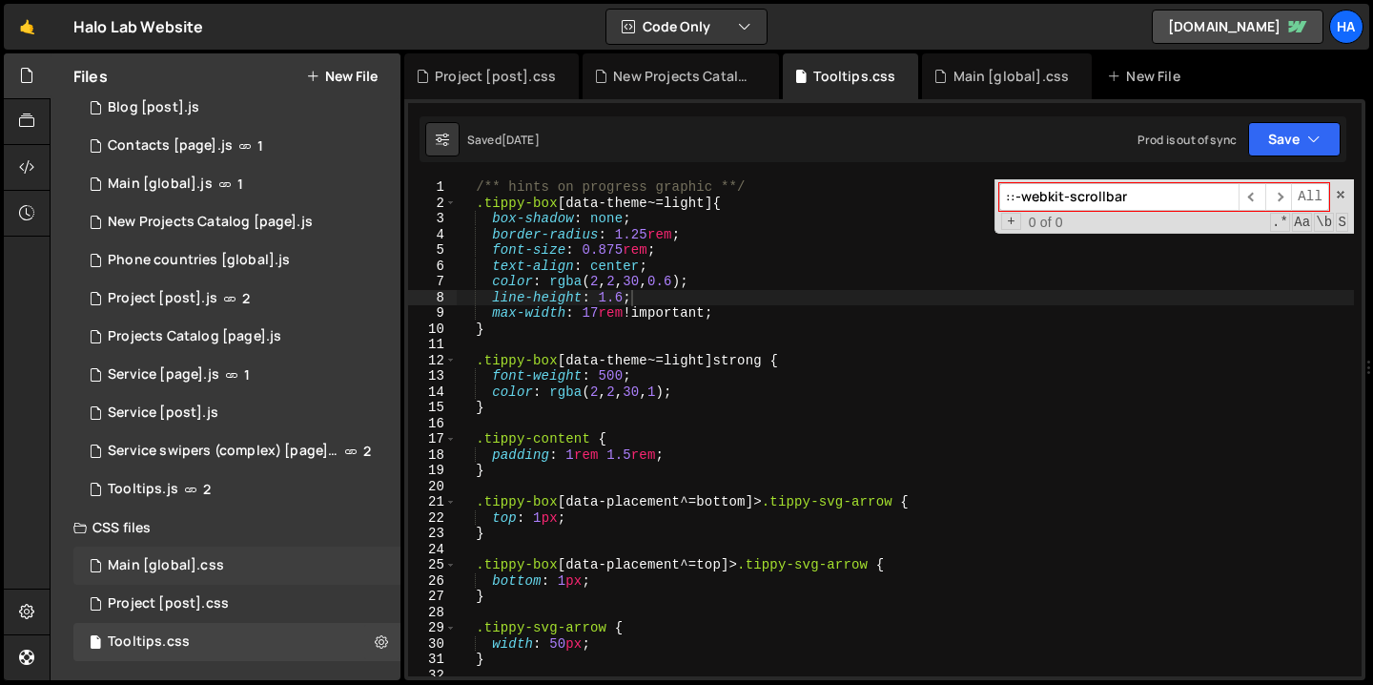
type input "::-webkit-scrollbar"
click at [192, 573] on div "Main [global].css" at bounding box center [166, 565] width 116 height 17
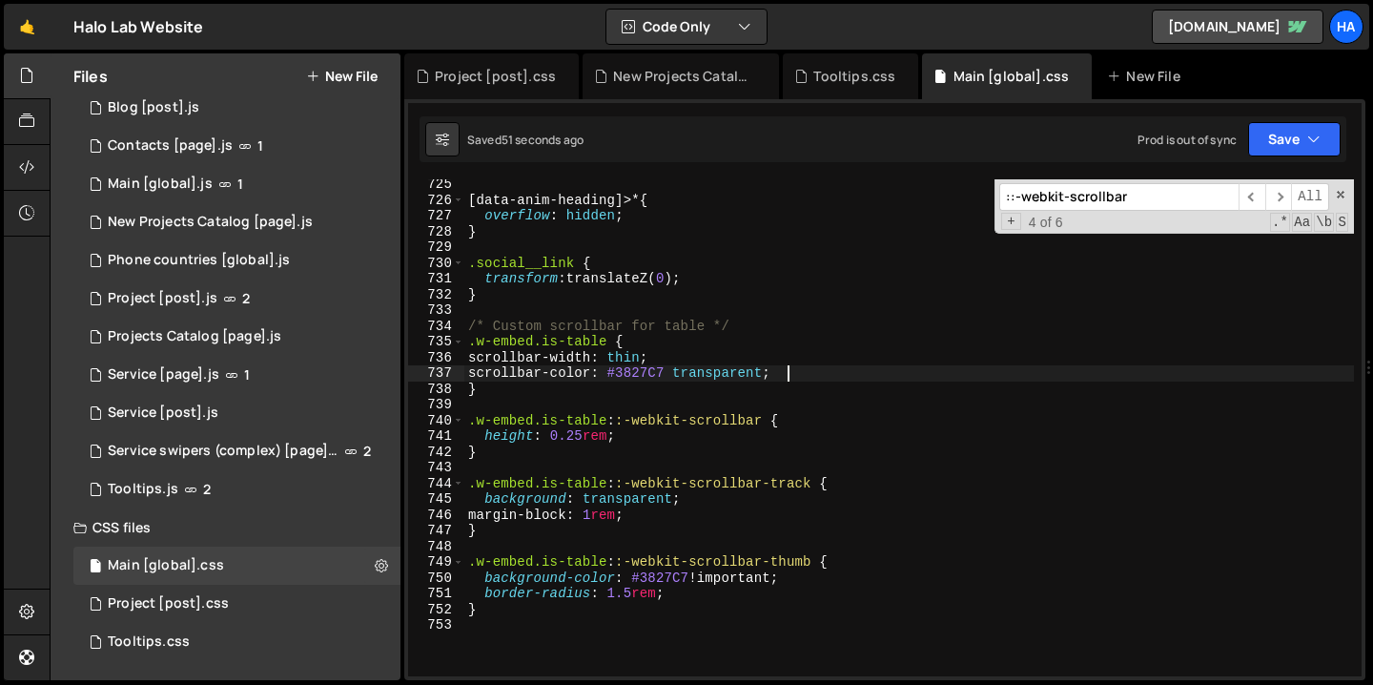
click at [974, 371] on div "[ data-anim-heading ]>* { overflow : hidden ; } .social__link { transform : tra…" at bounding box center [909, 440] width 890 height 528
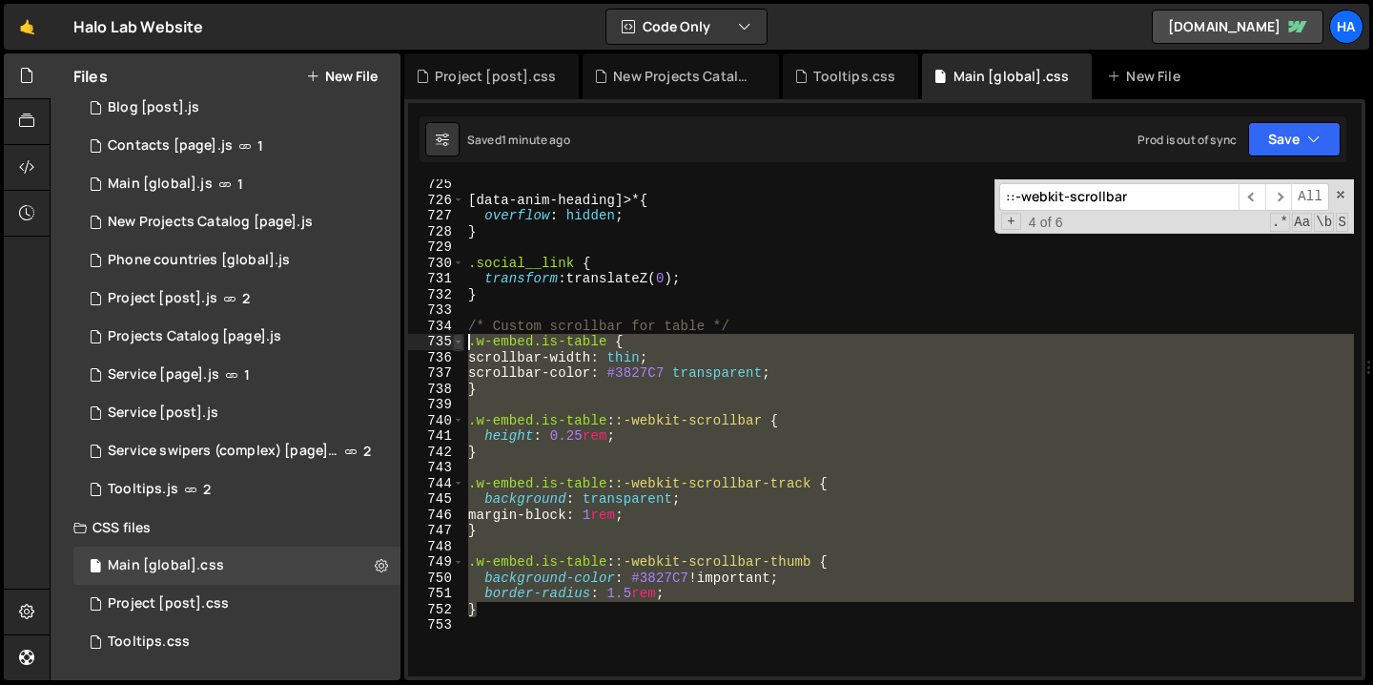
drag, startPoint x: 487, startPoint y: 611, endPoint x: 461, endPoint y: 339, distance: 272.9
click at [461, 339] on div "scrollbar-color: #3827C7 transparent; 725 726 727 728 729 730 731 732 733 734 7…" at bounding box center [884, 427] width 953 height 497
click at [697, 355] on div "[ data-anim-heading ]>* { overflow : hidden ; } .social__link { transform : tra…" at bounding box center [909, 427] width 890 height 497
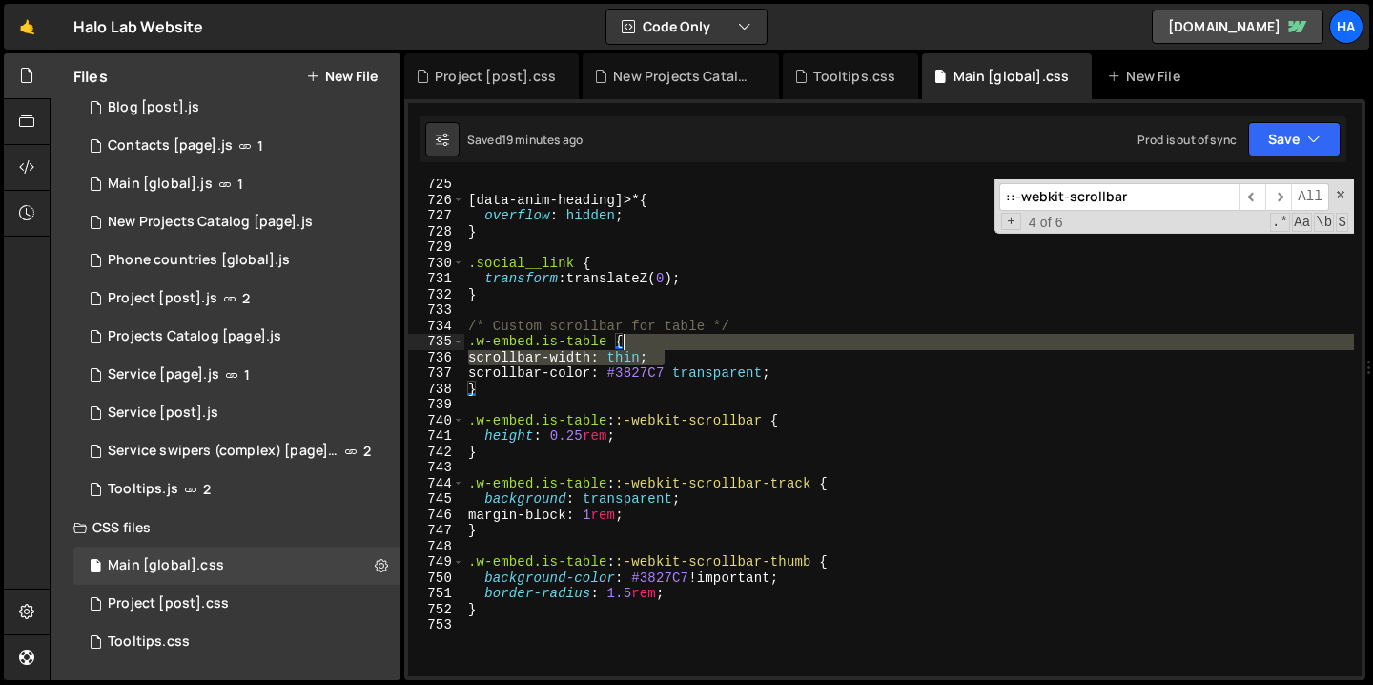
click at [688, 343] on div "[ data-anim-heading ]>* { overflow : hidden ; } .social__link { transform : tra…" at bounding box center [909, 440] width 890 height 528
type textarea ".w-embed.is-table {"
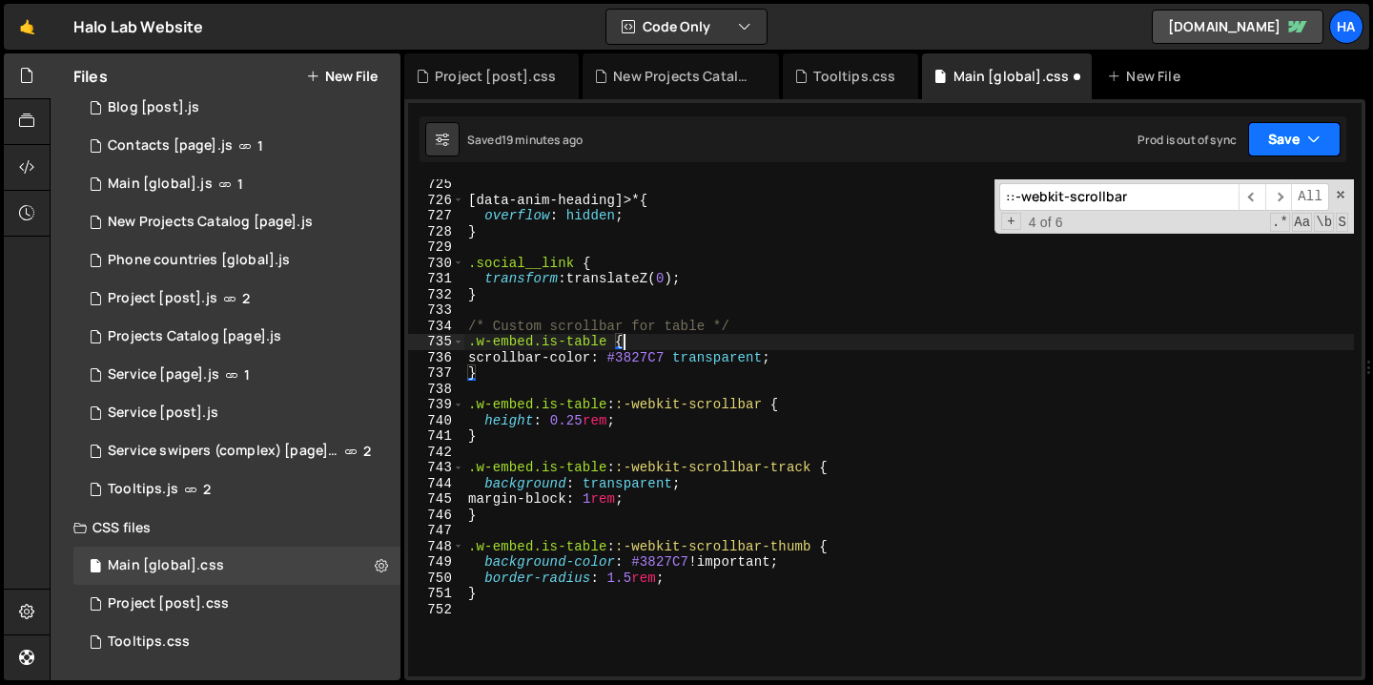
click at [1311, 133] on icon "button" at bounding box center [1313, 139] width 13 height 19
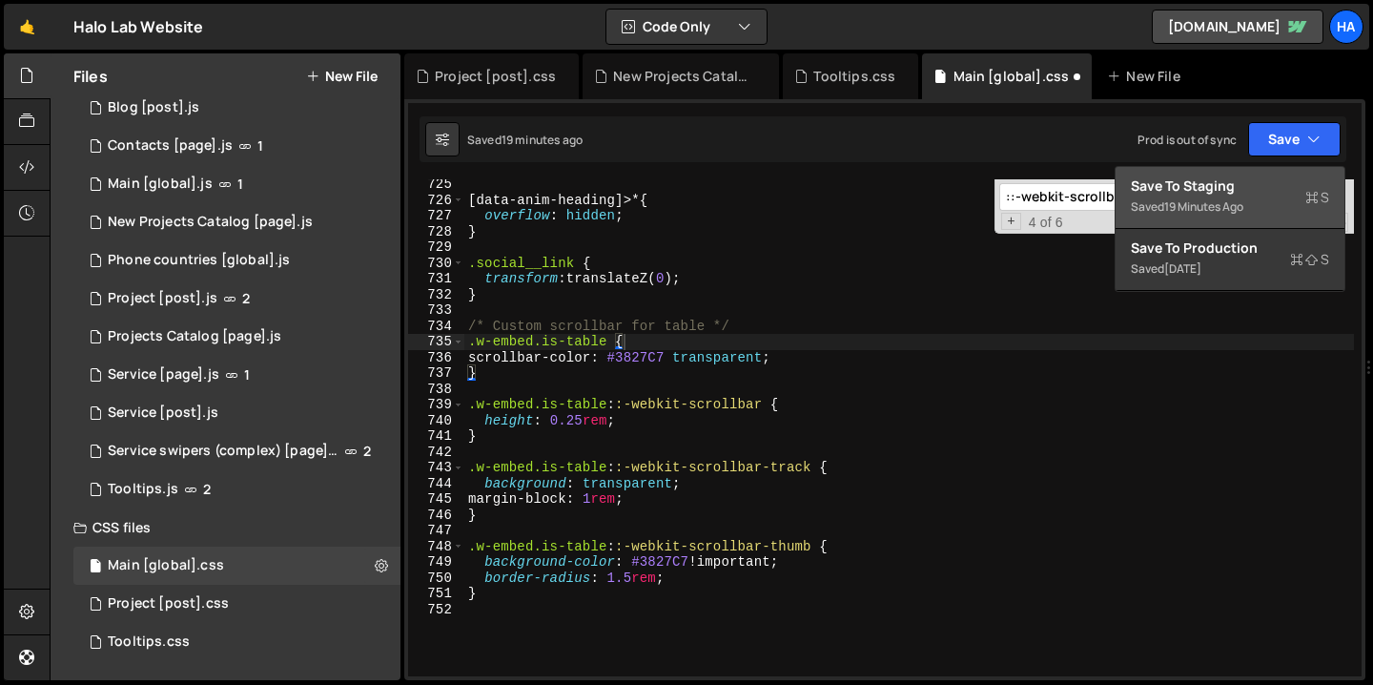
click at [1254, 187] on div "Save to Staging S" at bounding box center [1230, 185] width 198 height 19
